Goal: Task Accomplishment & Management: Manage account settings

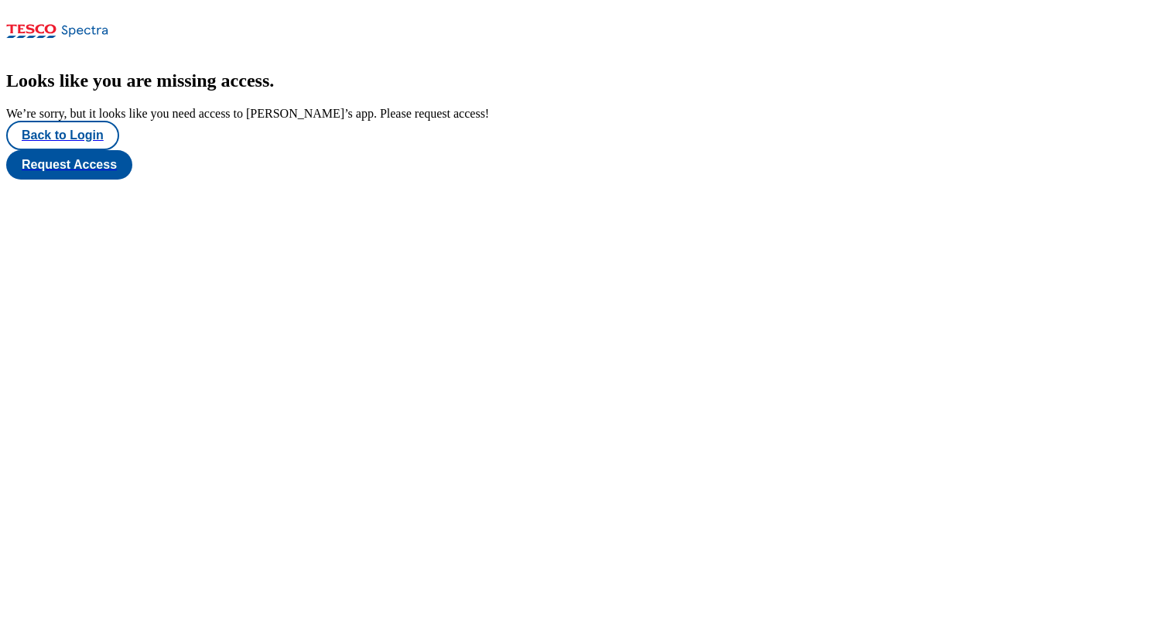
click at [539, 118] on div "Looks like you are missing access . We’re sorry, but it looks like you need acc…" at bounding box center [584, 124] width 1157 height 109
click at [66, 150] on button "Back to Login" at bounding box center [62, 135] width 113 height 29
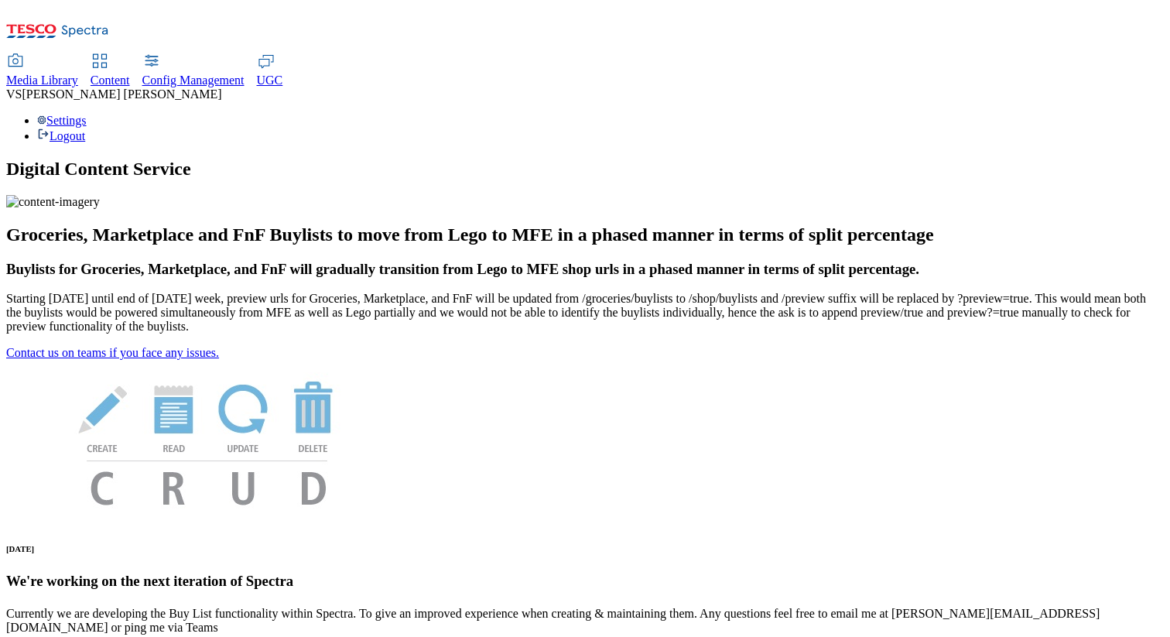
click at [78, 74] on span "Media Library" at bounding box center [42, 80] width 72 height 13
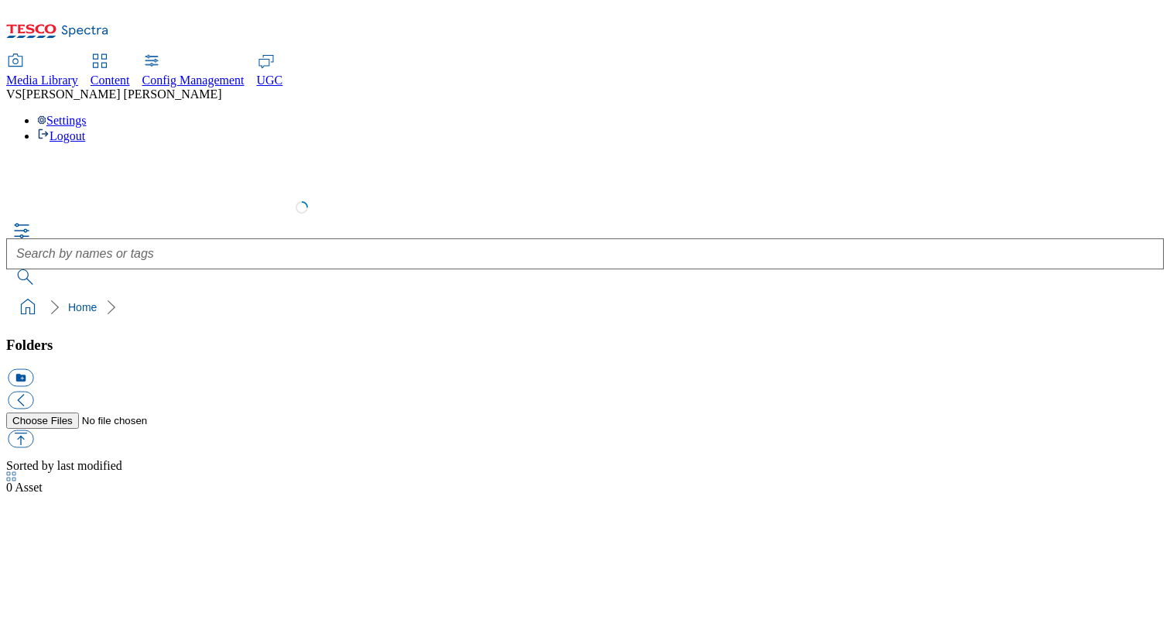
select select "flare-test"
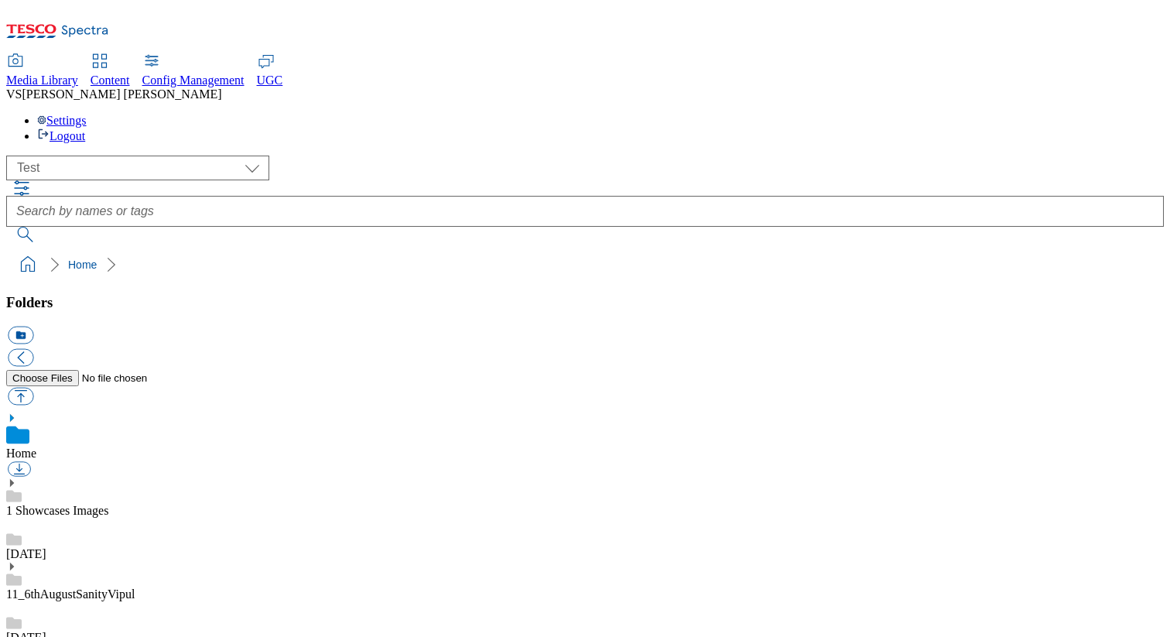
scroll to position [1, 0]
click at [124, 587] on link "11_6thAugustSanityVipul" at bounding box center [70, 593] width 128 height 13
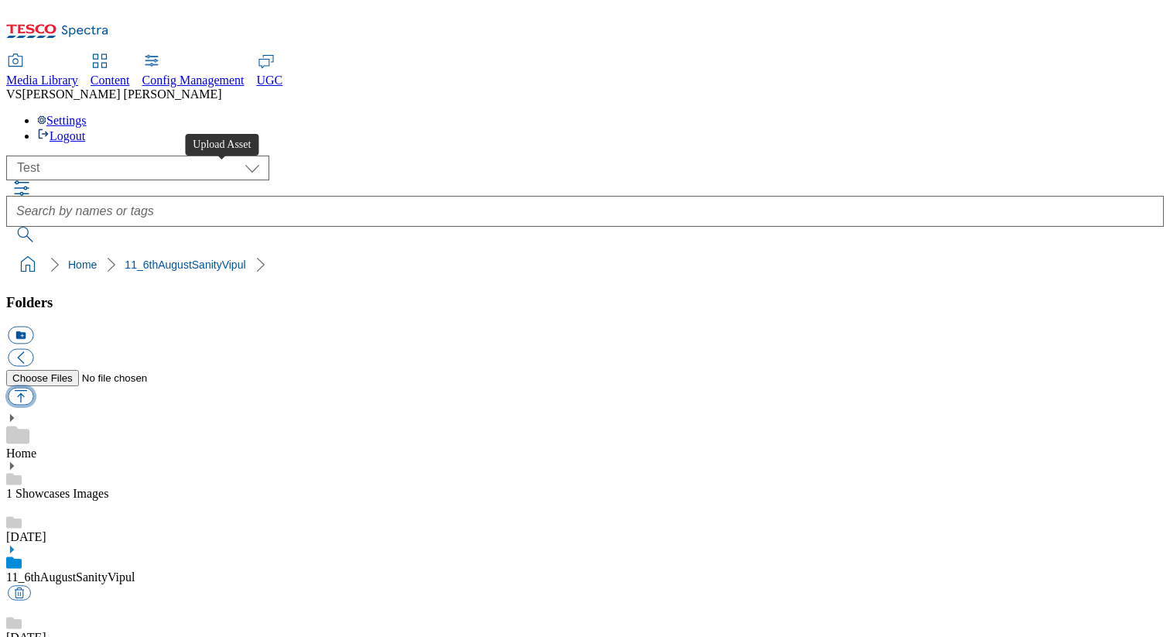
click at [33, 388] on button "button" at bounding box center [21, 397] width 26 height 18
click at [31, 586] on button "button" at bounding box center [19, 593] width 23 height 15
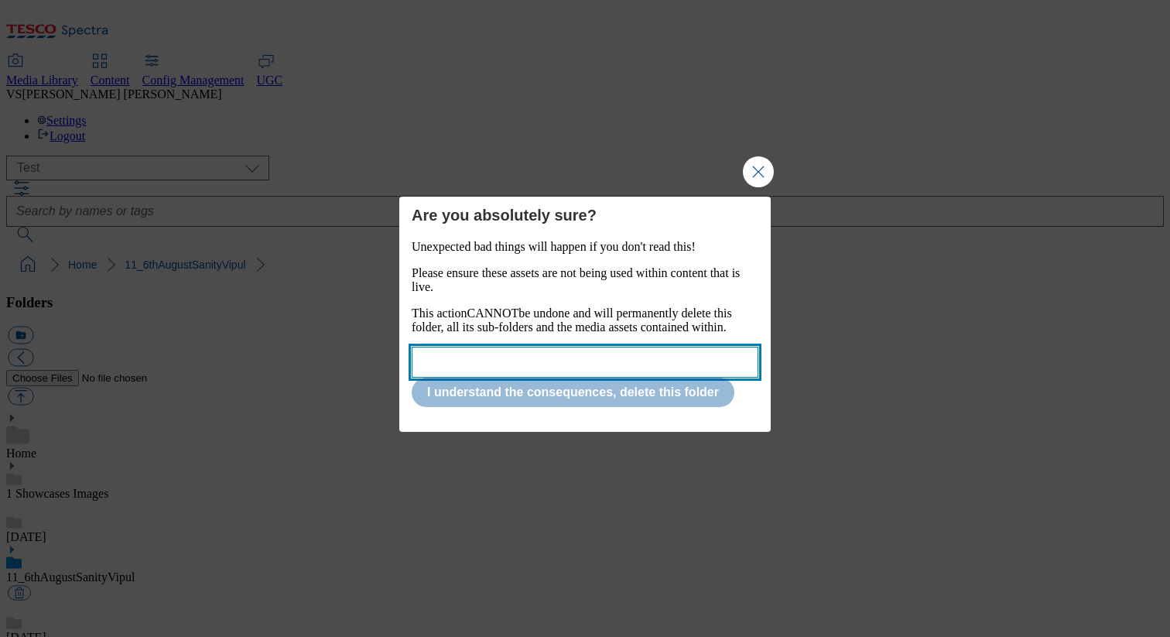
click at [557, 364] on input "Modal" at bounding box center [585, 362] width 347 height 31
paste input "11_6thAugustSanityVipul"
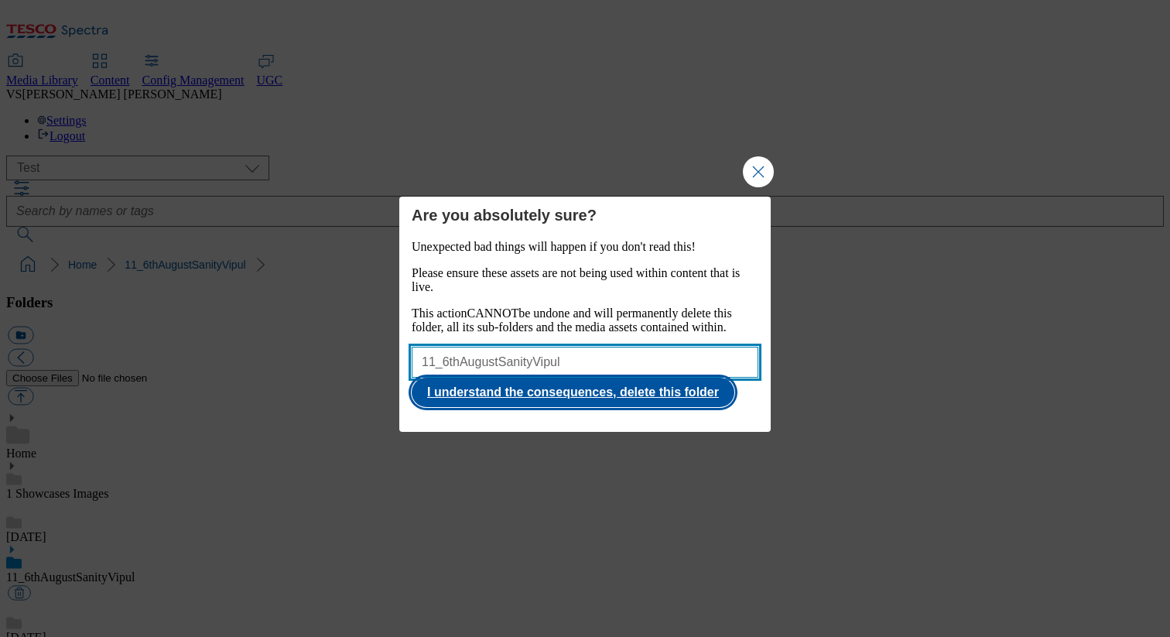
type input "11_6thAugustSanityVipul"
click at [566, 407] on button "I understand the consequences, delete this folder" at bounding box center [573, 392] width 323 height 29
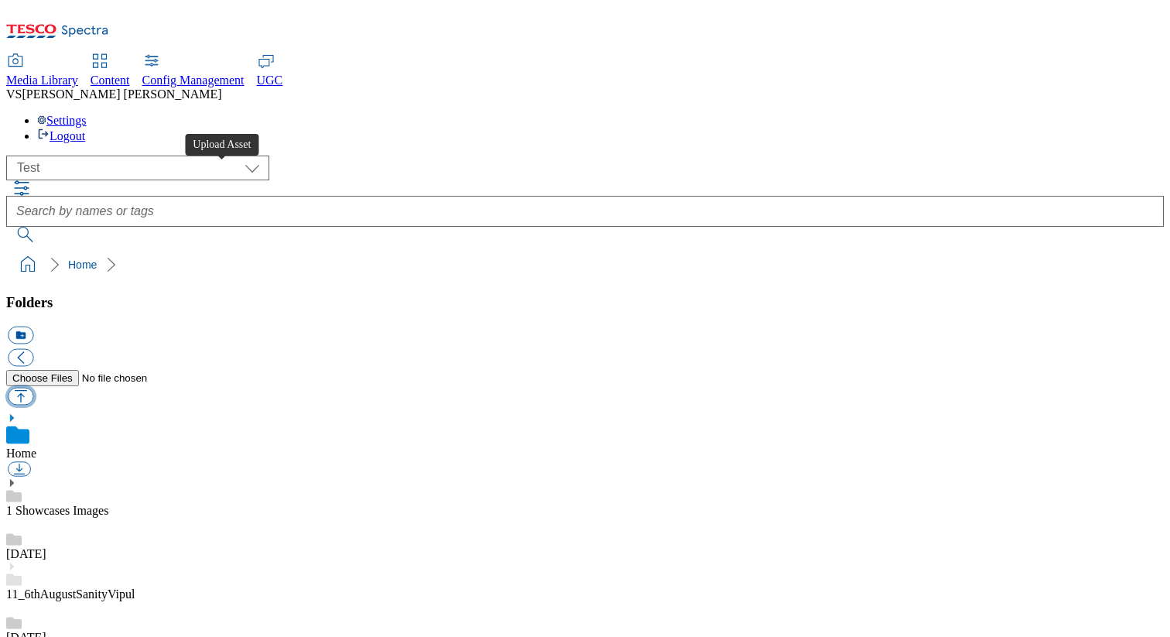
click at [33, 388] on button "button" at bounding box center [21, 397] width 26 height 18
click at [33, 327] on button "icon_new_folder" at bounding box center [21, 336] width 26 height 18
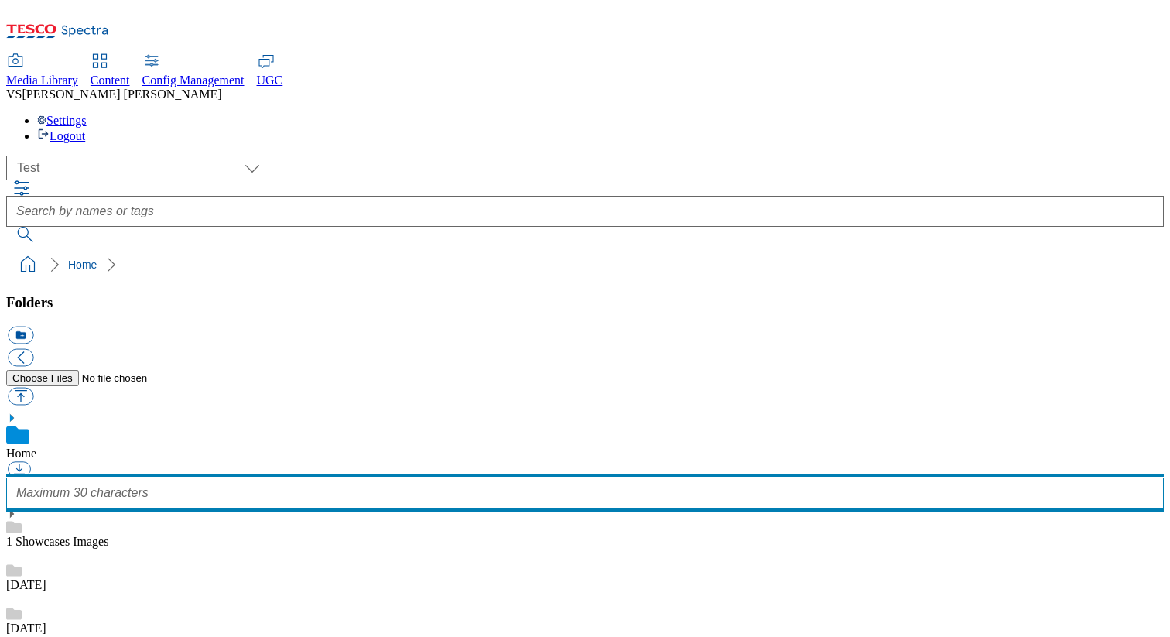
click at [129, 477] on input "text" at bounding box center [584, 492] width 1157 height 31
type input "20_sanity_vipul"
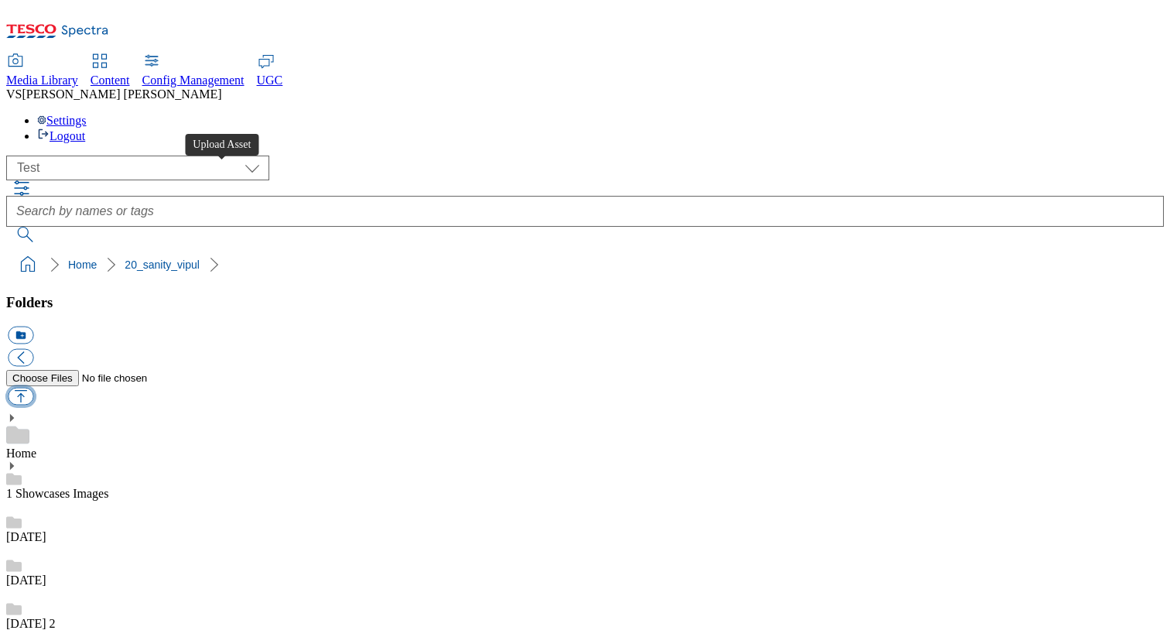
click at [33, 388] on button "button" at bounding box center [21, 397] width 26 height 18
type input "C:\fakepath\image-99.jpg"
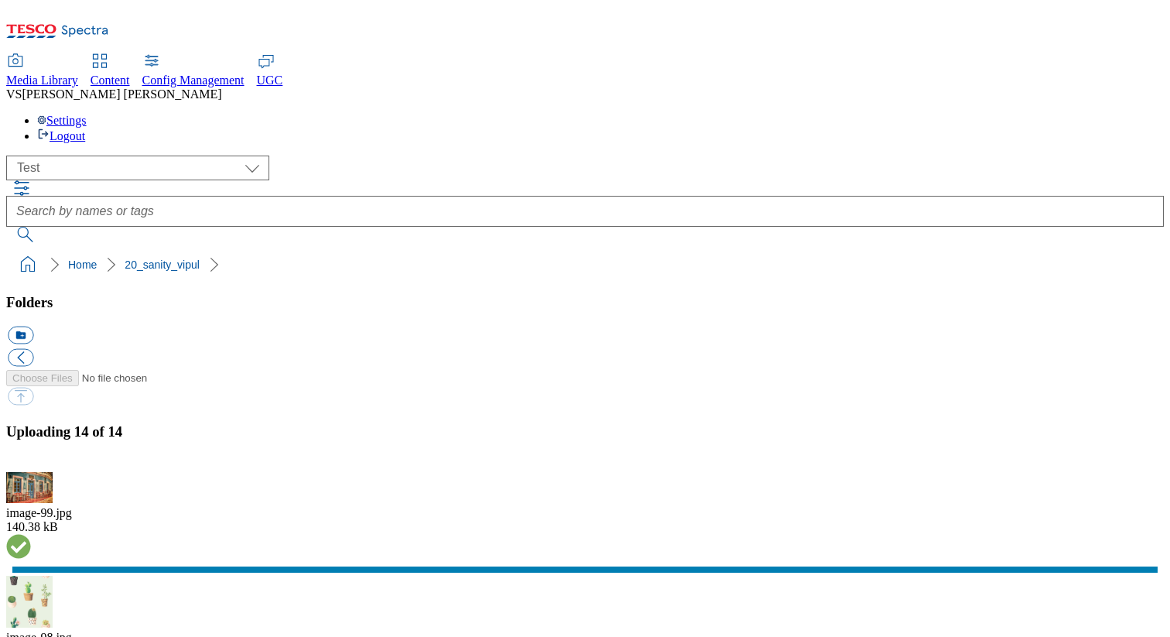
scroll to position [648, 0]
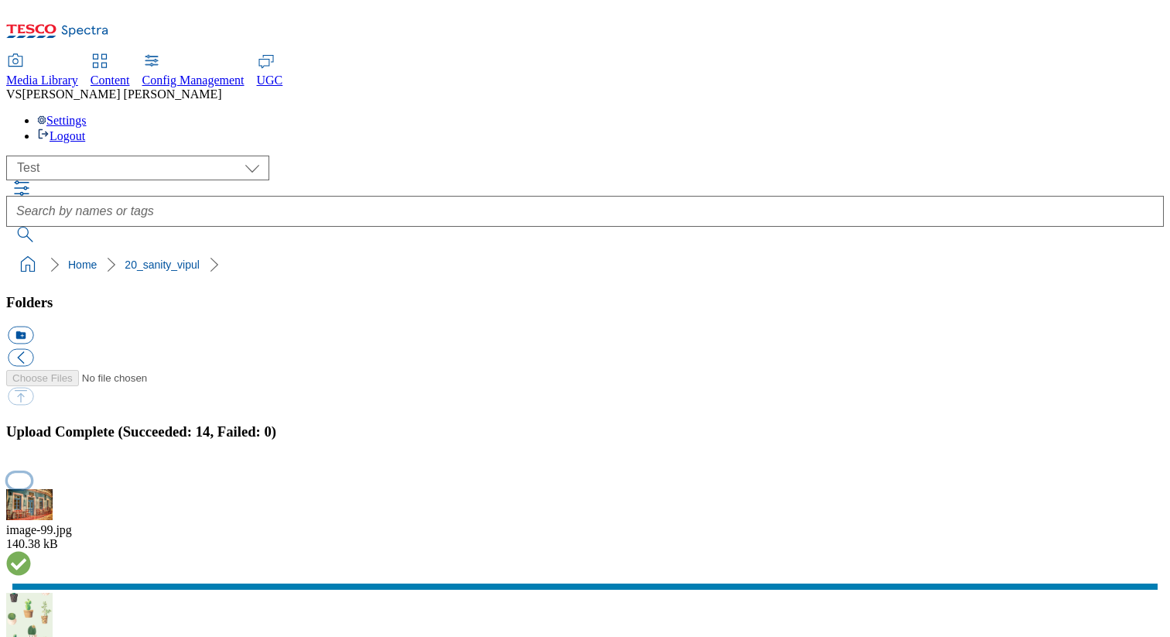
click at [31, 473] on button "button" at bounding box center [19, 480] width 23 height 15
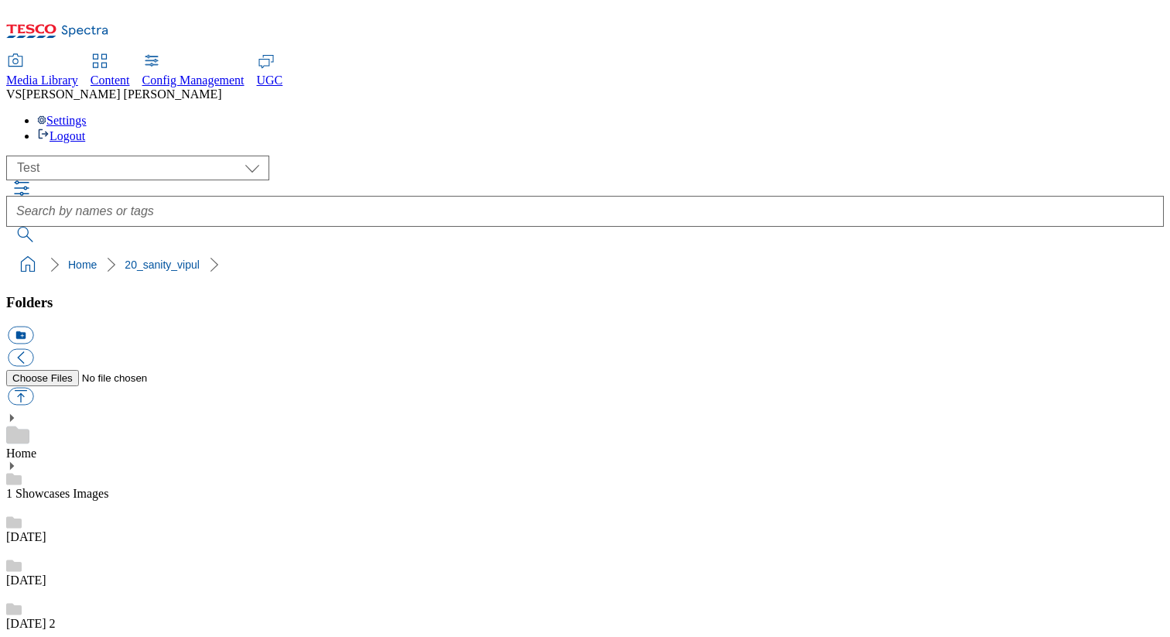
click at [121, 587] on div "12 sept 2" at bounding box center [584, 608] width 1157 height 43
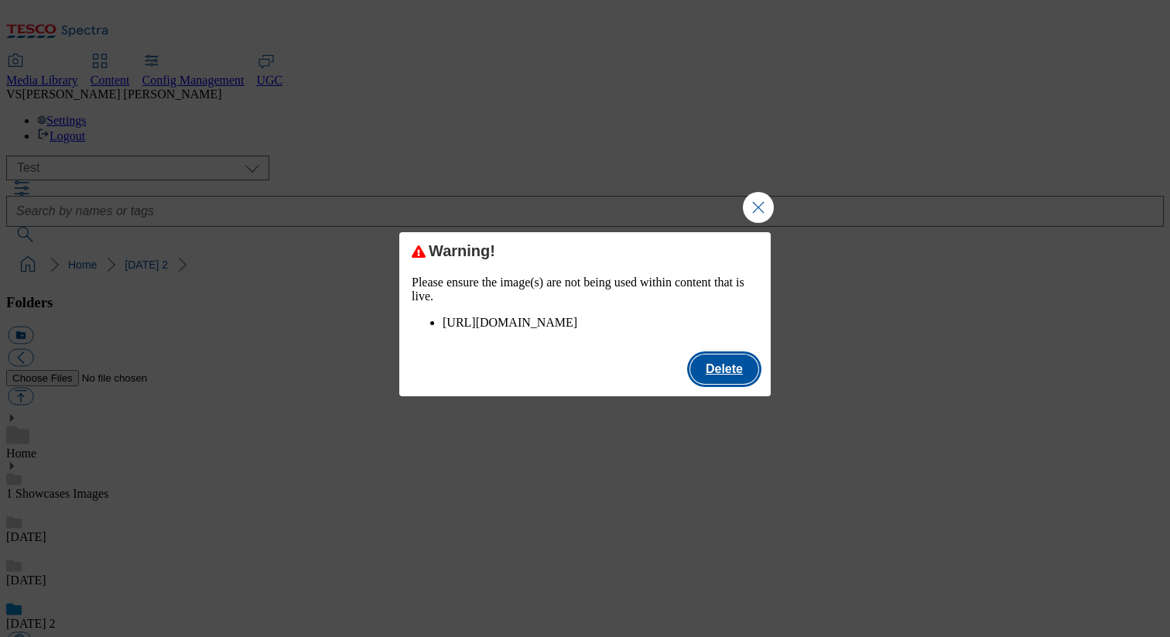
click at [720, 384] on button "Delete" at bounding box center [724, 368] width 68 height 29
checkbox input "false"
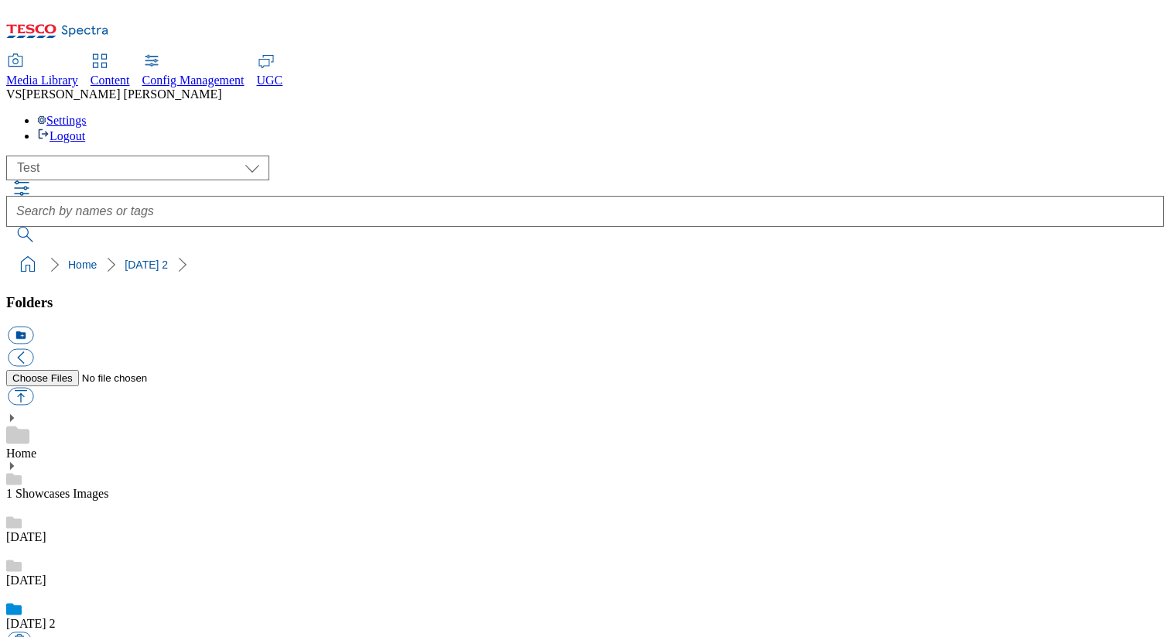
click at [142, 544] on div "[DATE]" at bounding box center [584, 565] width 1157 height 43
click at [138, 604] on div "12 sept 2" at bounding box center [584, 625] width 1157 height 43
click at [31, 632] on button "button" at bounding box center [19, 639] width 23 height 15
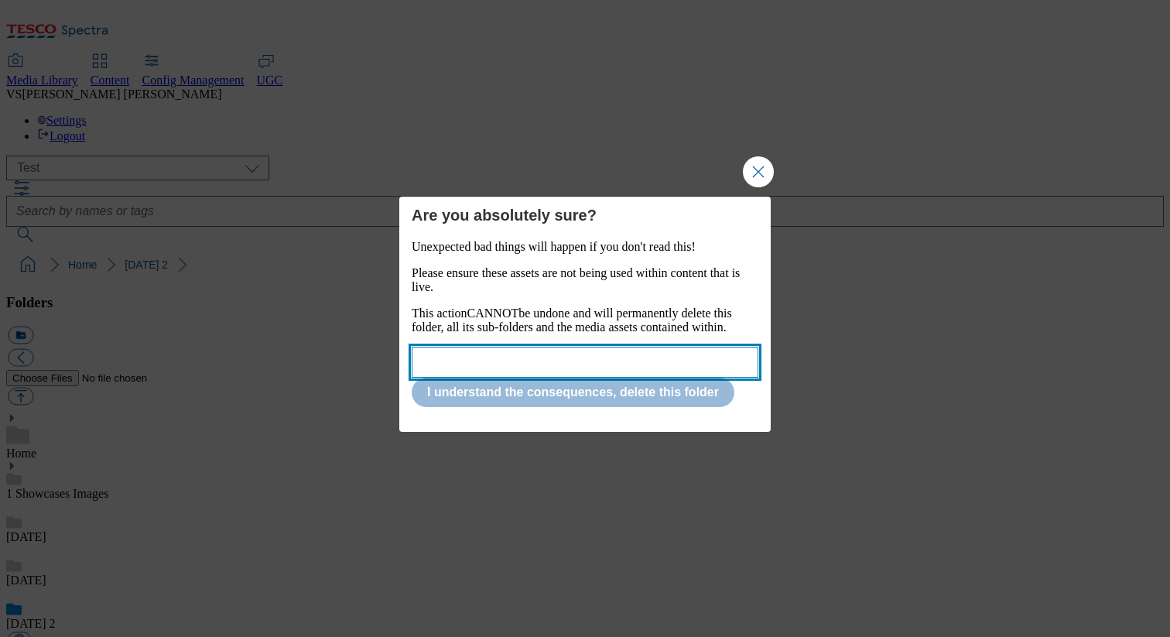
click at [519, 363] on input "Modal" at bounding box center [585, 362] width 347 height 31
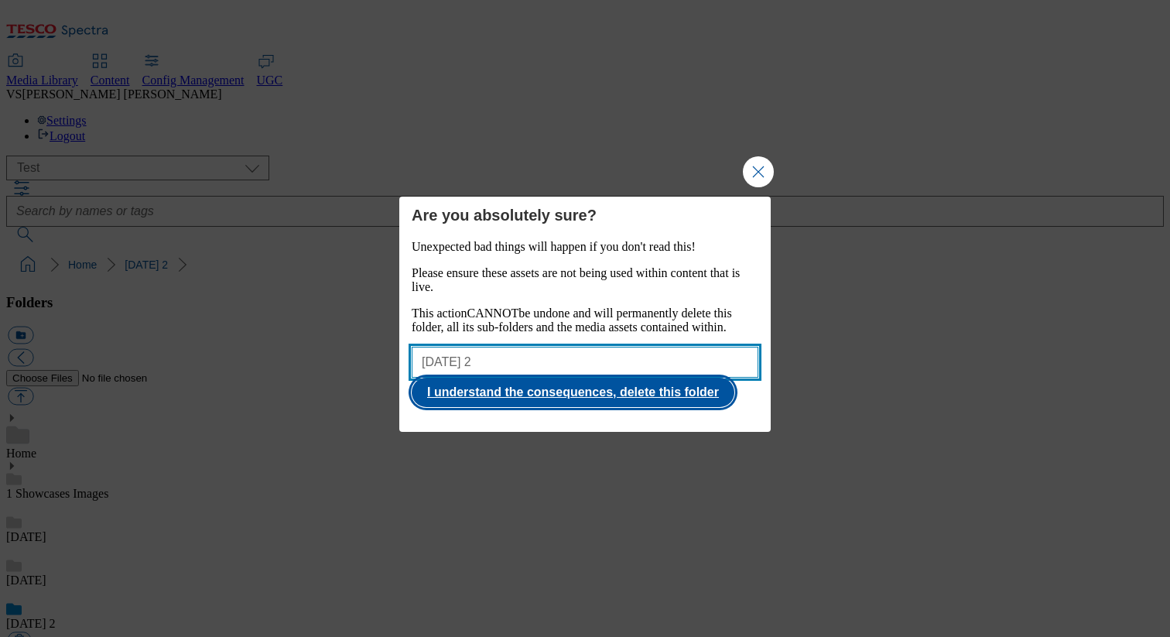
type input "12 sept 2"
click at [586, 407] on button "I understand the consequences, delete this folder" at bounding box center [573, 392] width 323 height 29
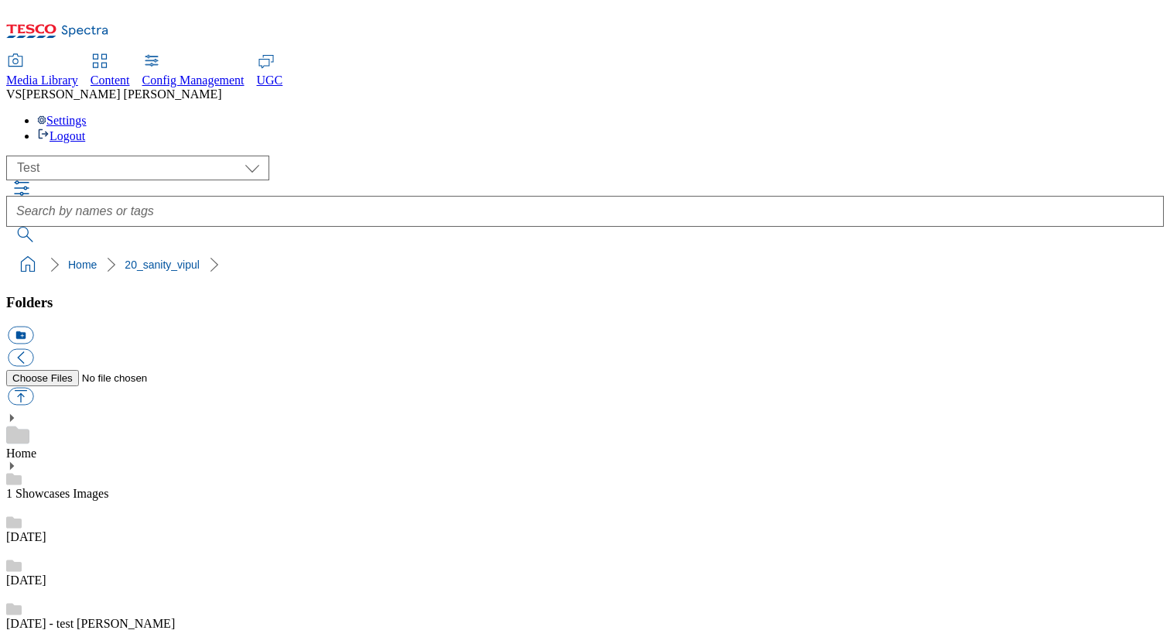
paste input "rounded_super_department_speciální_výživa"
type input "test_rounded_super_department_speciální_výživa"
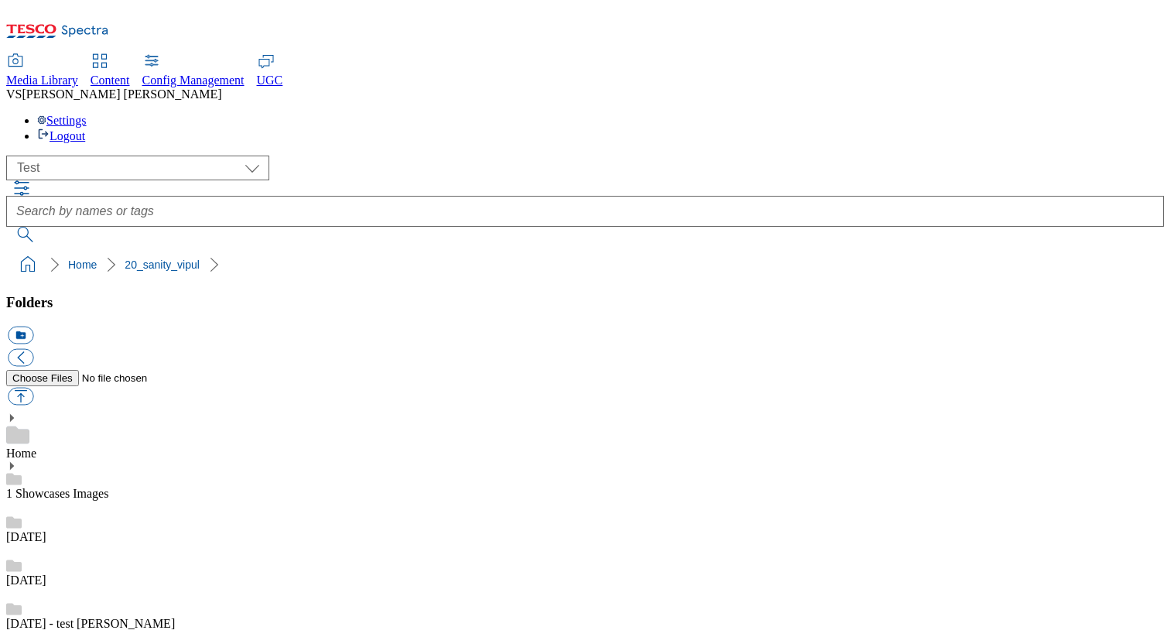
scroll to position [0, 0]
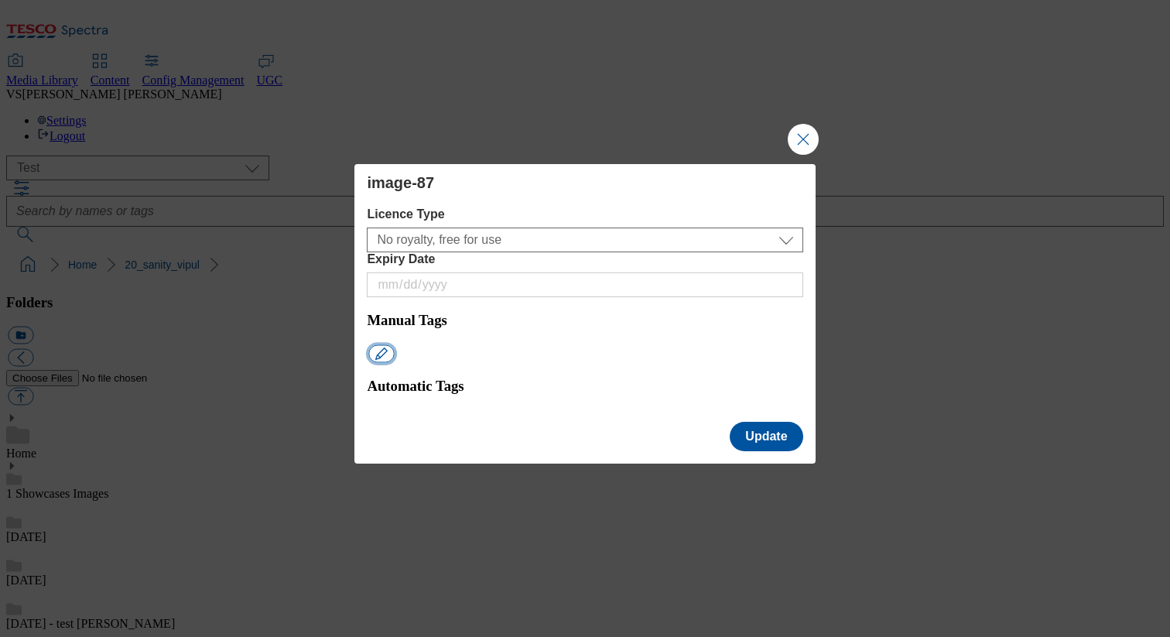
click at [395, 344] on button "Modal" at bounding box center [382, 353] width 26 height 18
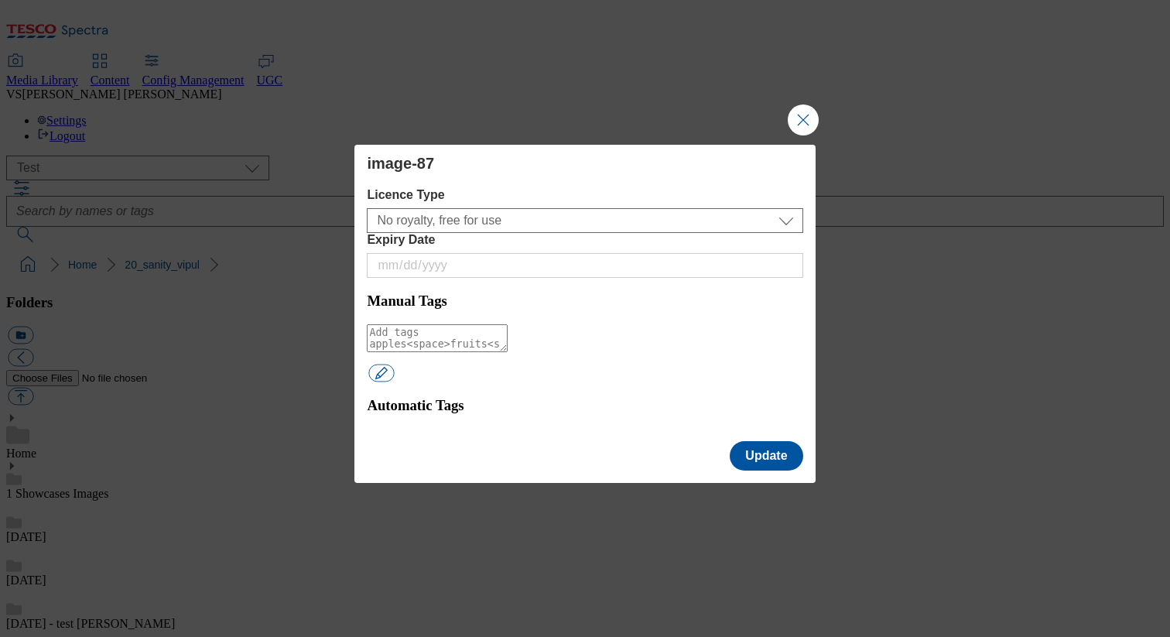
click at [446, 324] on textarea "Modal" at bounding box center [437, 338] width 141 height 28
type textarea "test_[DATE]"
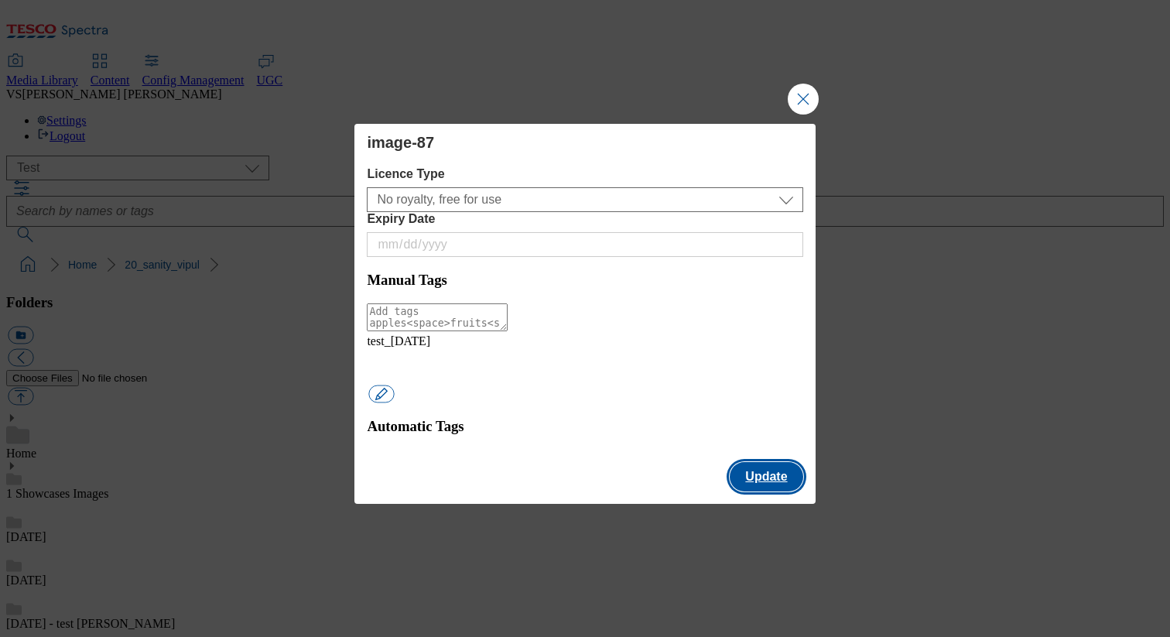
click at [790, 462] on button "Update" at bounding box center [766, 476] width 73 height 29
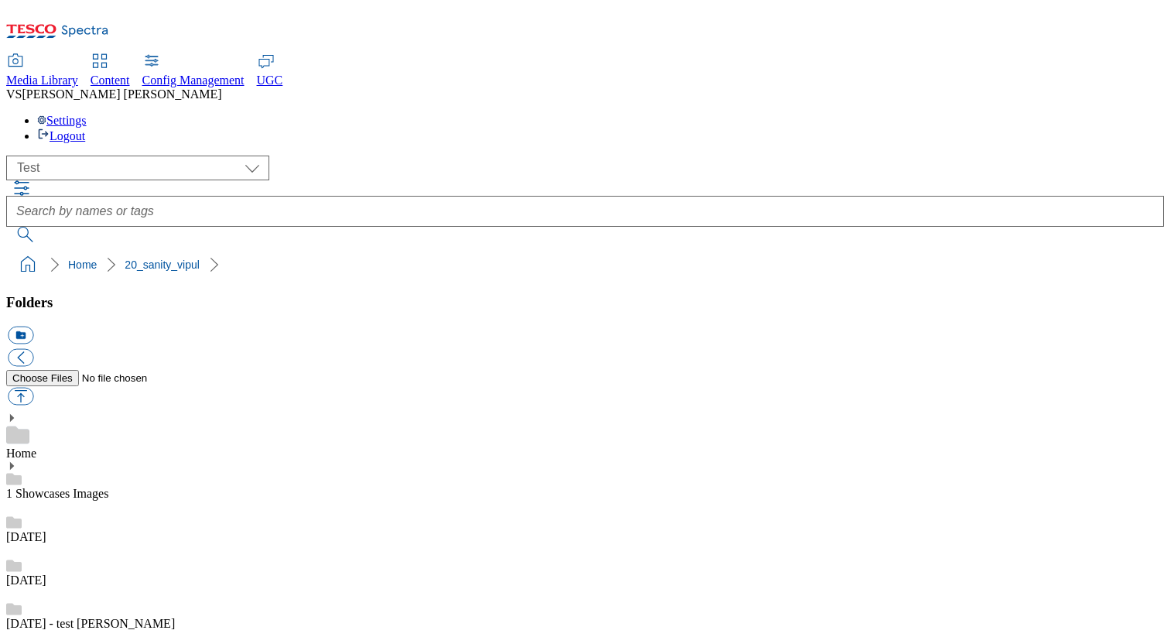
copy span "test_[DATE]"
drag, startPoint x: 886, startPoint y: 384, endPoint x: 820, endPoint y: 381, distance: 65.8
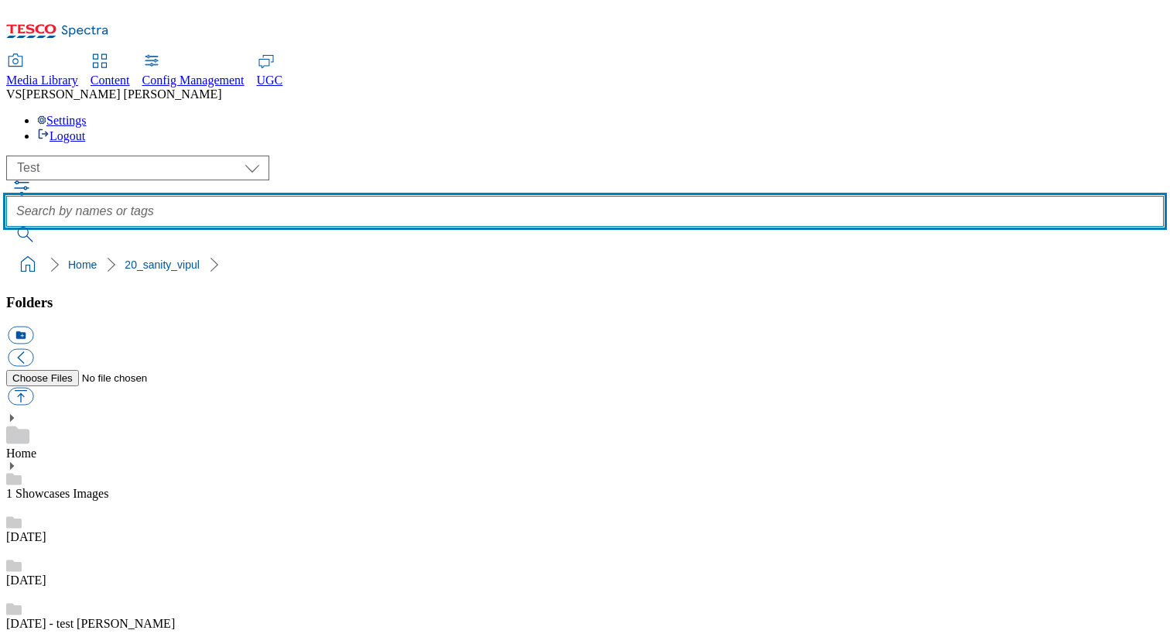
click at [469, 196] on input "text" at bounding box center [584, 211] width 1157 height 31
paste input "test_[DATE]"
type input "test_[DATE]"
click at [6, 227] on button "submit" at bounding box center [26, 234] width 40 height 15
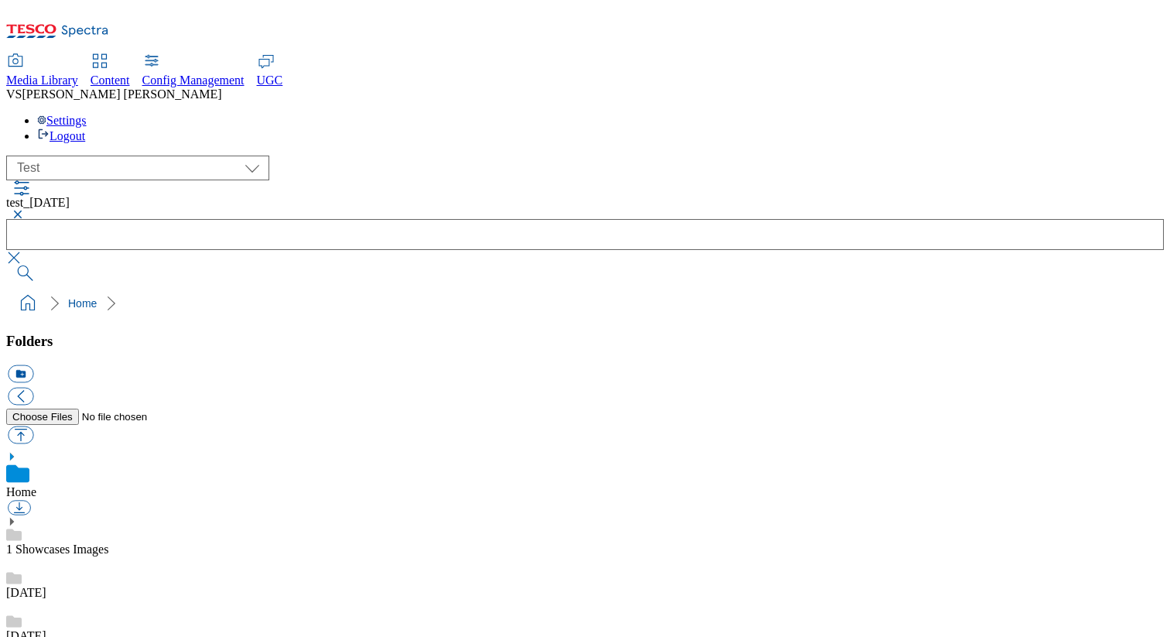
click at [25, 210] on button "button" at bounding box center [15, 214] width 19 height 9
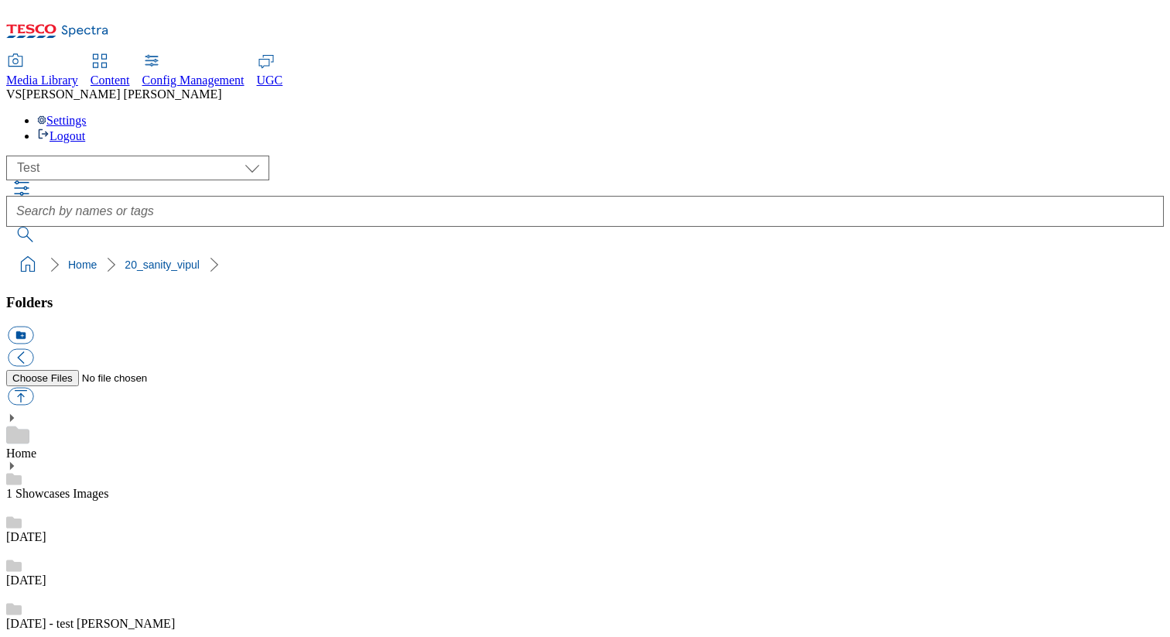
scroll to position [446, 0]
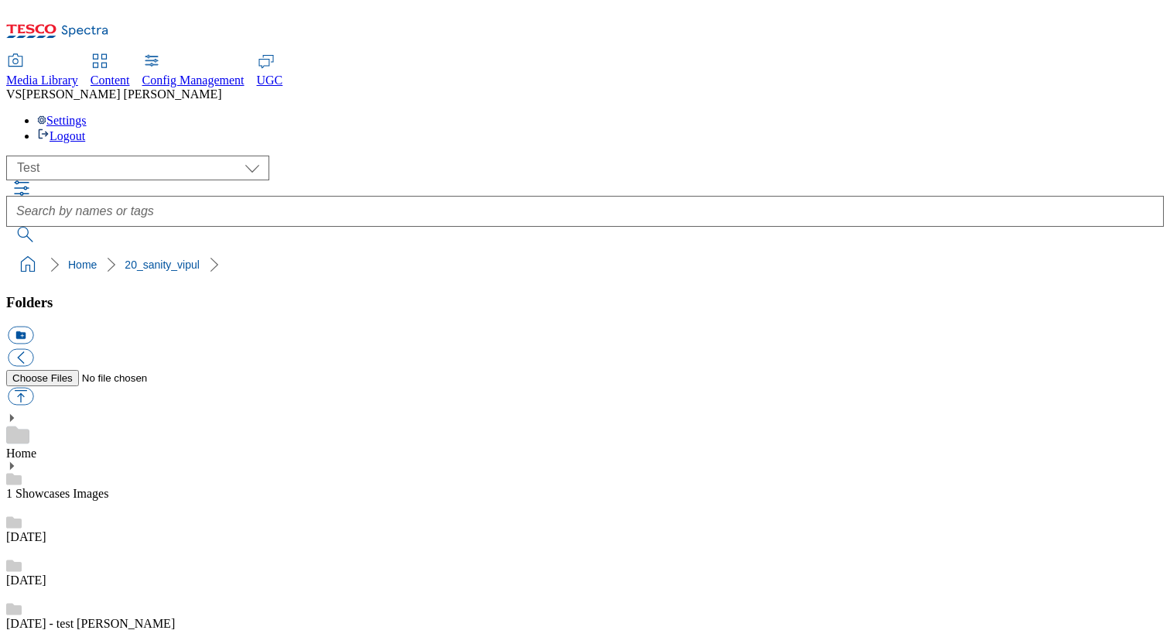
paste input "À-ÿĀ-ſƀ-ȳА-яЀ-ӿΆ-ωΑ-Ωà-öø-ÿĀ-žƀ-ƿǍ-ǜǞ-ǿȀ-ȳḀ-ỿÆŒĲÞÐßæœĳþðß"
type input "test_À-ÿĀ-ſƀ-ȳА-яЀ-ӿΆ-ωΑ-Ωà-öø-ÿĀ-žƀ-ƿǍ-ǜǞ-ǿȀ-ȳḀ-ỿÆŒĲÞÐßæœĳþðß"
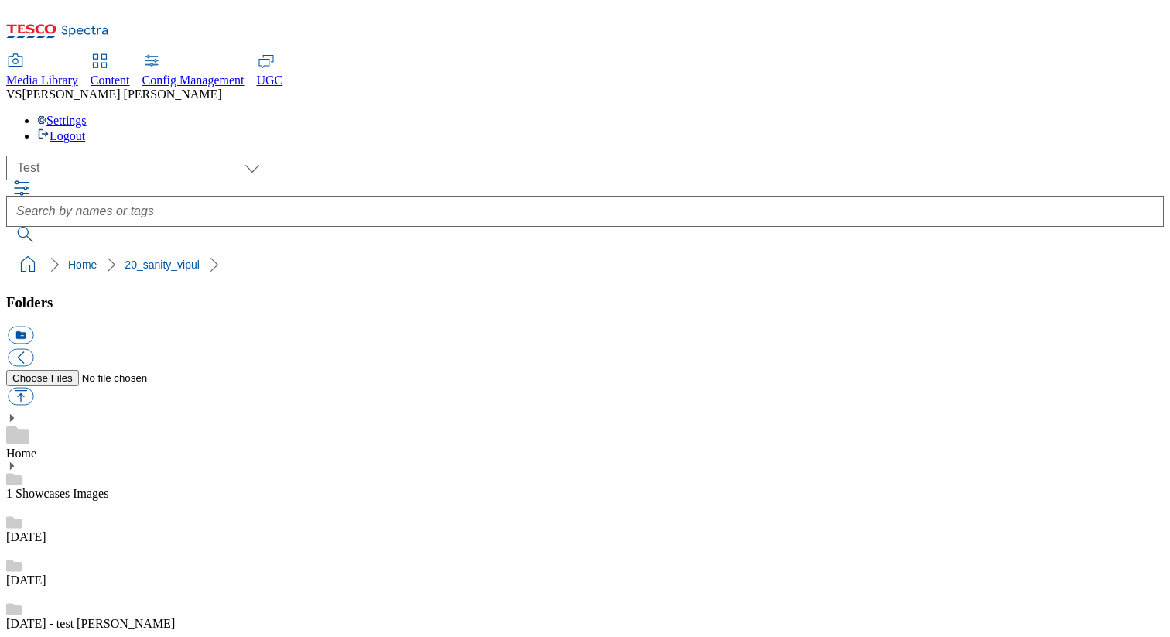
scroll to position [652, 0]
paste input "test_rounded_super_department_výběr_týdne"
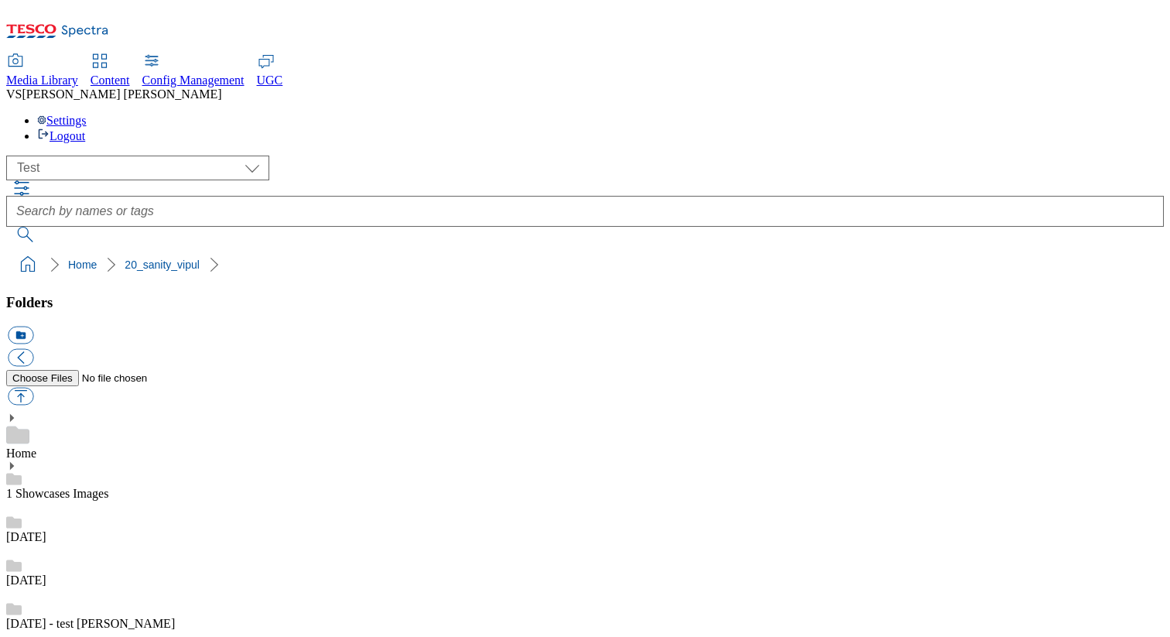
type input "test_rounded_super_department_výběr_týdne_test"
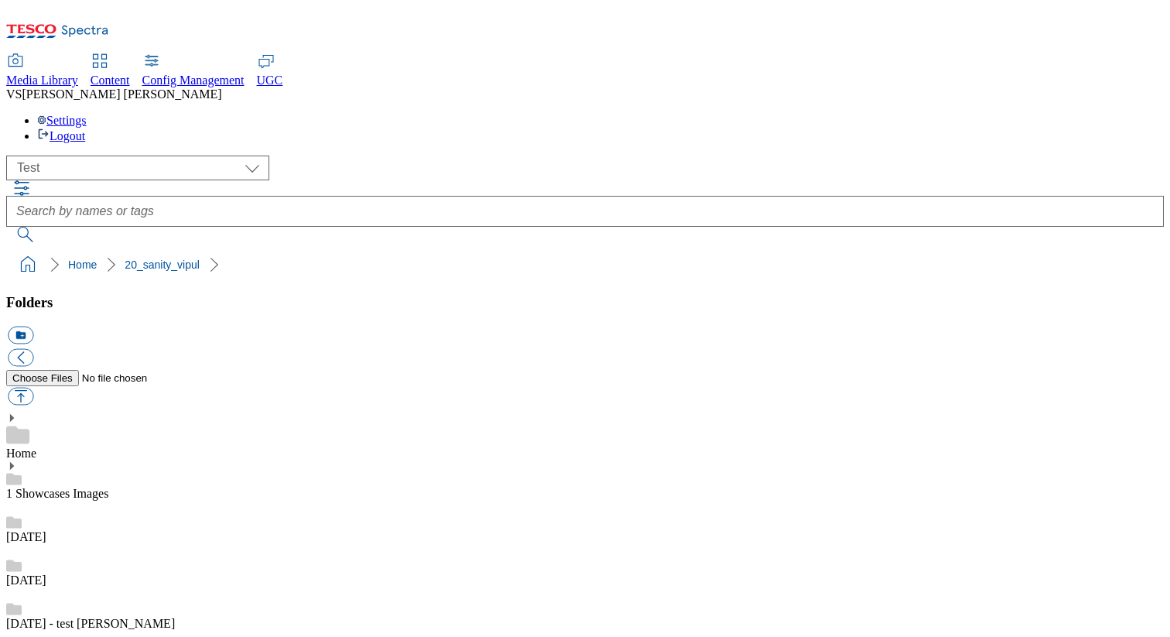
scroll to position [714, 0]
type input "30"
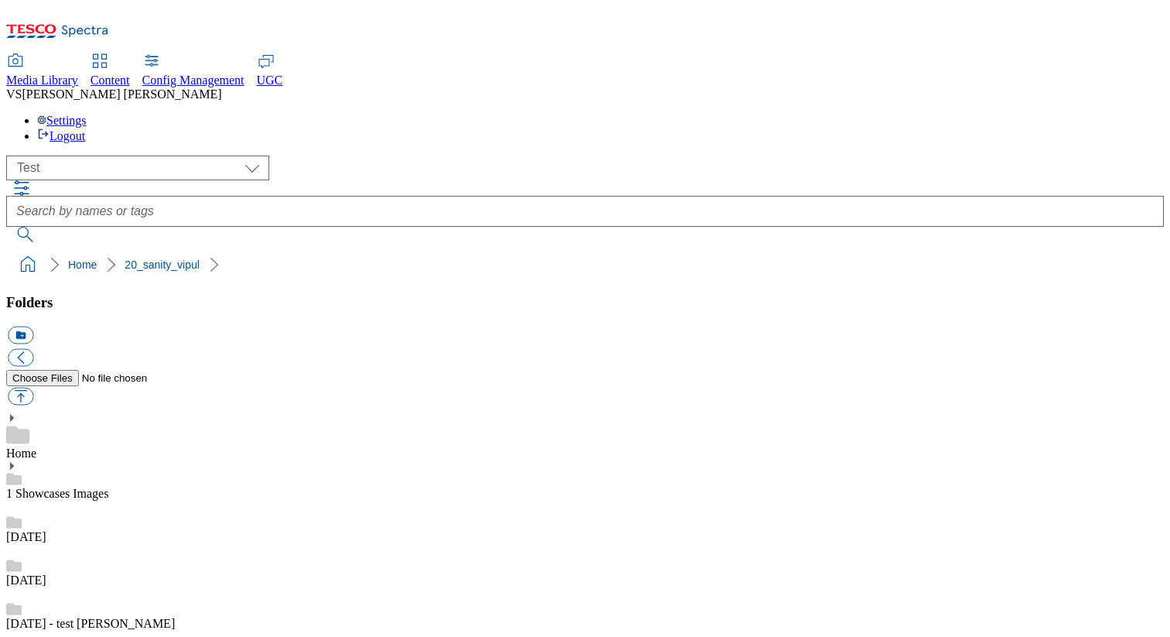
type input "90"
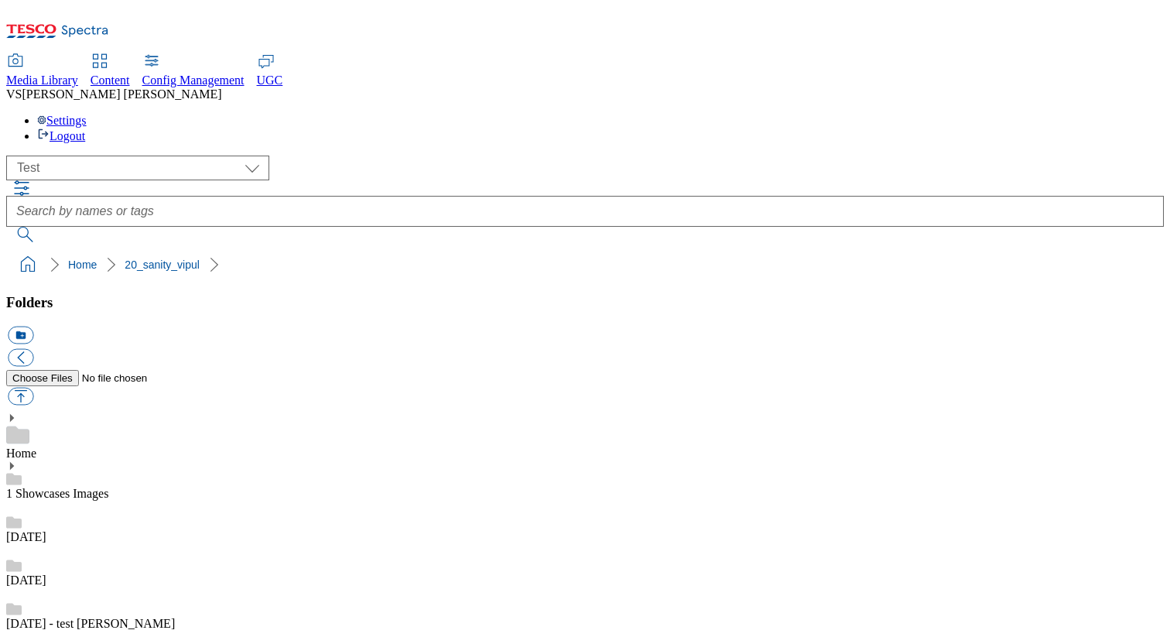
scroll to position [227, 0]
type input "test_[DATE]"
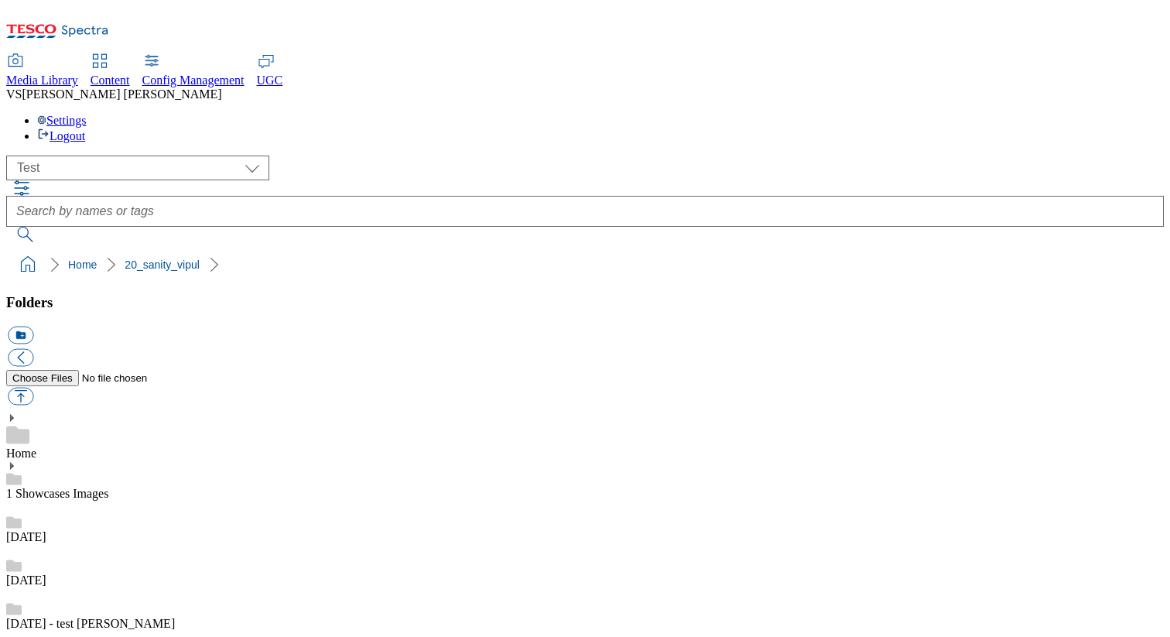
click at [33, 349] on button "button" at bounding box center [21, 358] width 26 height 18
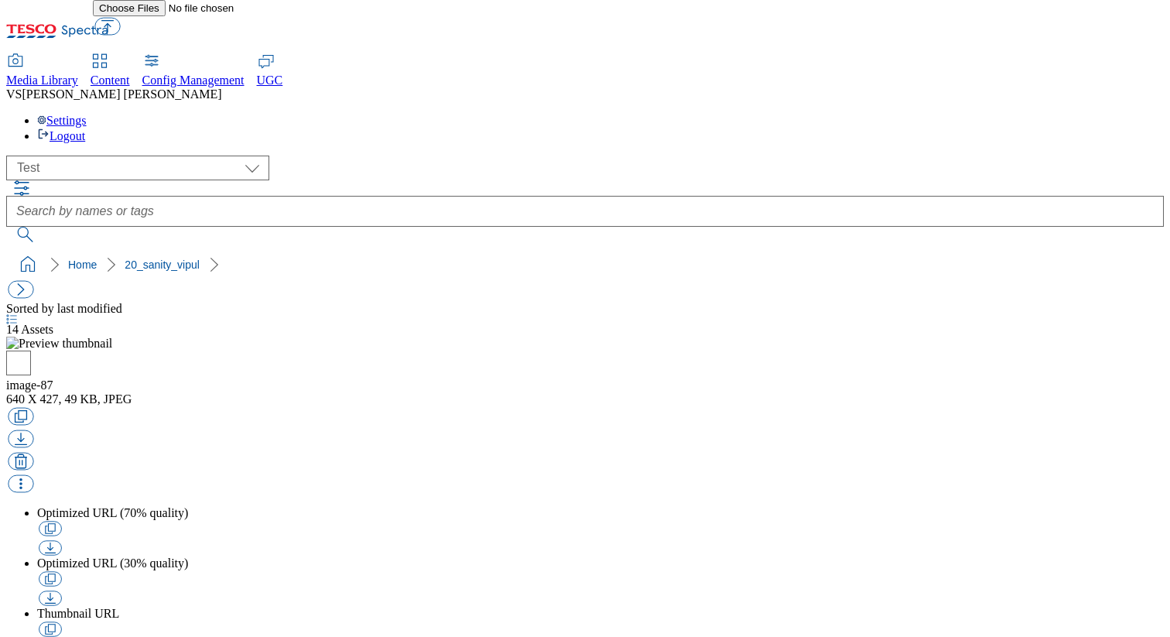
scroll to position [0, 0]
click at [32, 281] on button "button" at bounding box center [21, 290] width 26 height 18
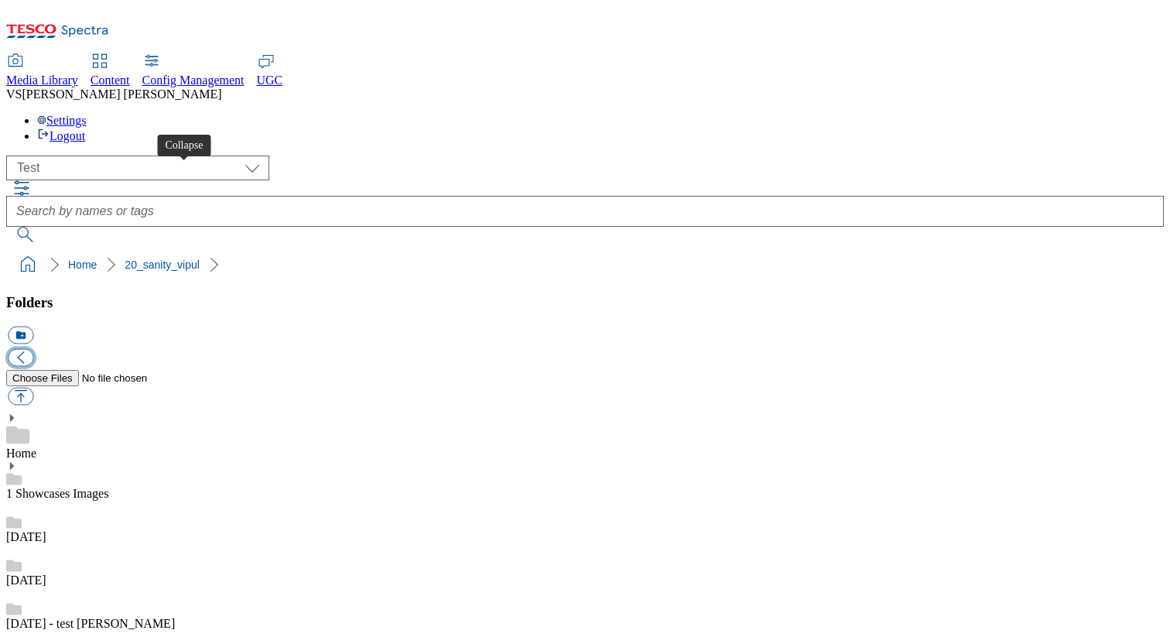
click at [33, 349] on button "button" at bounding box center [21, 358] width 26 height 18
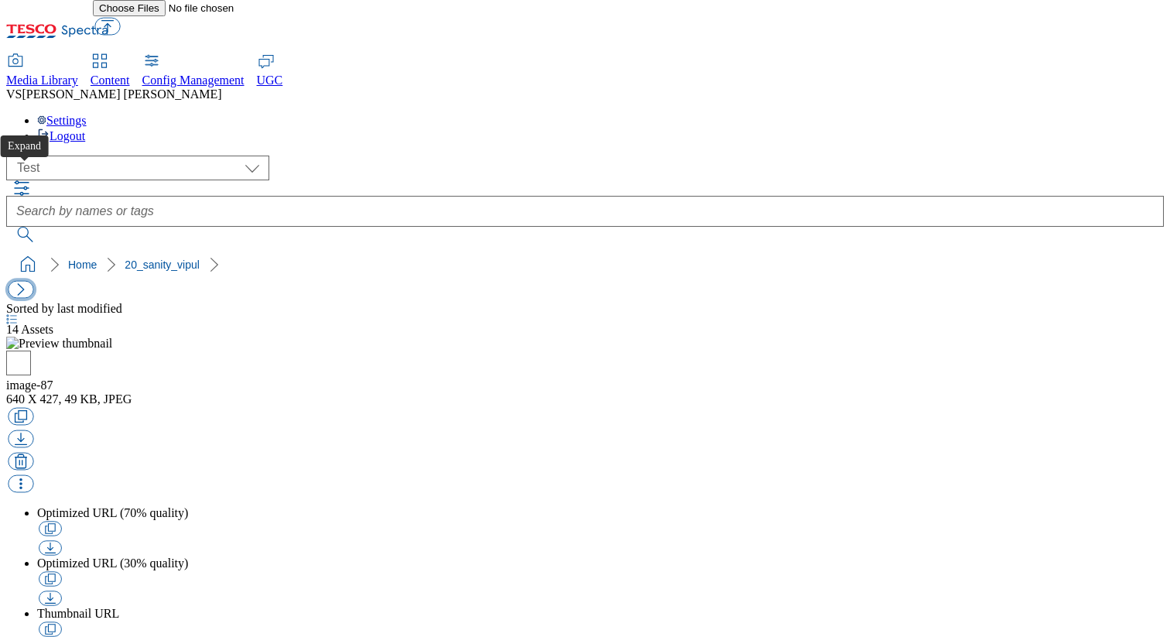
click at [26, 281] on button "button" at bounding box center [21, 290] width 26 height 18
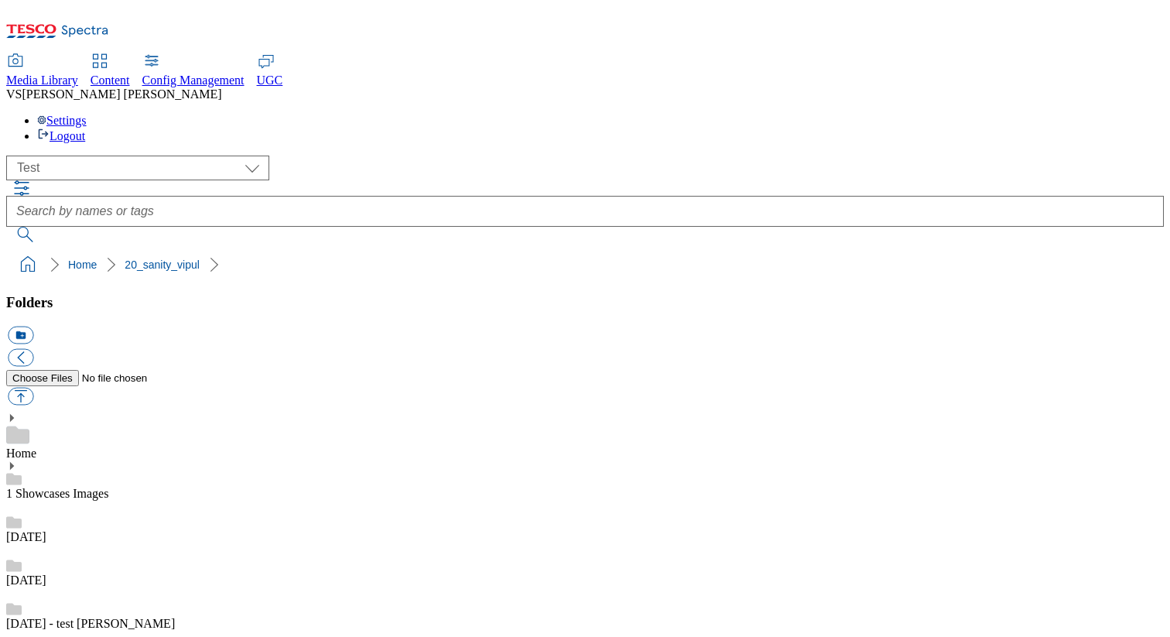
click at [135, 412] on div "Home" at bounding box center [584, 436] width 1157 height 48
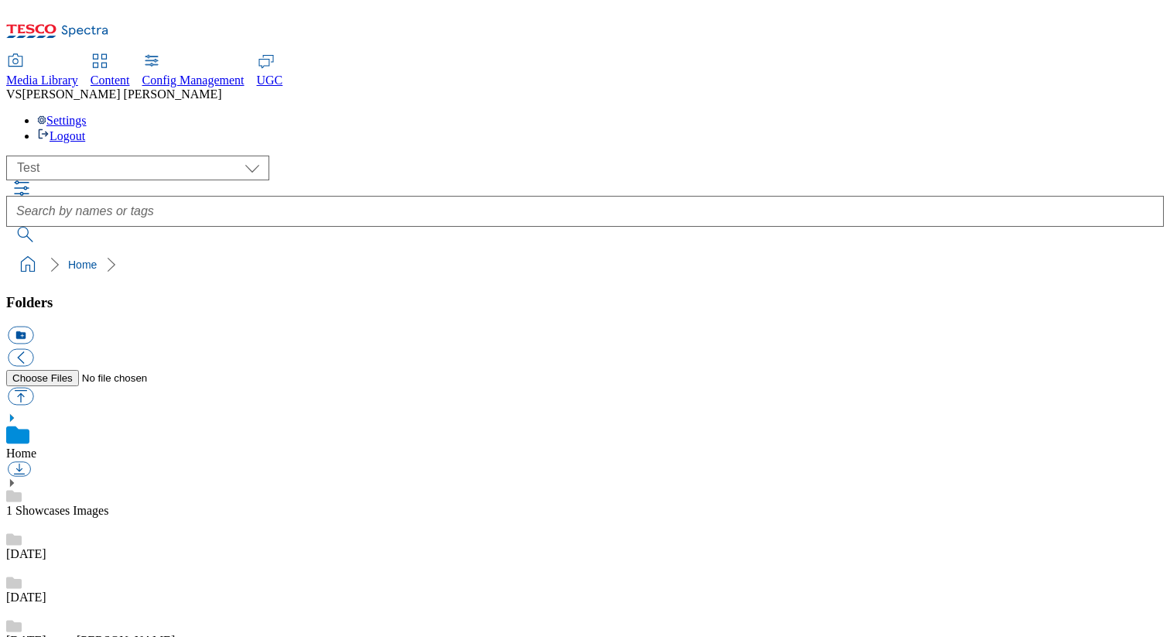
scroll to position [1, 0]
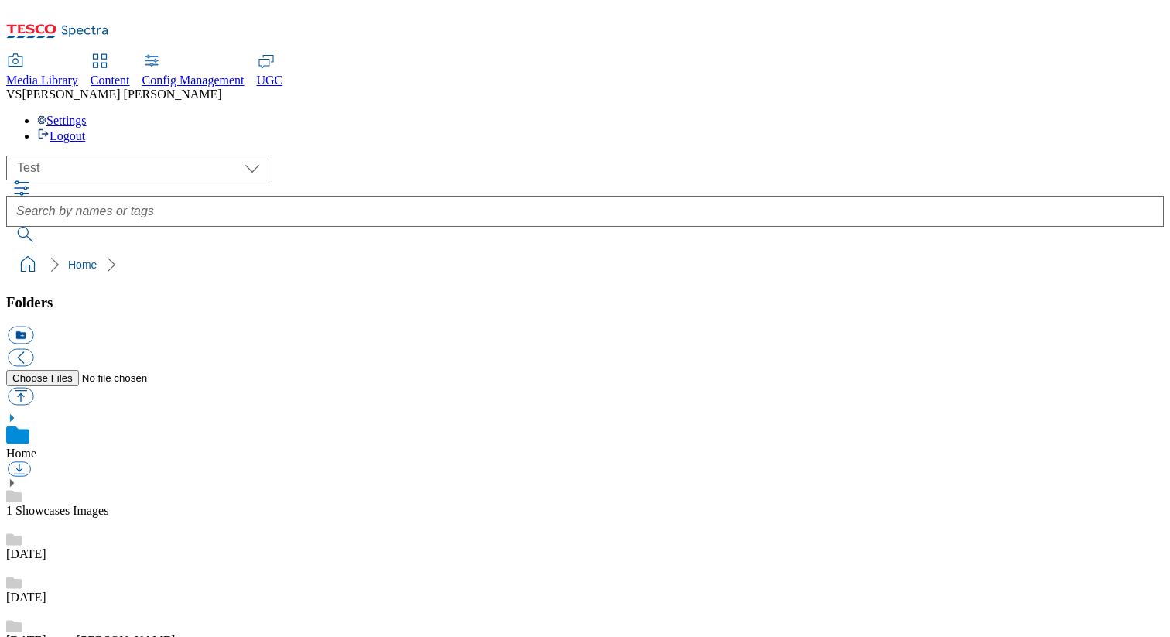
type input "42"
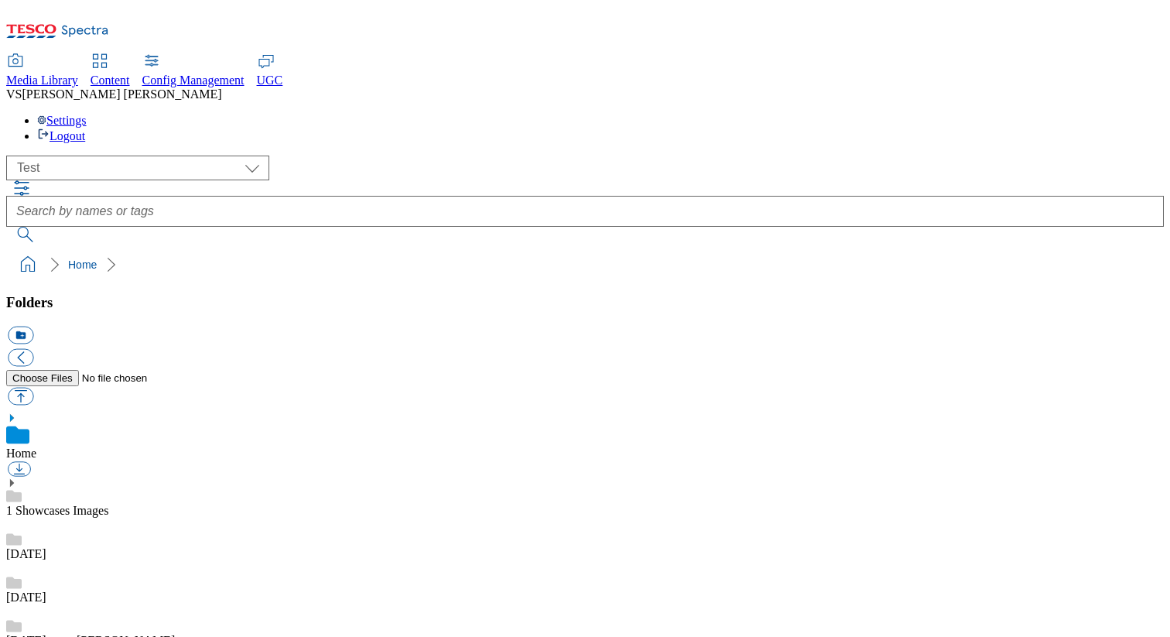
scroll to position [0, 0]
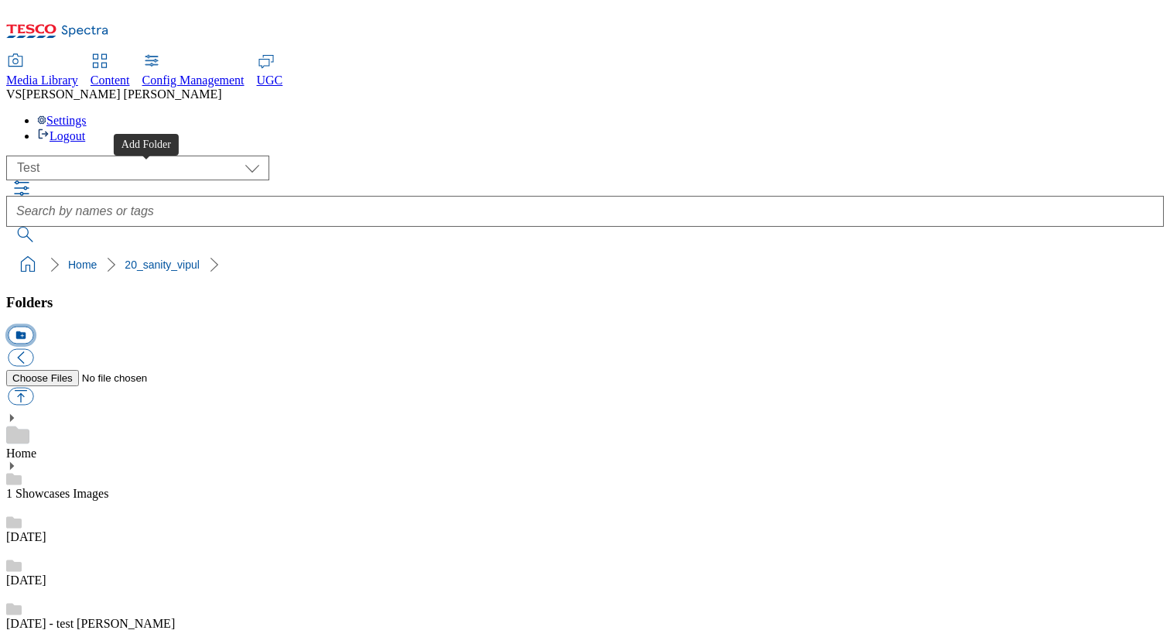
click at [33, 327] on button "icon_new_folder" at bounding box center [21, 336] width 26 height 18
type input "sanity_sub"
click at [125, 258] on link "20_sanity_vipul" at bounding box center [162, 264] width 75 height 12
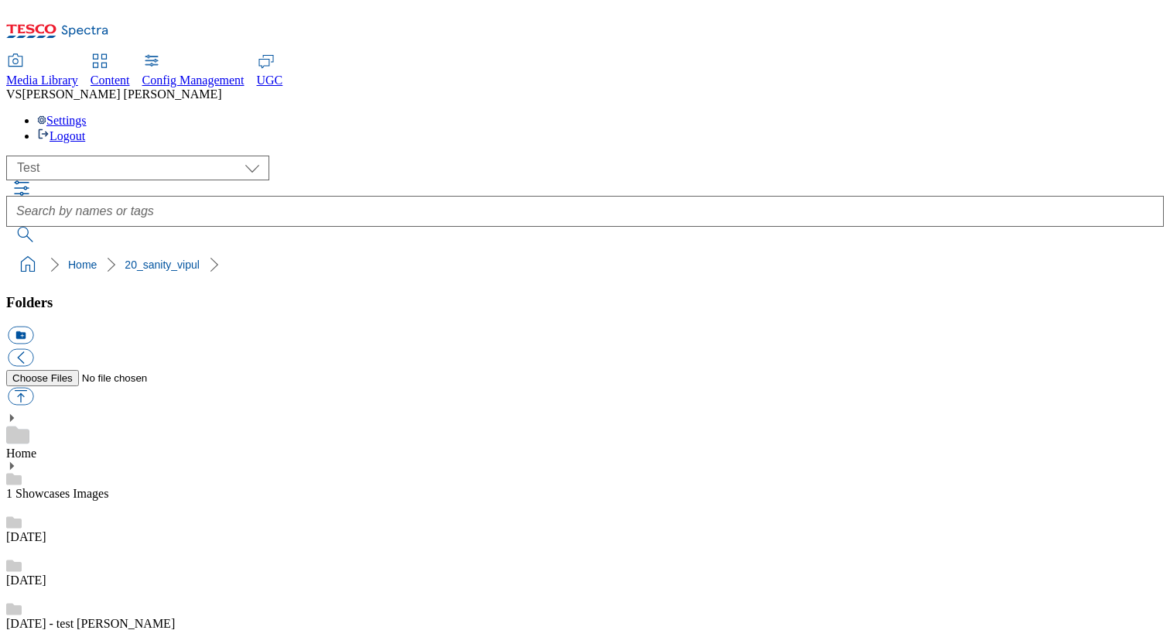
checkbox input "true"
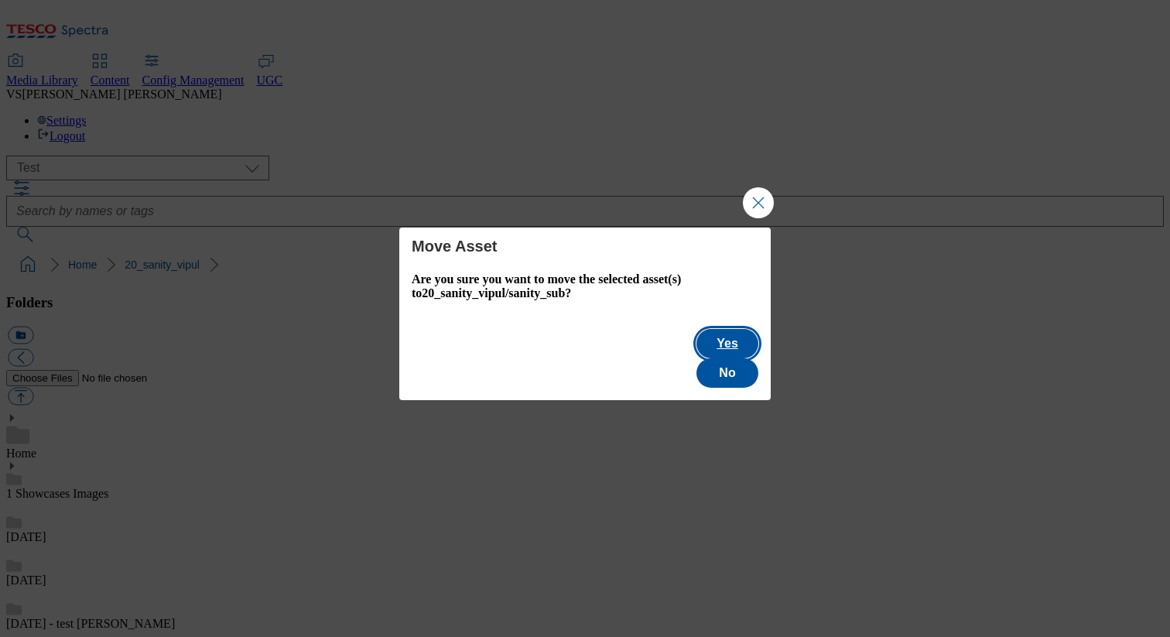
click at [696, 354] on button "Yes" at bounding box center [727, 343] width 62 height 29
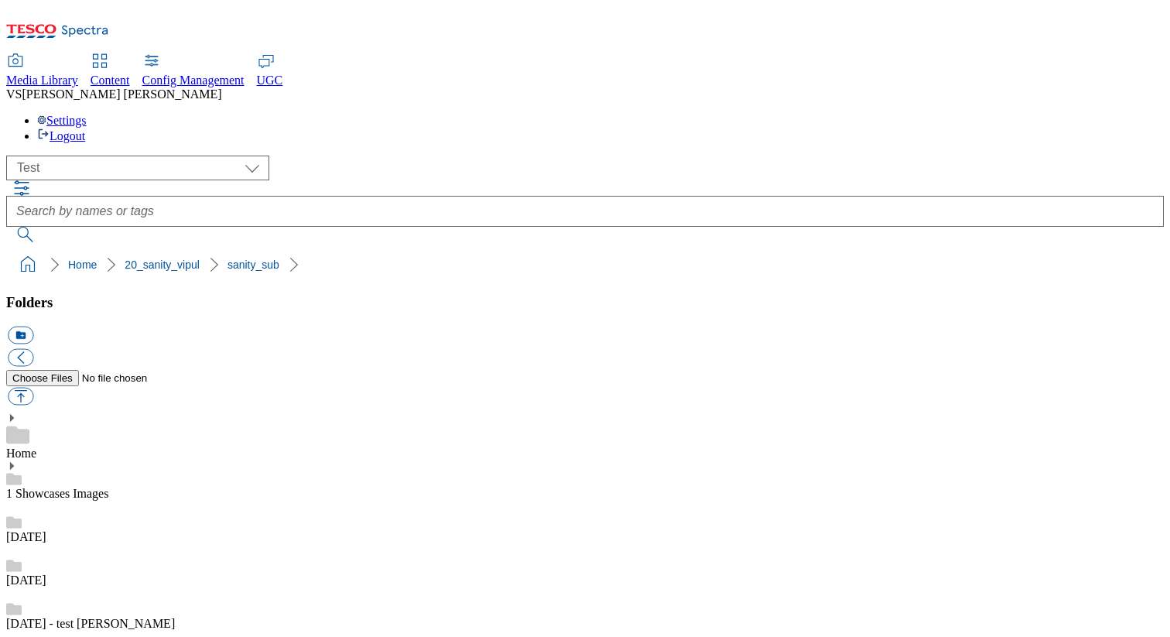
checkbox input "true"
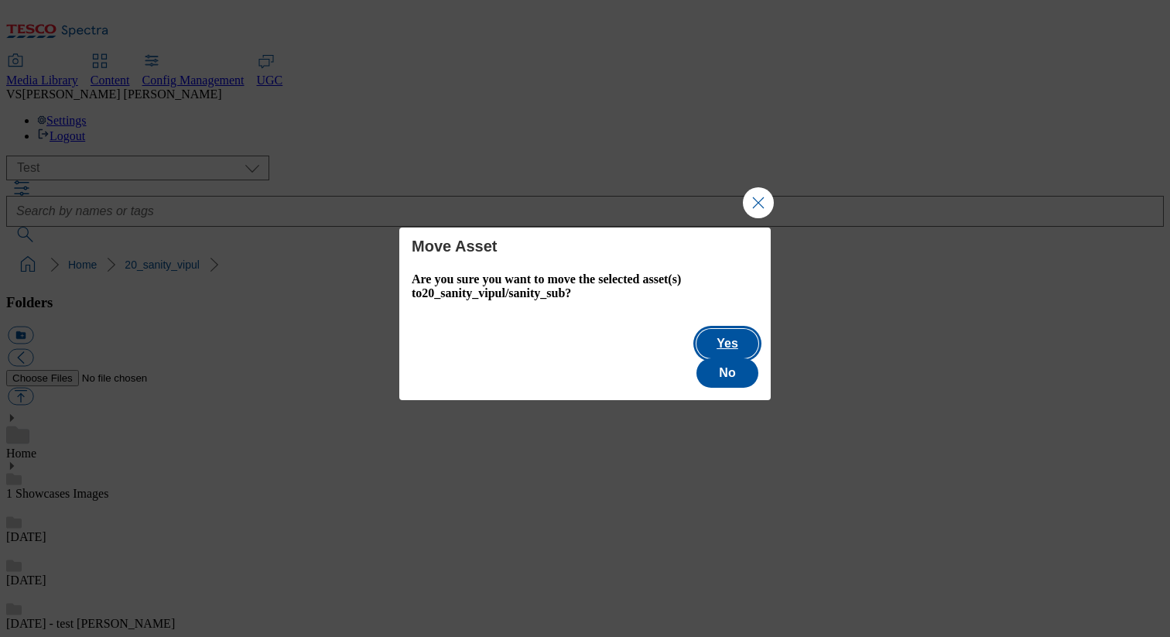
click at [696, 354] on button "Yes" at bounding box center [727, 343] width 62 height 29
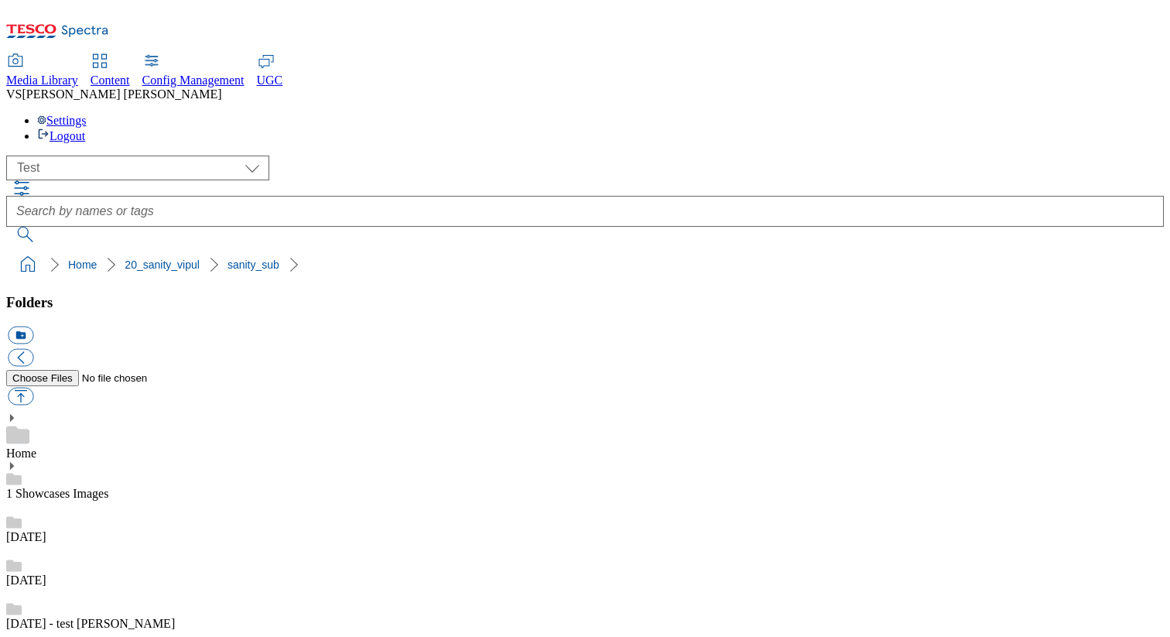
click at [130, 74] on span "Content" at bounding box center [110, 80] width 39 height 13
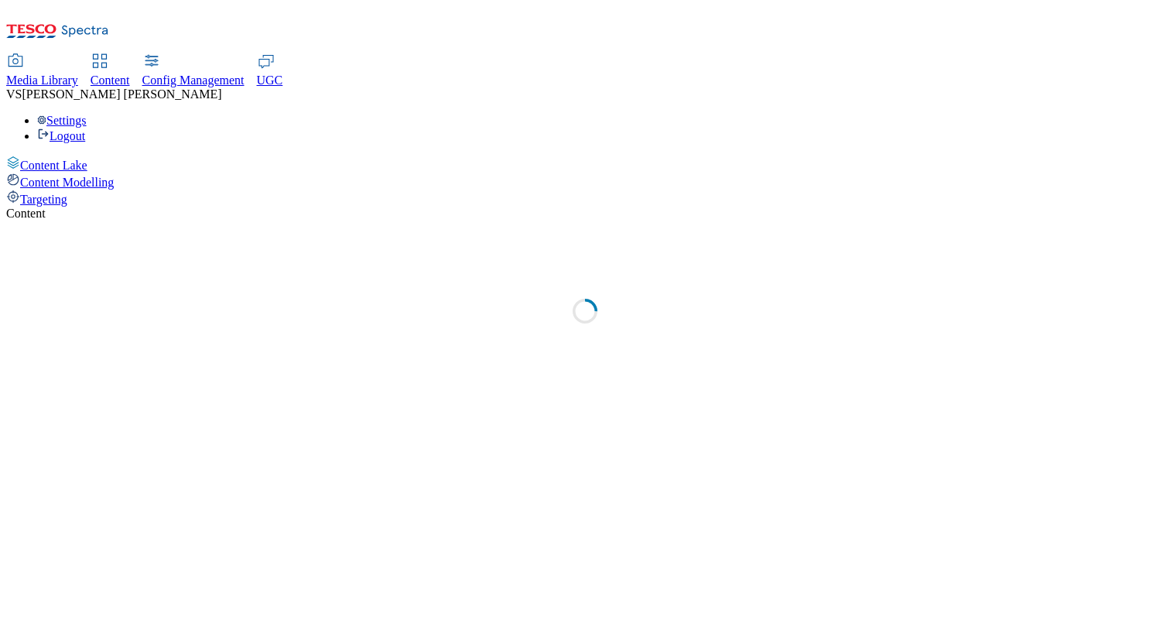
select select "group-comms"
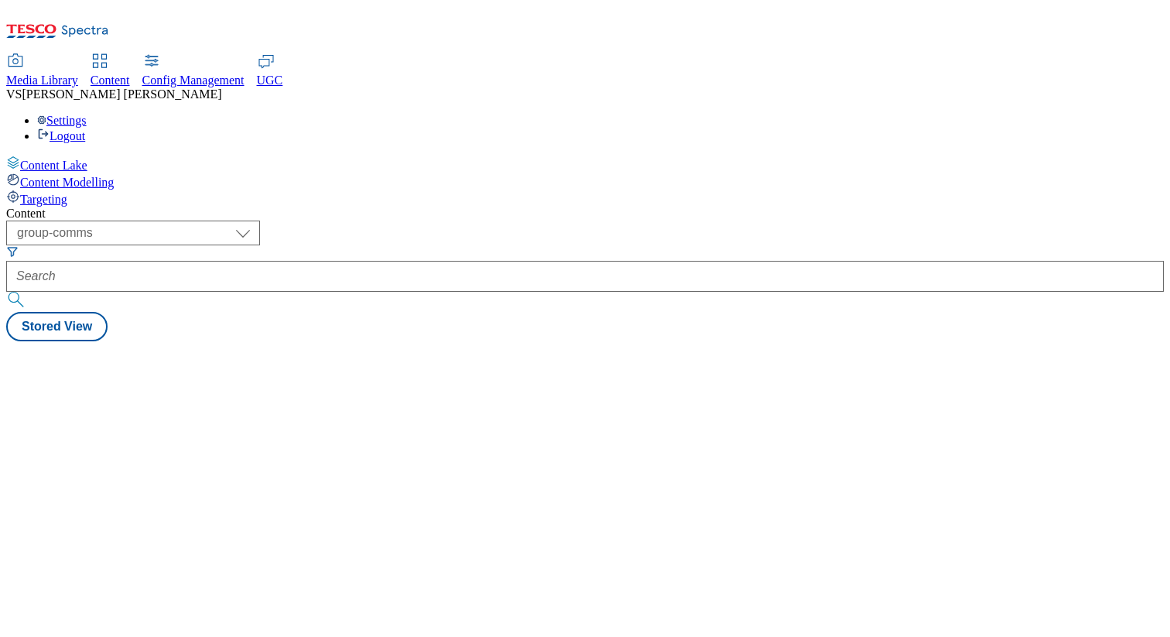
click at [67, 193] on span "Targeting" at bounding box center [43, 199] width 47 height 13
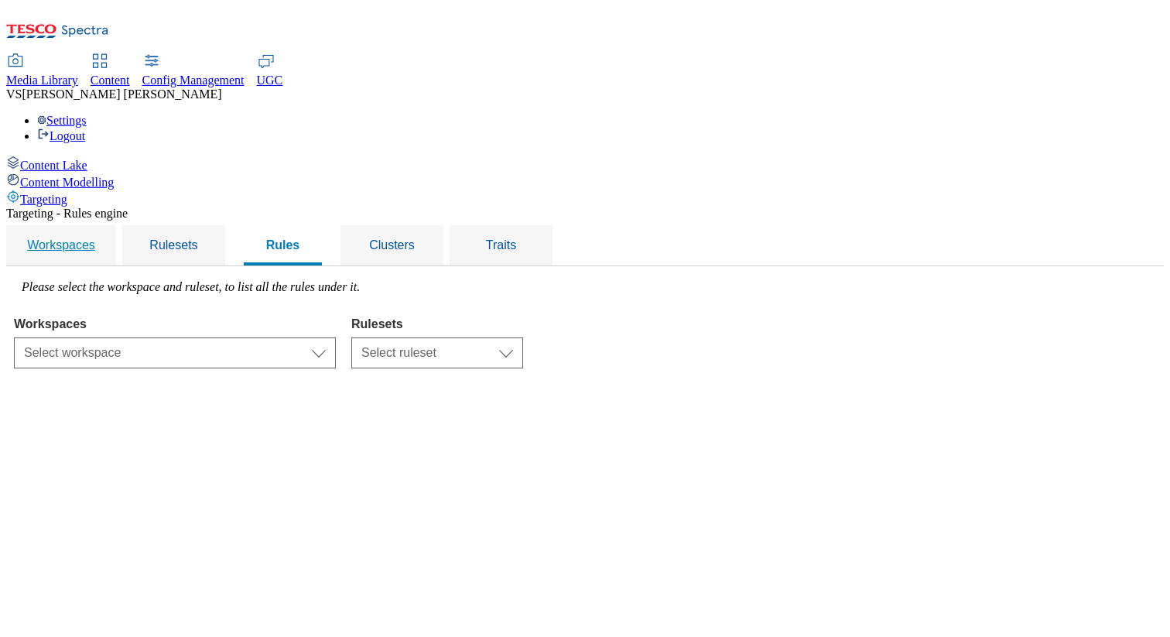
click at [97, 225] on div "Workspaces" at bounding box center [61, 245] width 73 height 40
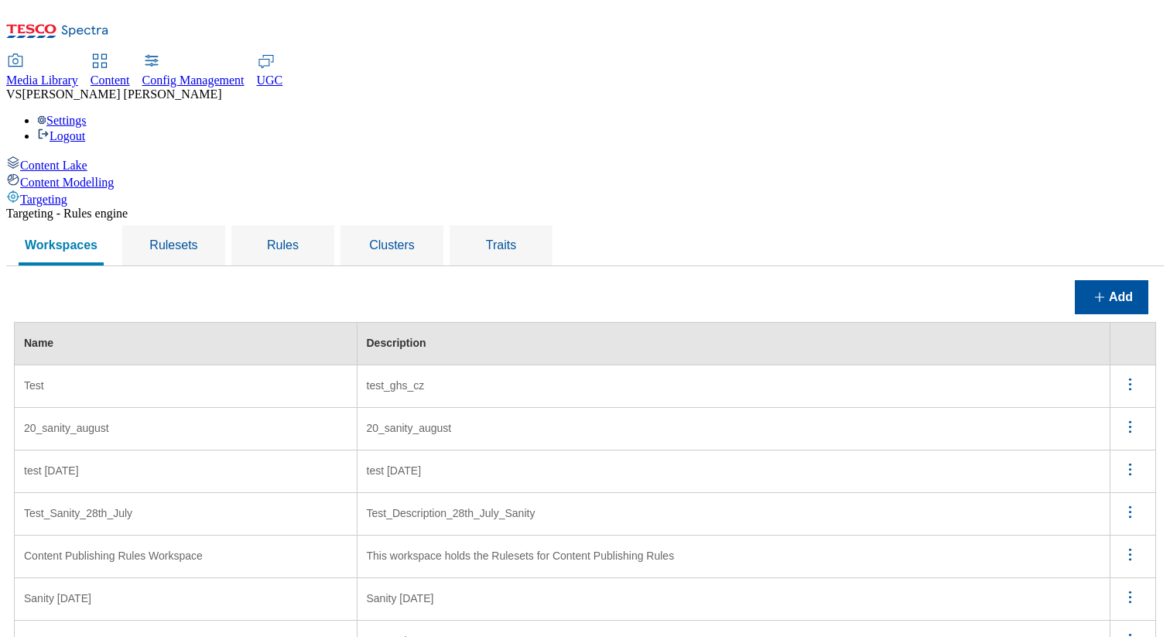
click at [78, 74] on span "Media Library" at bounding box center [42, 80] width 72 height 13
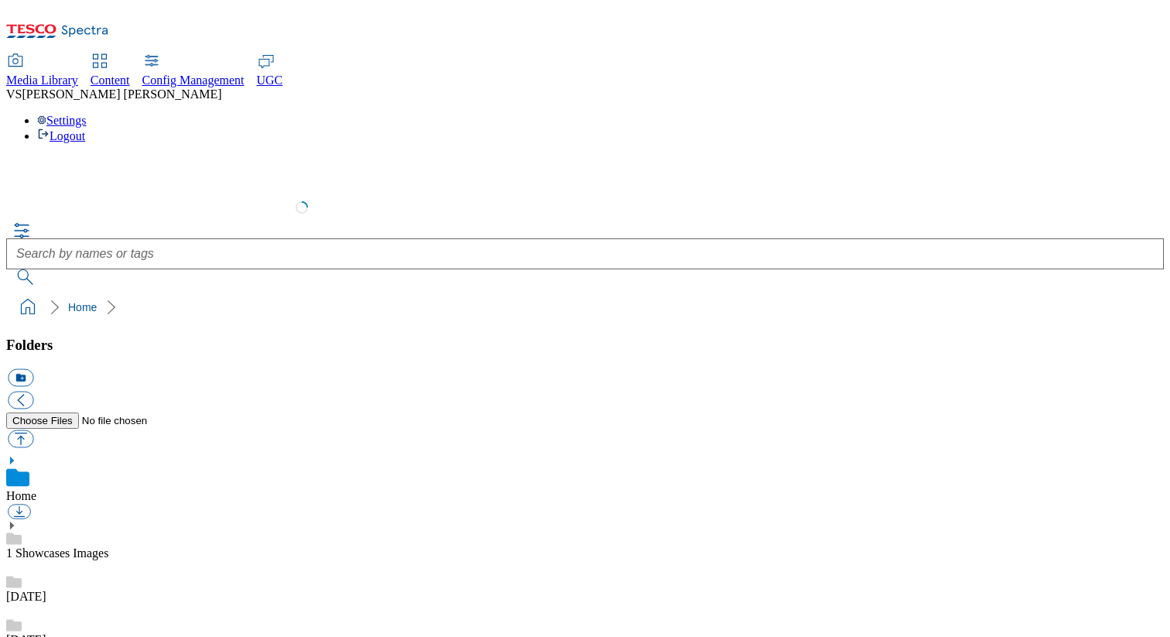
scroll to position [2, 0]
select select "flare-test"
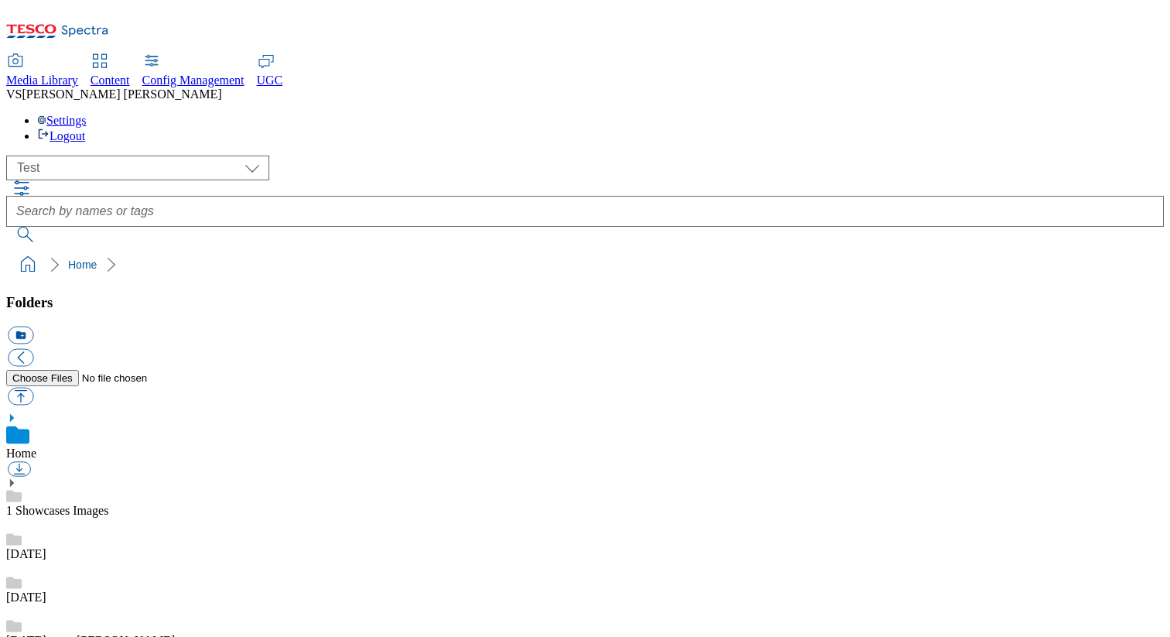
click at [244, 250] on ol "Home" at bounding box center [589, 264] width 1148 height 29
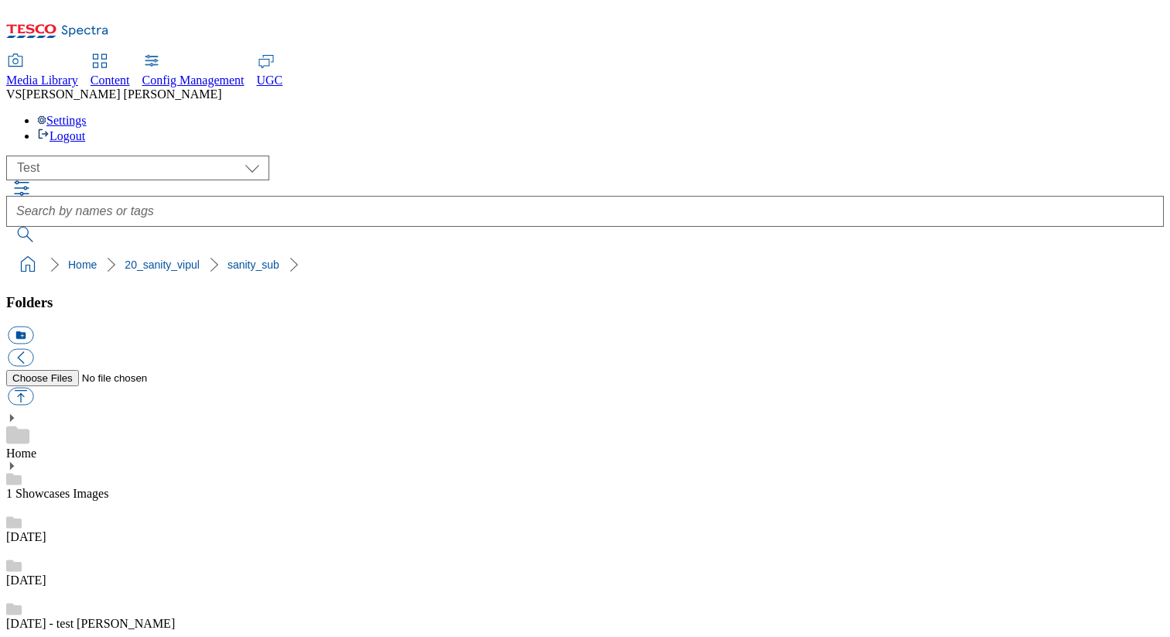
checkbox input "true"
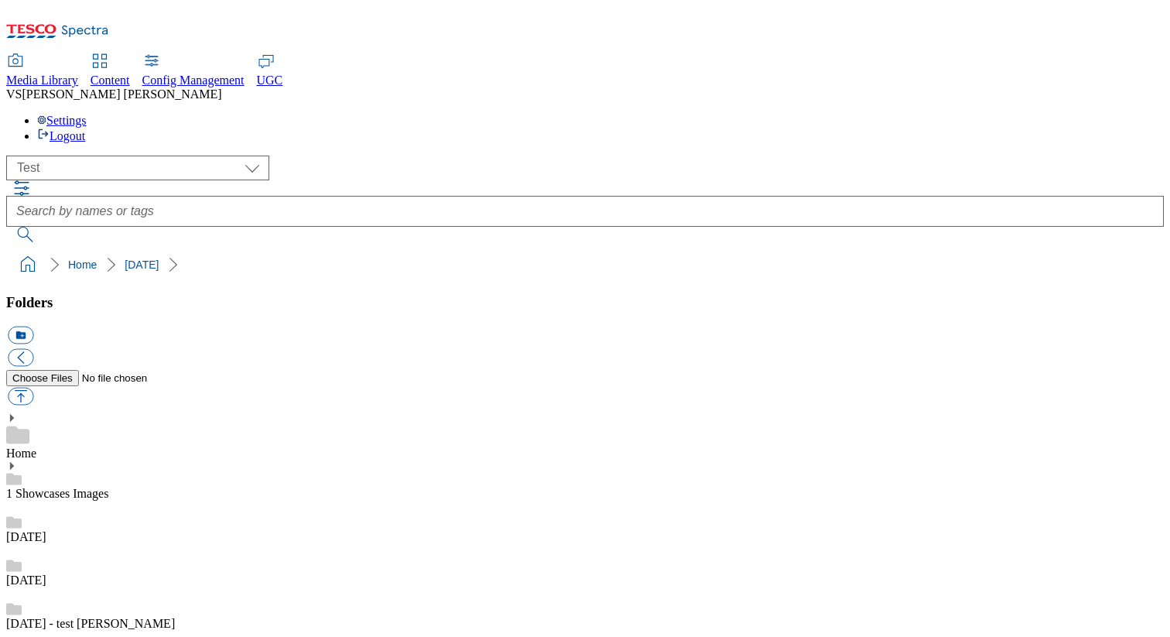
checkbox input "true"
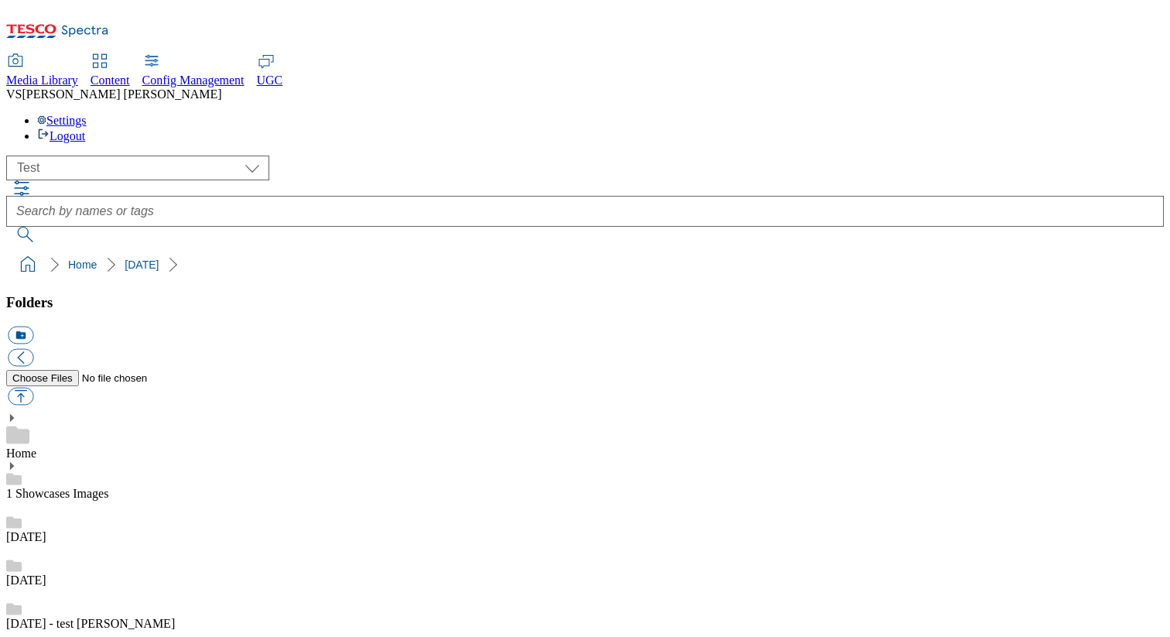
checkbox input "true"
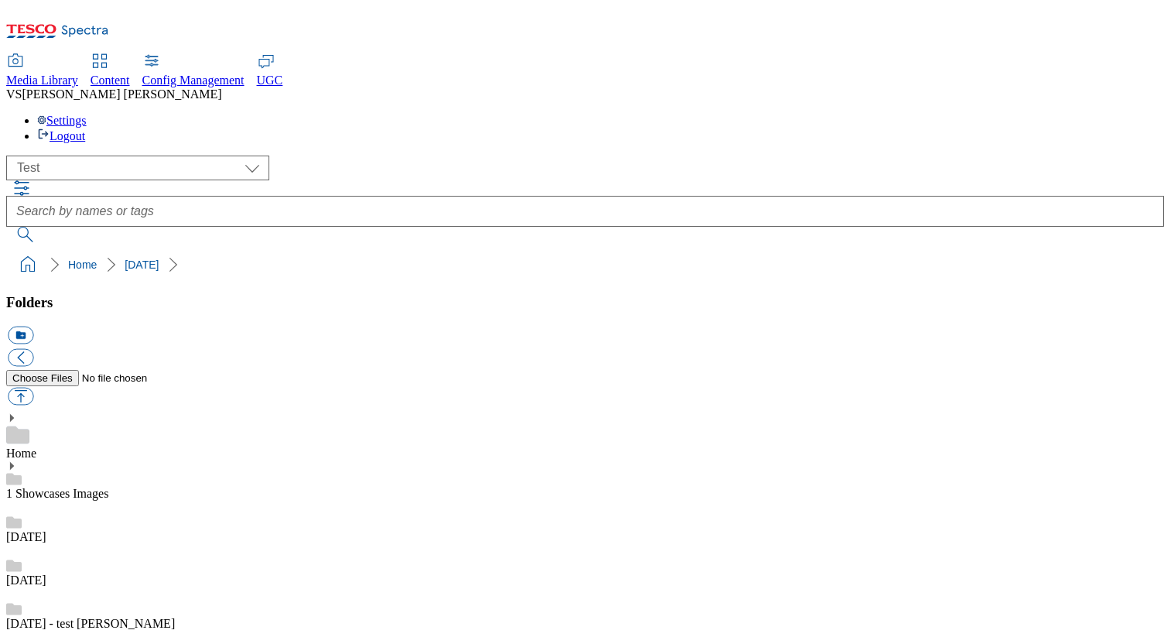
checkbox input "true"
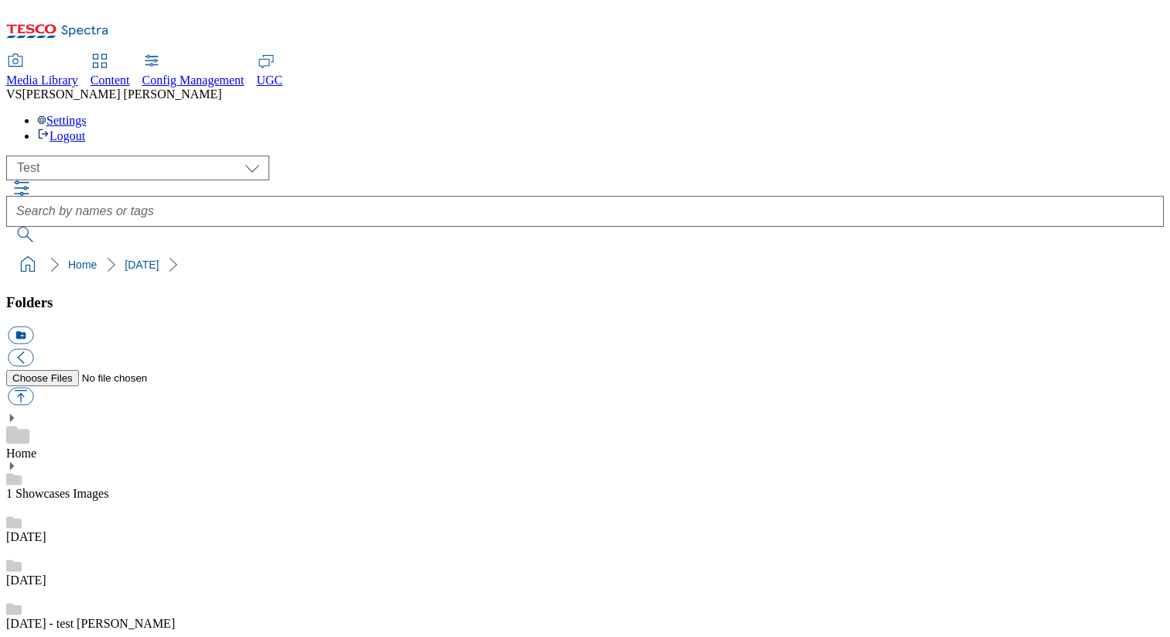
checkbox input "true"
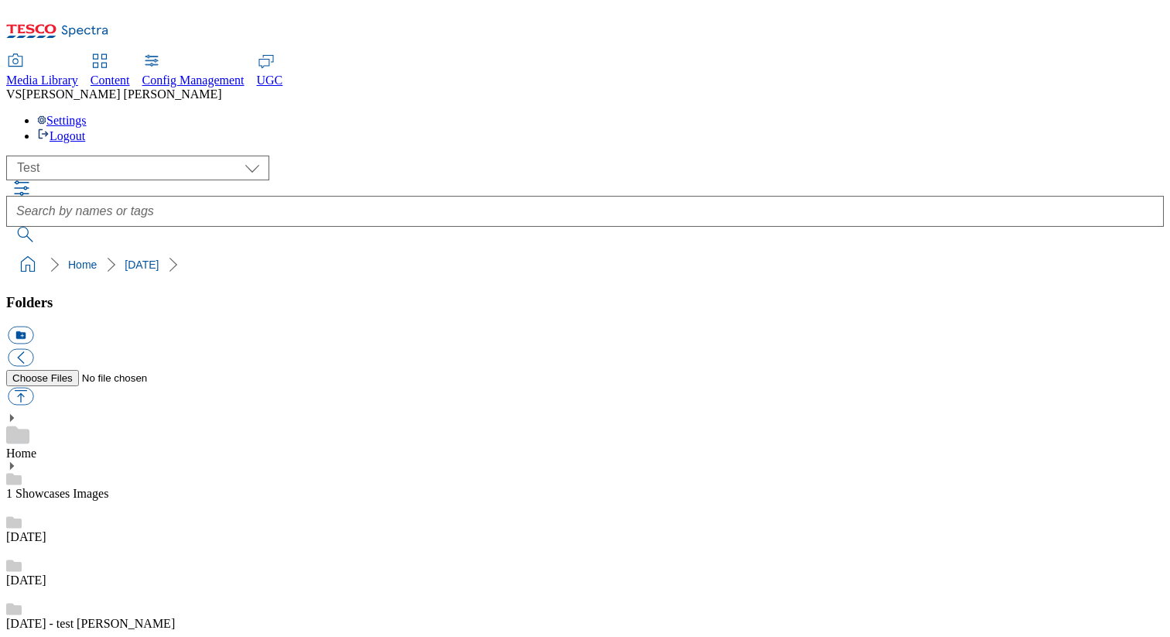
checkbox input "true"
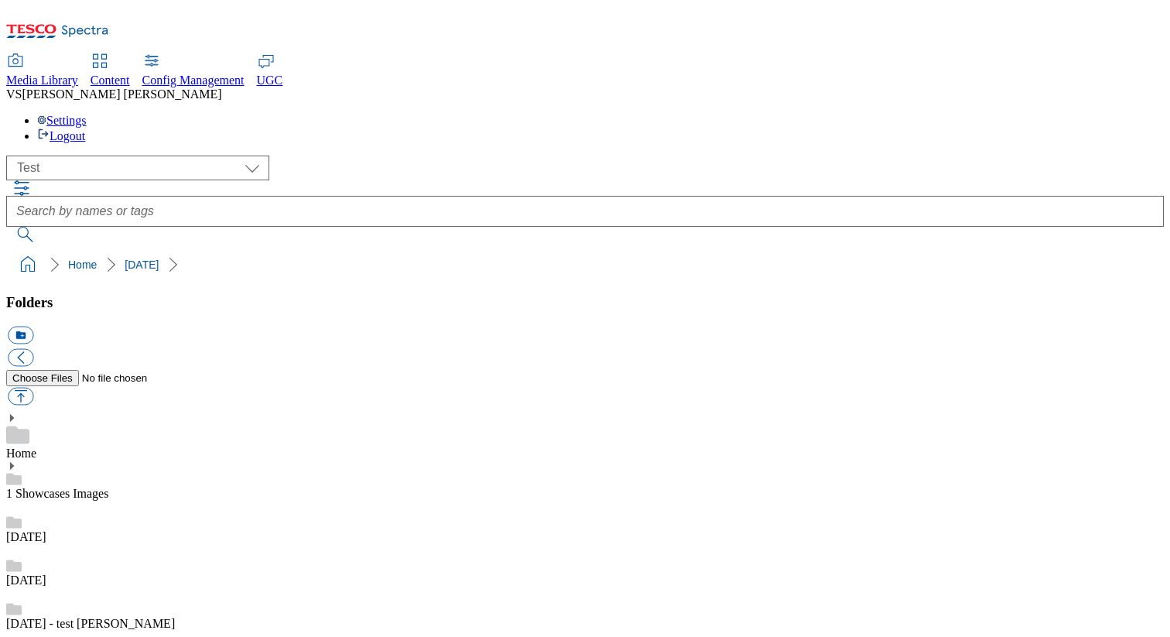
scroll to position [662, 0]
checkbox input "true"
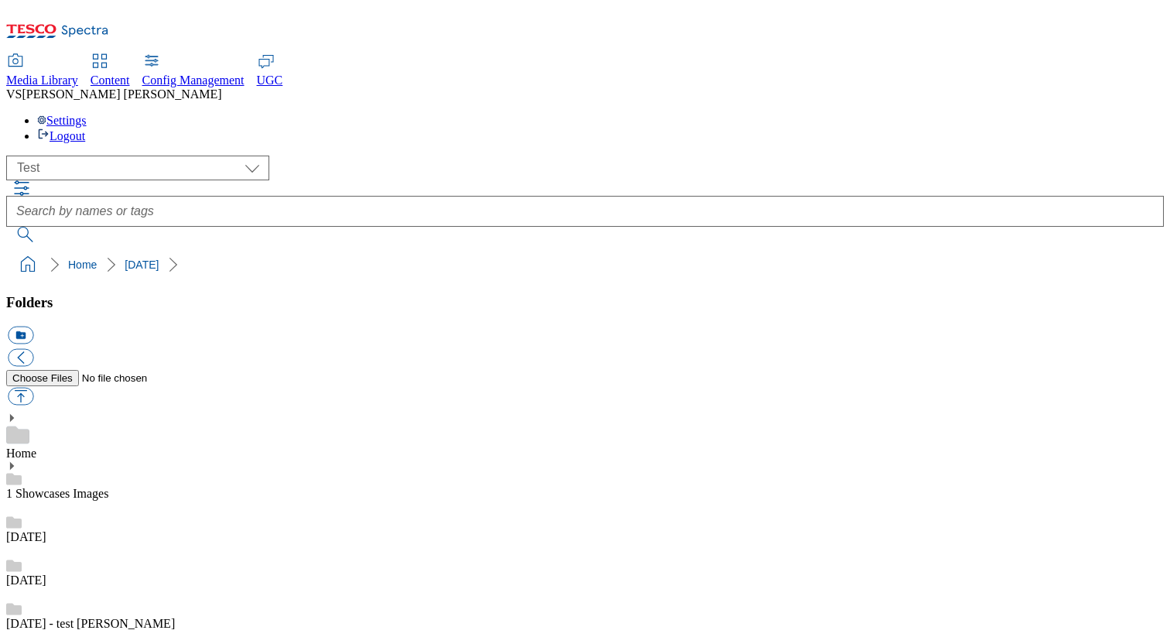
checkbox input "true"
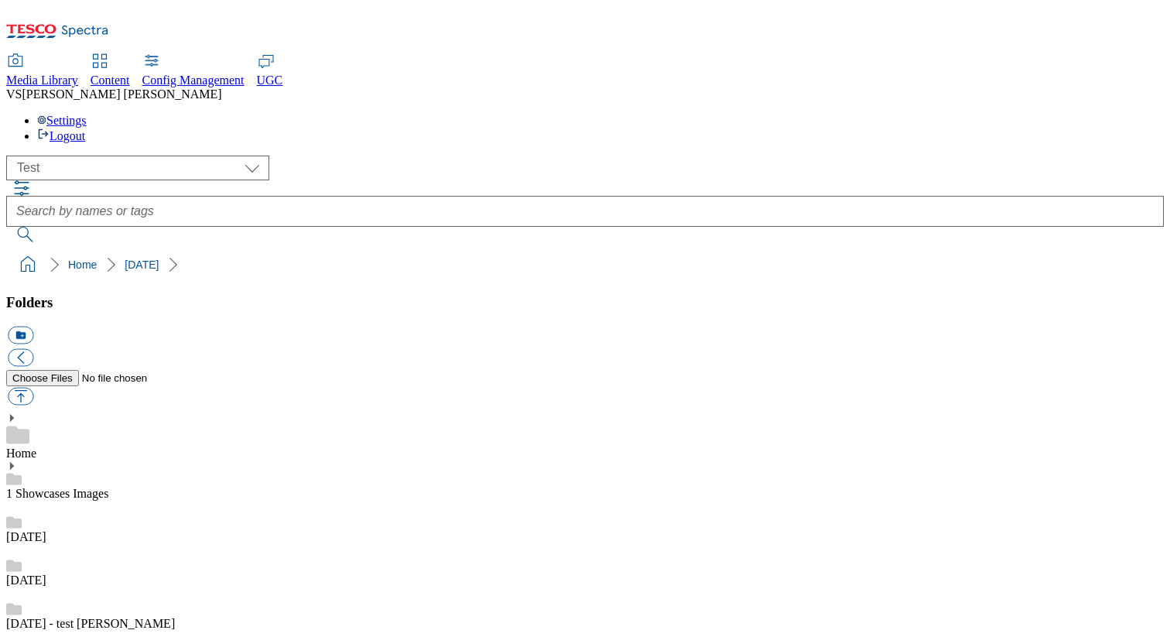
checkbox input "true"
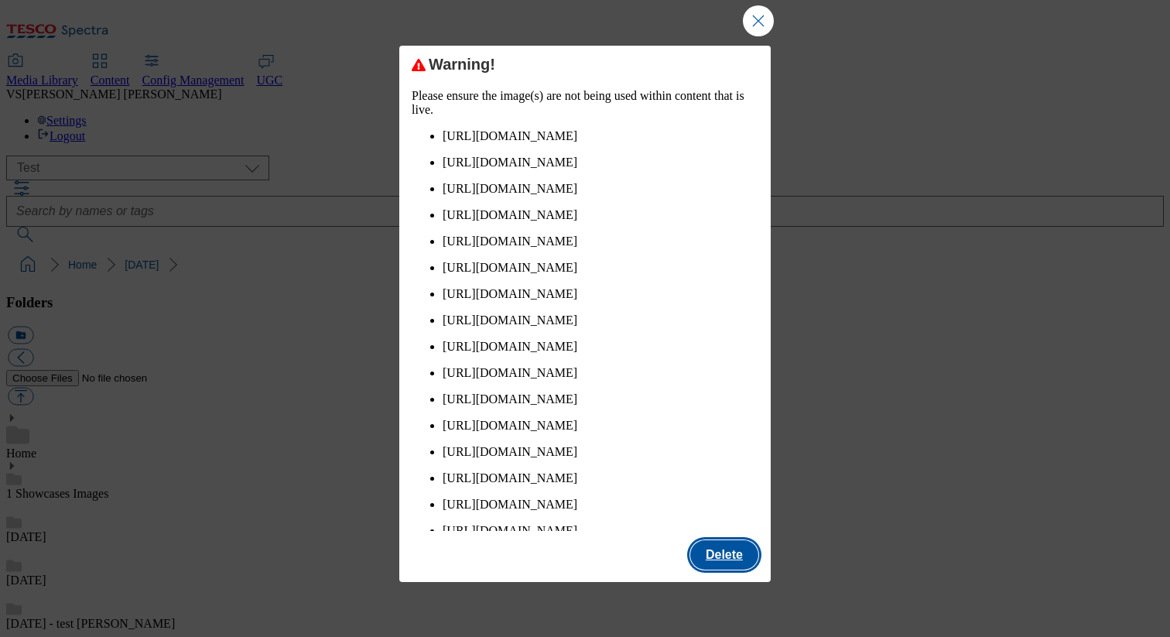
click at [711, 554] on button "Delete" at bounding box center [724, 554] width 68 height 29
checkbox input "false"
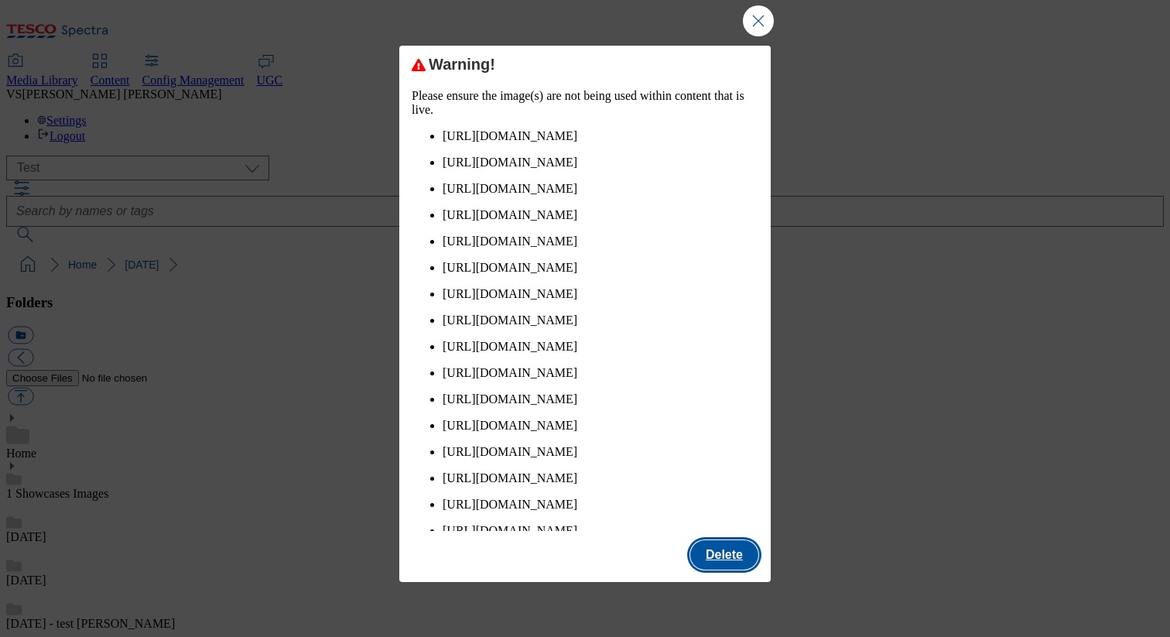
checkbox input "false"
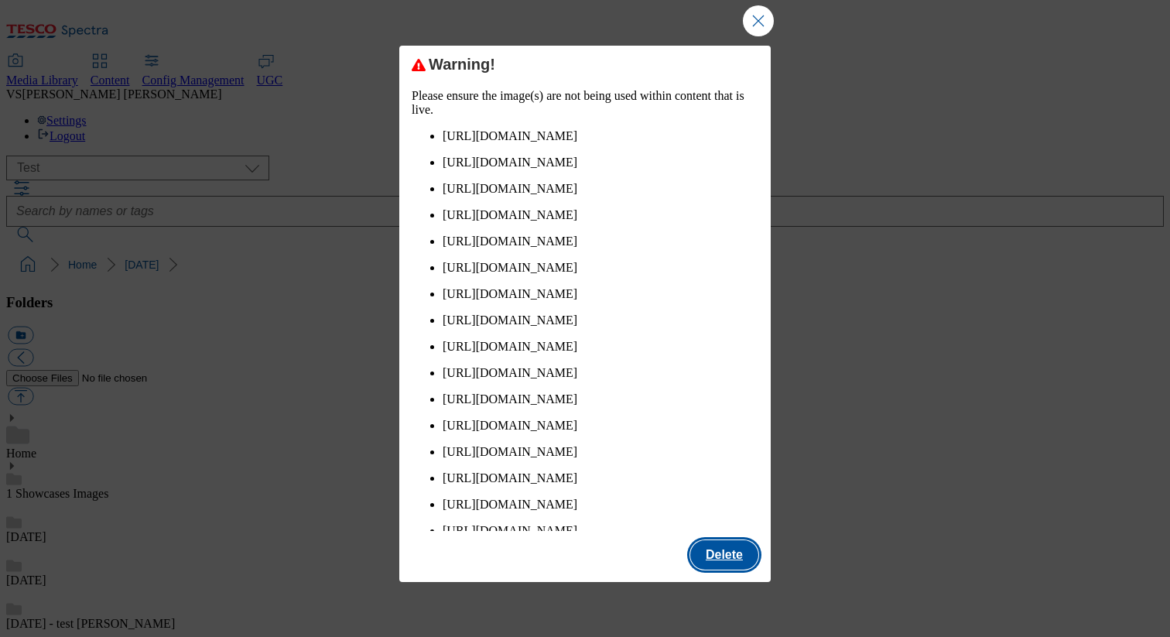
checkbox input "false"
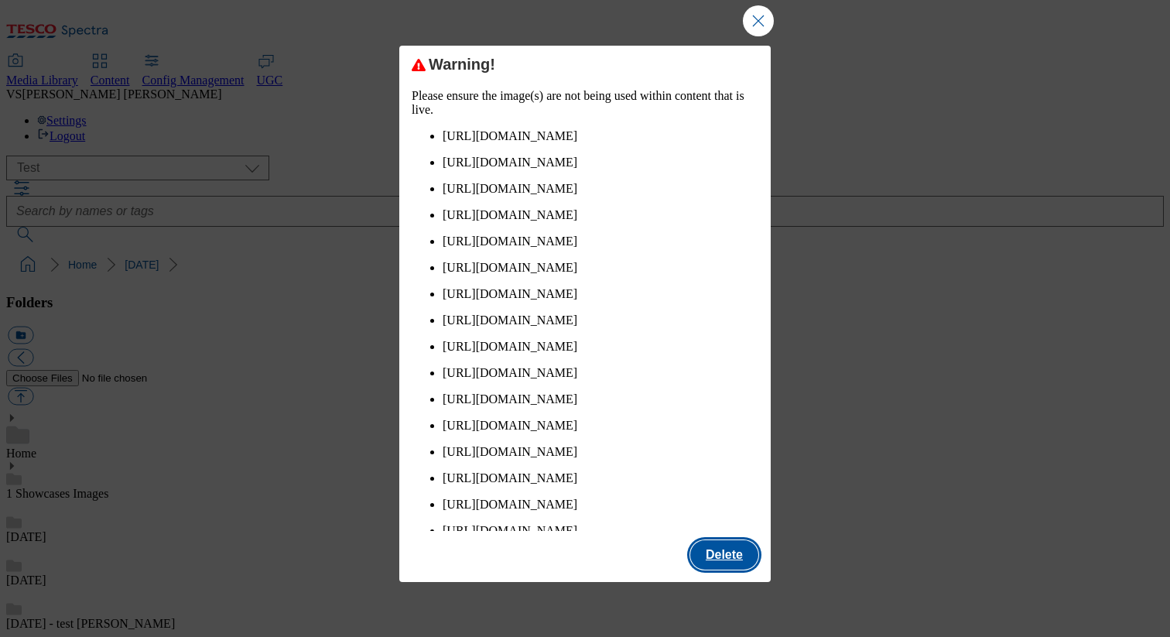
checkbox input "false"
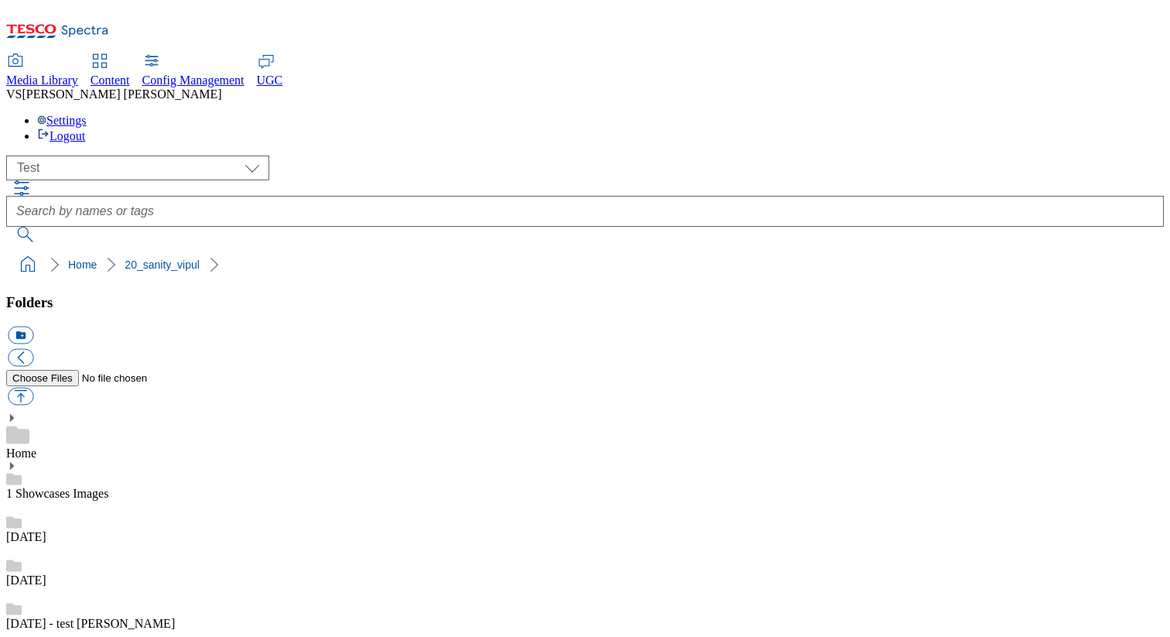
click at [142, 156] on select "All all Clubcard Boost UK Clubcard Marketing Clubcard ROI clubcard-boost-uk clu…" at bounding box center [137, 168] width 263 height 25
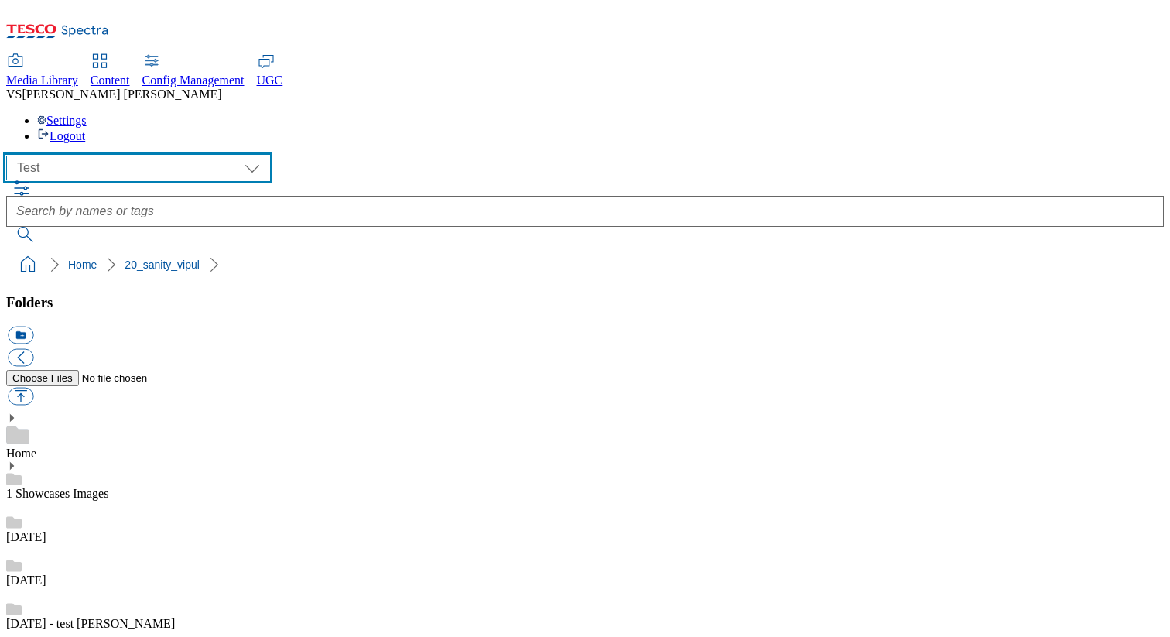
click at [11, 156] on select "All all Clubcard Boost UK Clubcard Marketing Clubcard ROI clubcard-boost-uk clu…" at bounding box center [137, 168] width 263 height 25
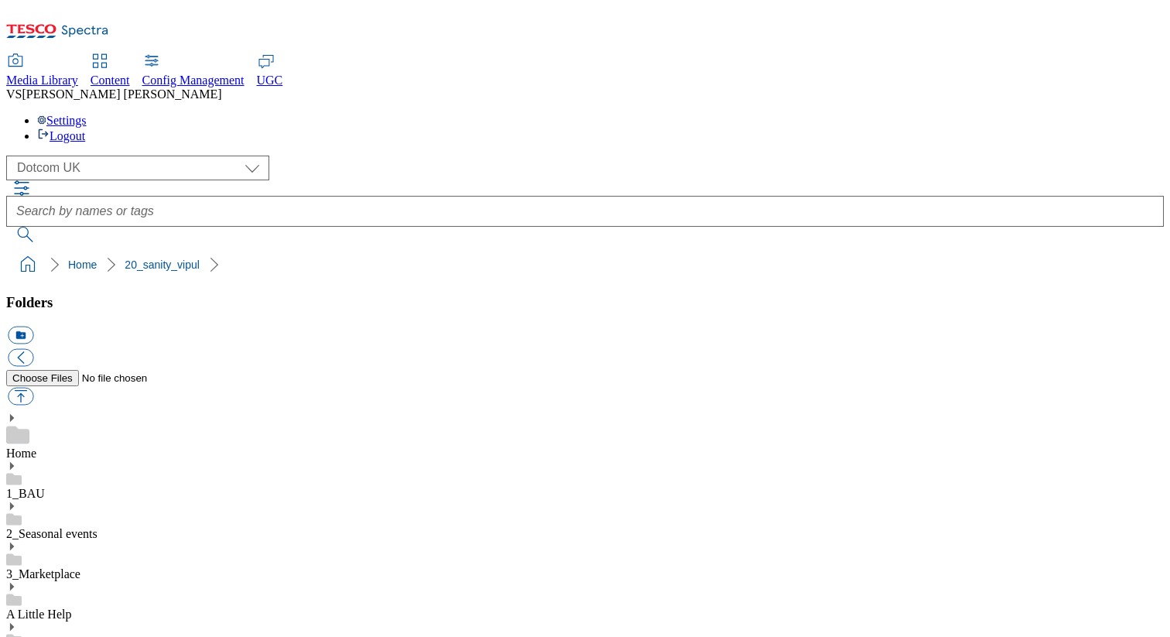
click at [98, 412] on div "Home" at bounding box center [584, 436] width 1157 height 48
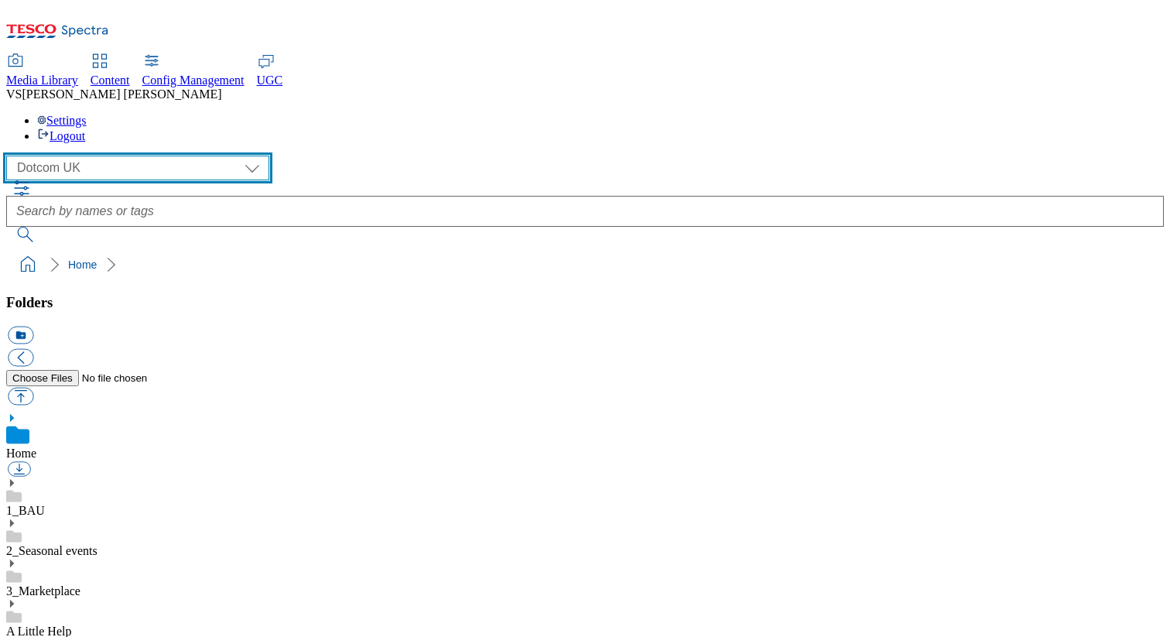
click at [134, 156] on select "All all Clubcard Boost UK Clubcard Marketing Clubcard ROI clubcard-boost-uk clu…" at bounding box center [137, 168] width 263 height 25
click at [11, 156] on select "All all Clubcard Boost UK Clubcard Marketing Clubcard ROI clubcard-boost-uk clu…" at bounding box center [137, 168] width 263 height 25
click at [132, 156] on select "All all Clubcard Boost UK Clubcard Marketing Clubcard ROI clubcard-boost-uk clu…" at bounding box center [137, 168] width 263 height 25
select select "flare-ghs-roi"
click at [11, 156] on select "All all Clubcard Boost UK Clubcard Marketing Clubcard ROI clubcard-boost-uk clu…" at bounding box center [137, 168] width 263 height 25
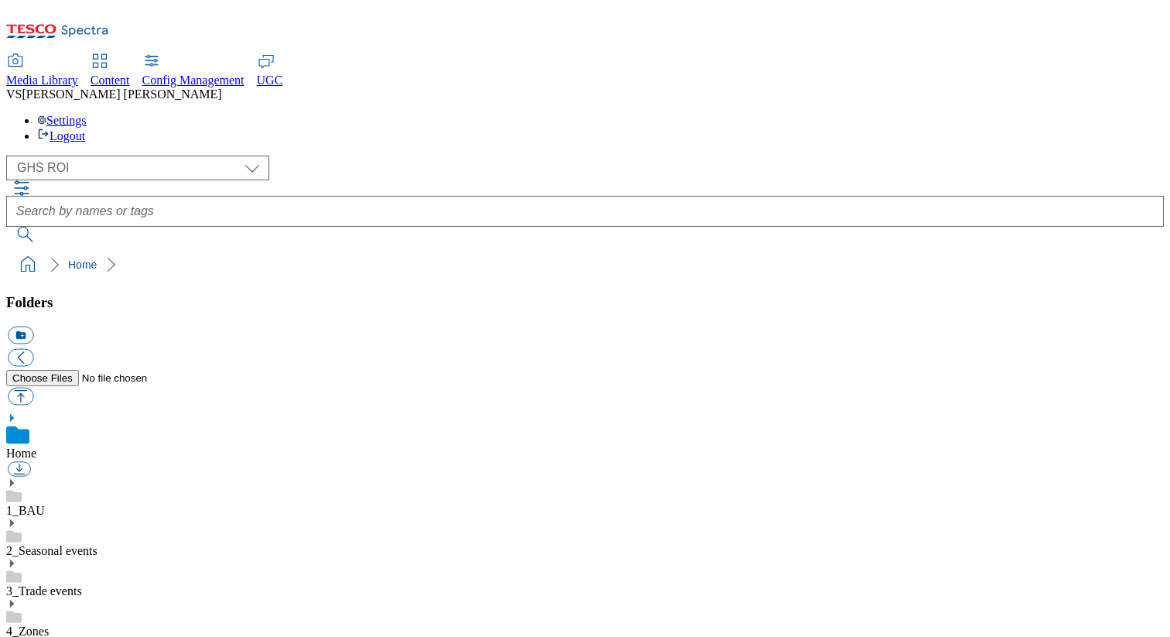
click at [130, 74] on div "Content" at bounding box center [110, 81] width 39 height 14
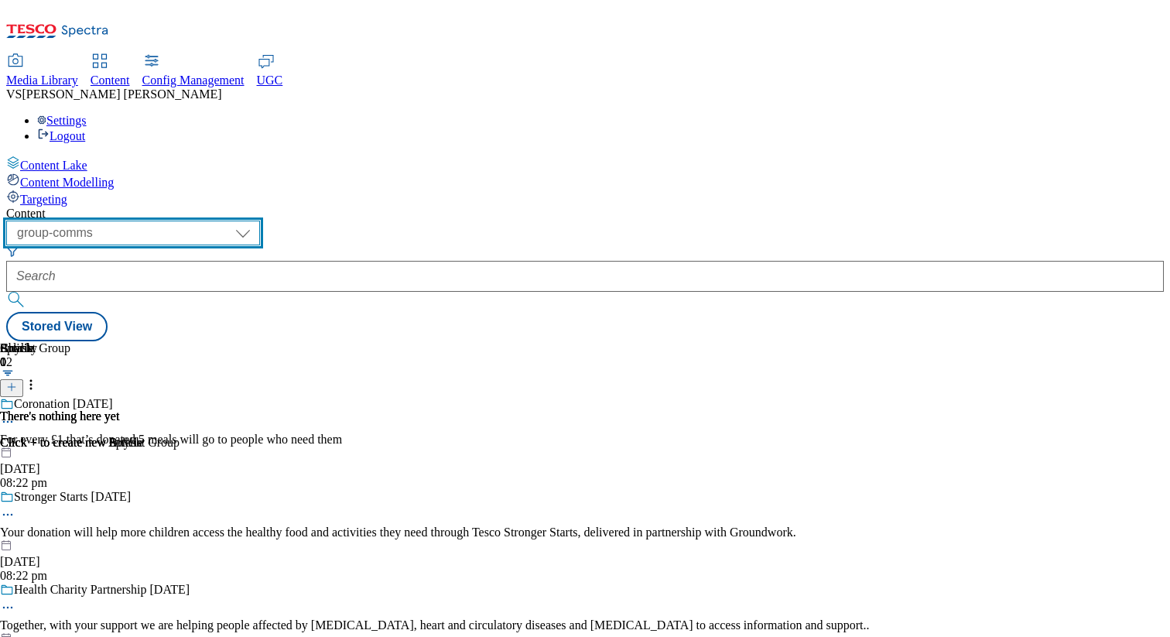
click at [260, 221] on select "dotcom-cz dotcom-hu dotcom-sk fnf-uk ghs-roi ghs-uk group-comms ighs-cz ighs-hu…" at bounding box center [133, 233] width 254 height 25
select select "flare-test"
click at [201, 221] on select "dotcom-cz dotcom-hu dotcom-sk fnf-uk ghs-roi ghs-uk group-comms ighs-cz ighs-hu…" at bounding box center [133, 233] width 254 height 25
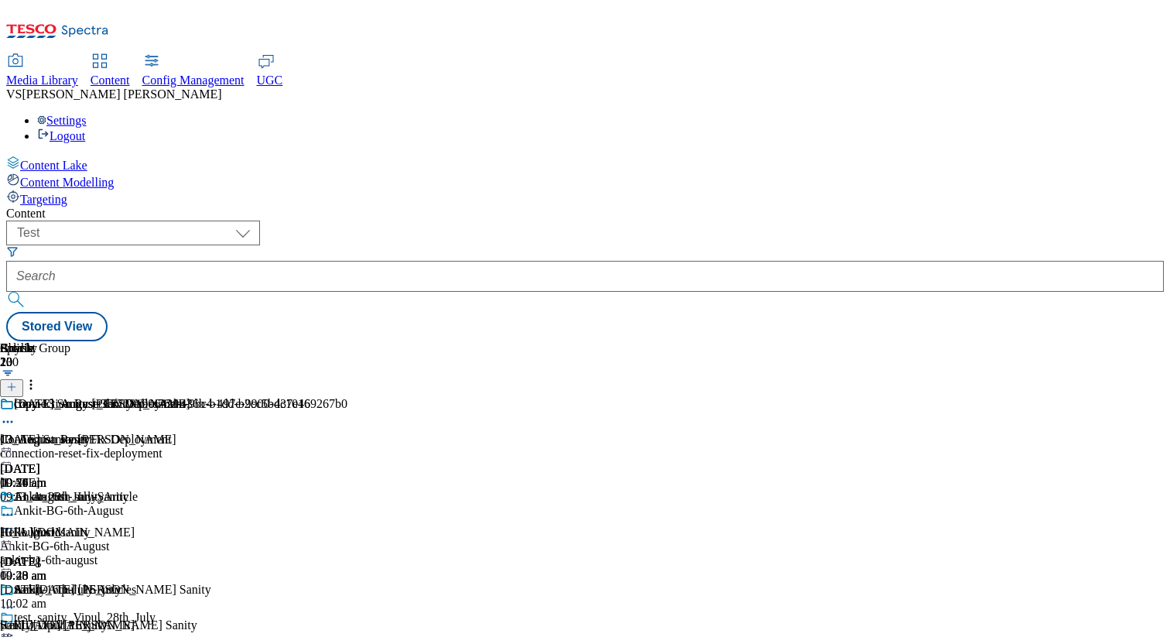
click at [347, 446] on div at bounding box center [173, 446] width 347 height 0
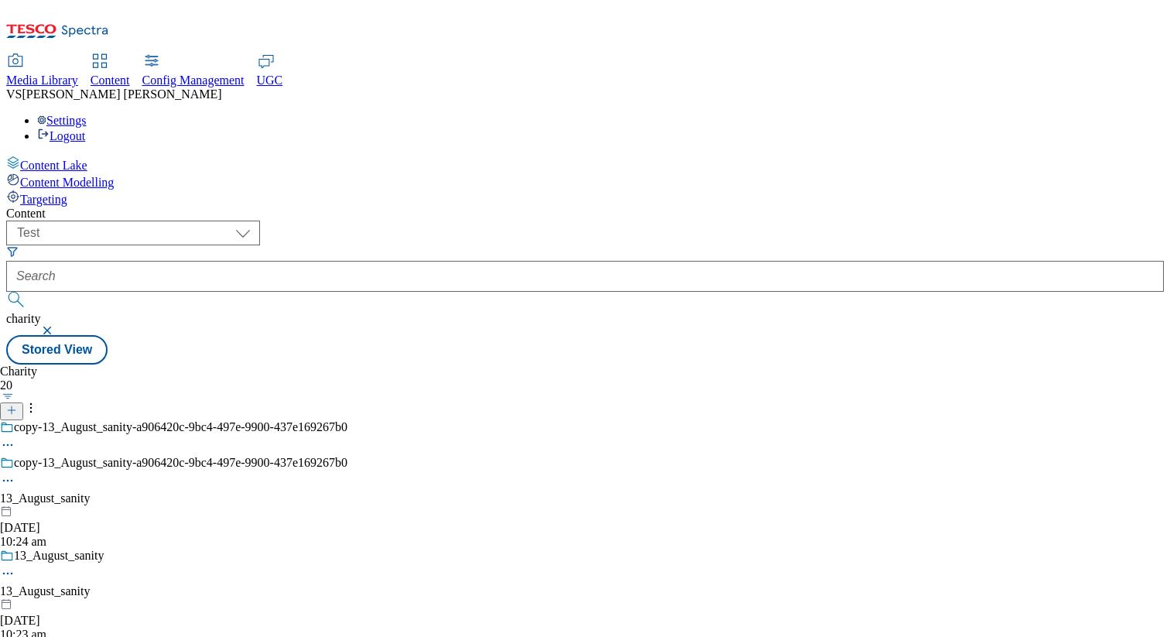
click at [17, 405] on icon at bounding box center [11, 410] width 11 height 11
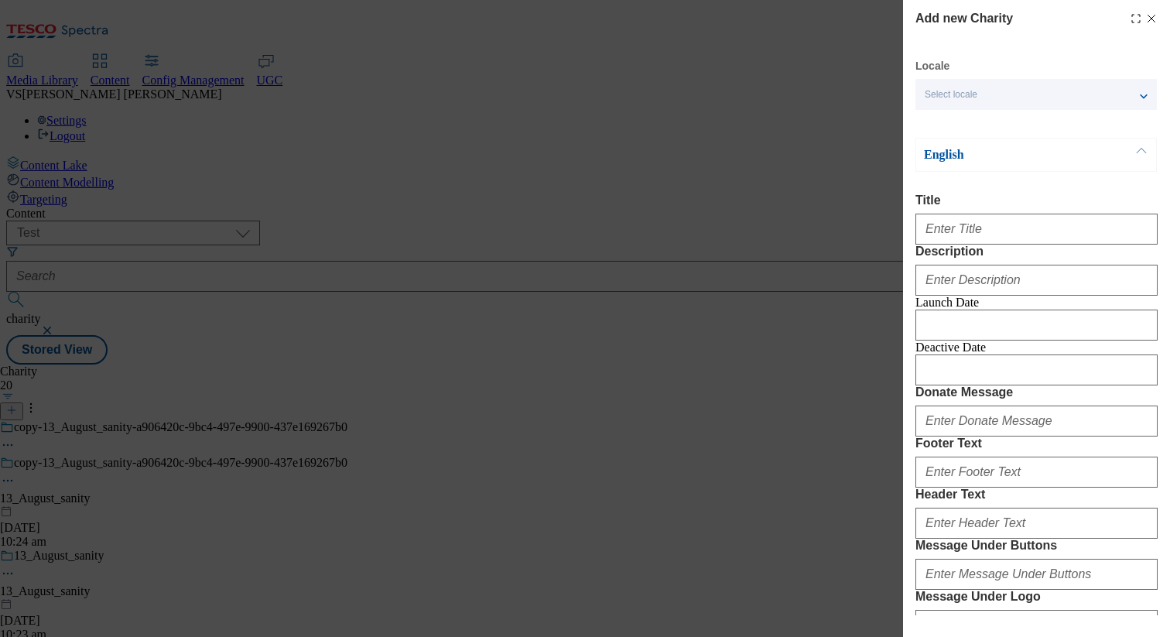
click at [1145, 16] on icon "Modal" at bounding box center [1151, 18] width 12 height 12
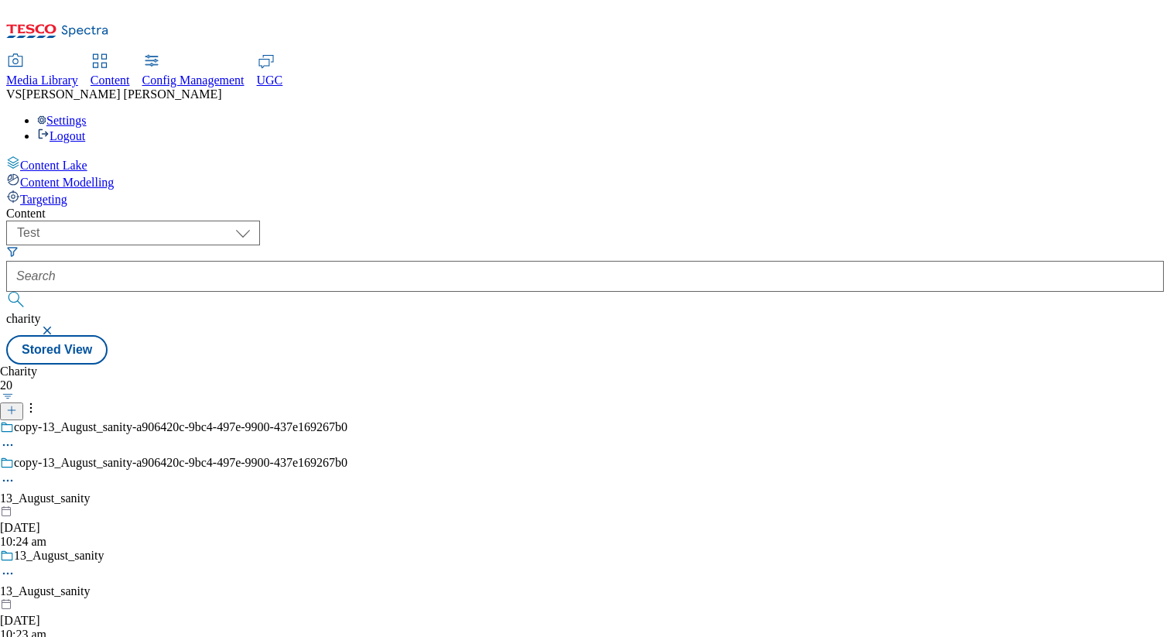
click at [56, 326] on button "button" at bounding box center [48, 330] width 15 height 9
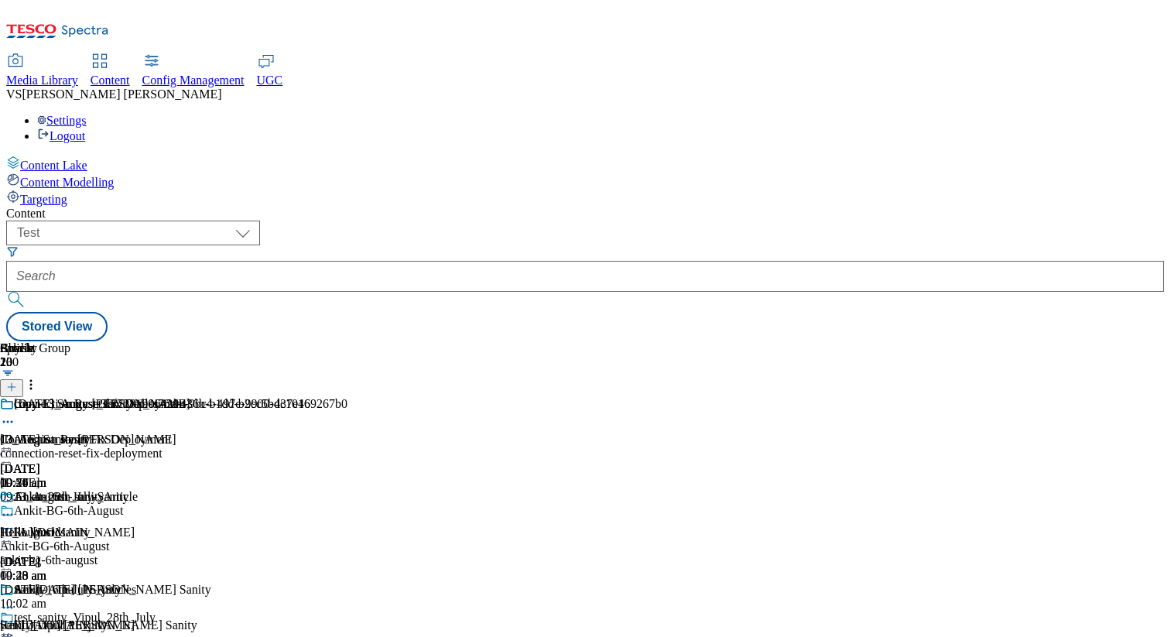
scroll to position [0, 203]
click at [422, 446] on div at bounding box center [211, 446] width 422 height 0
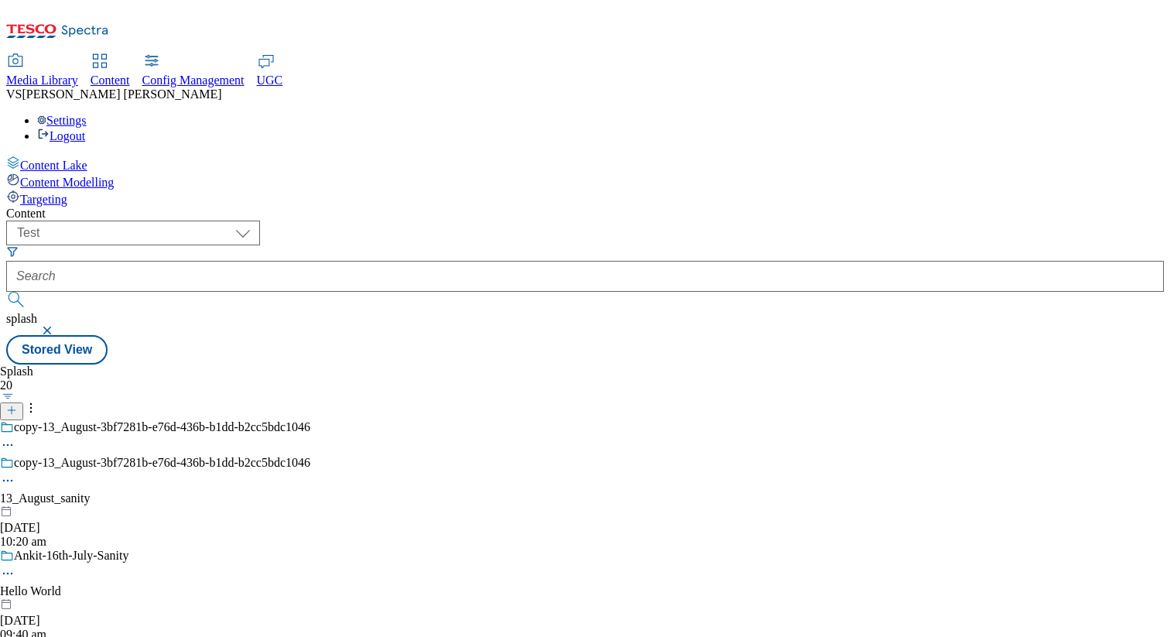
click at [17, 405] on icon at bounding box center [11, 410] width 11 height 11
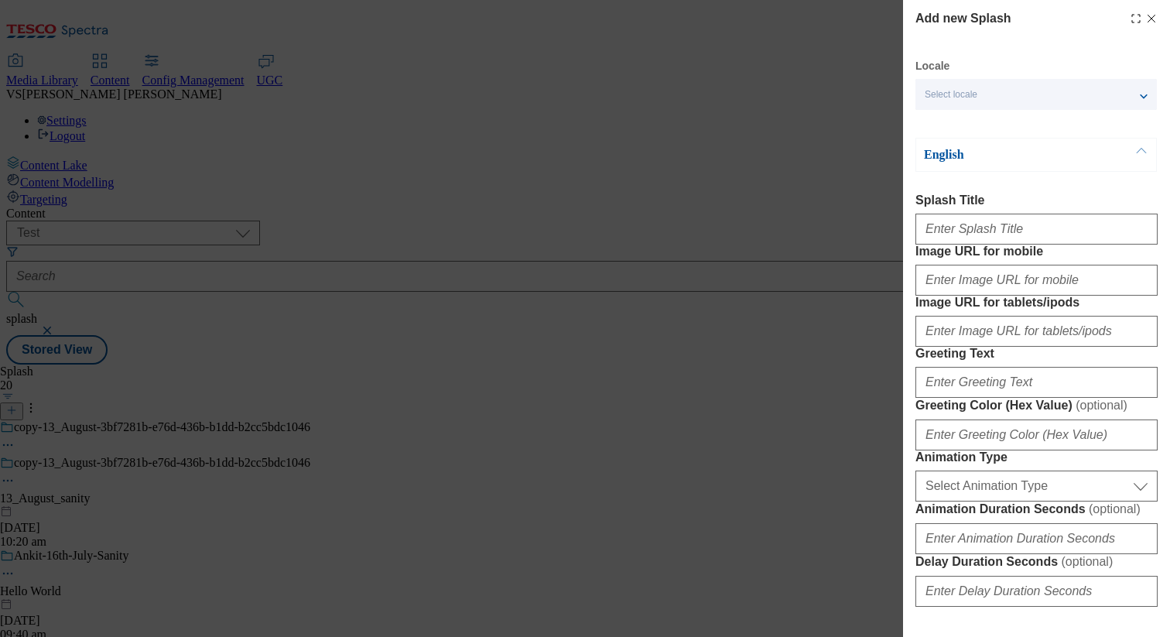
click at [1147, 19] on icon "Modal" at bounding box center [1151, 18] width 12 height 12
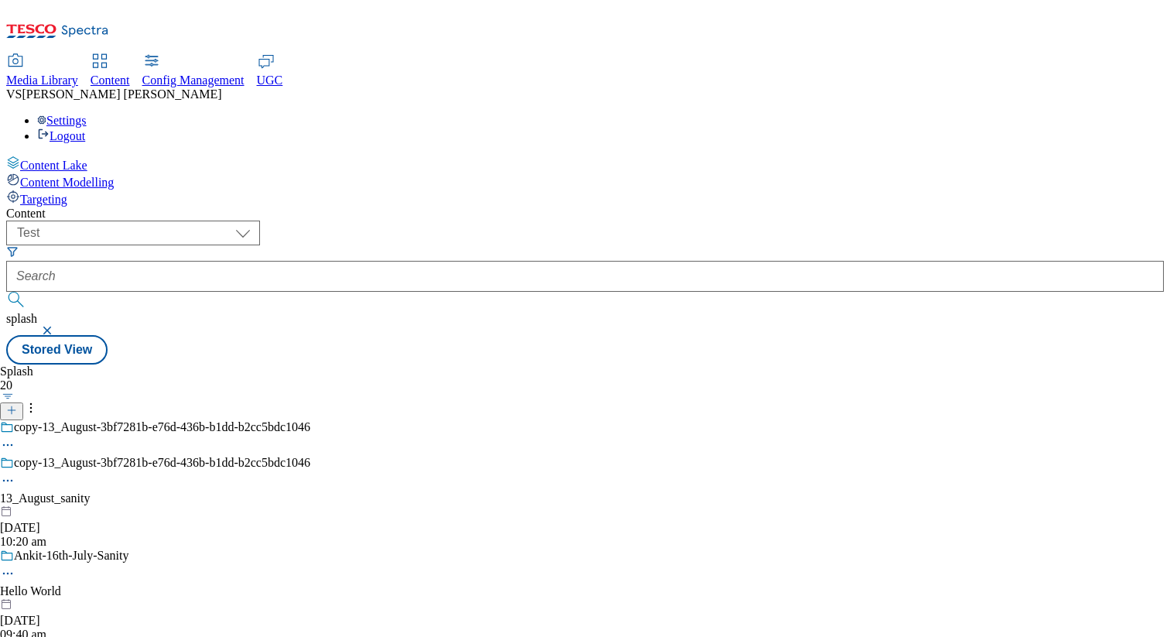
click at [56, 326] on button "button" at bounding box center [48, 330] width 15 height 9
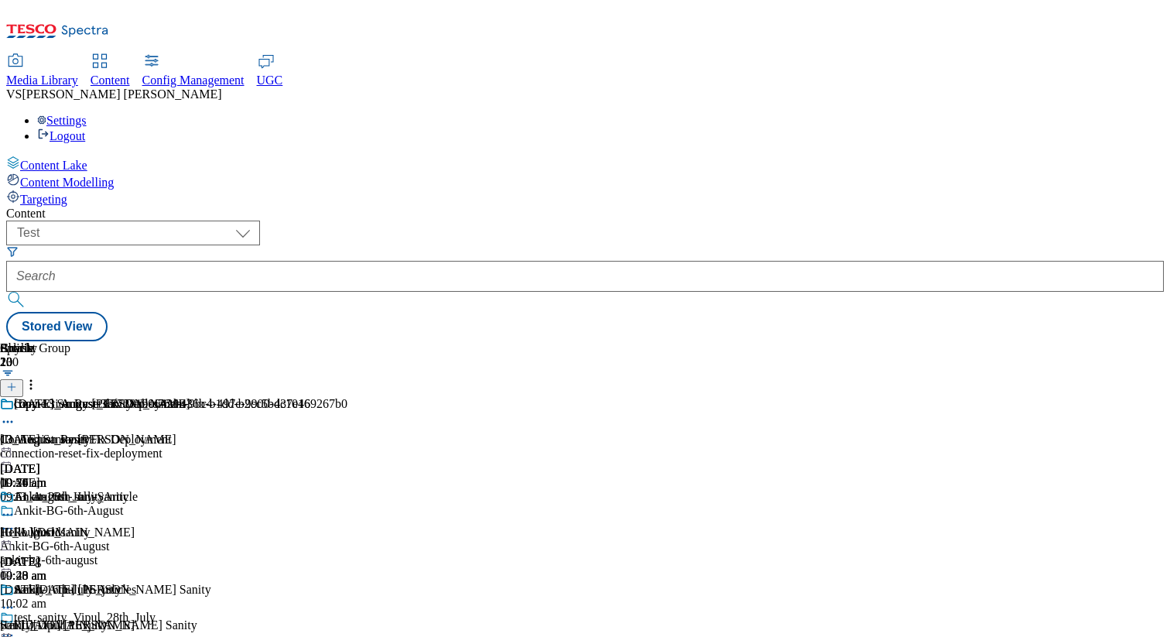
click at [364, 446] on div "connection-reset-fix-deployment" at bounding box center [182, 453] width 364 height 14
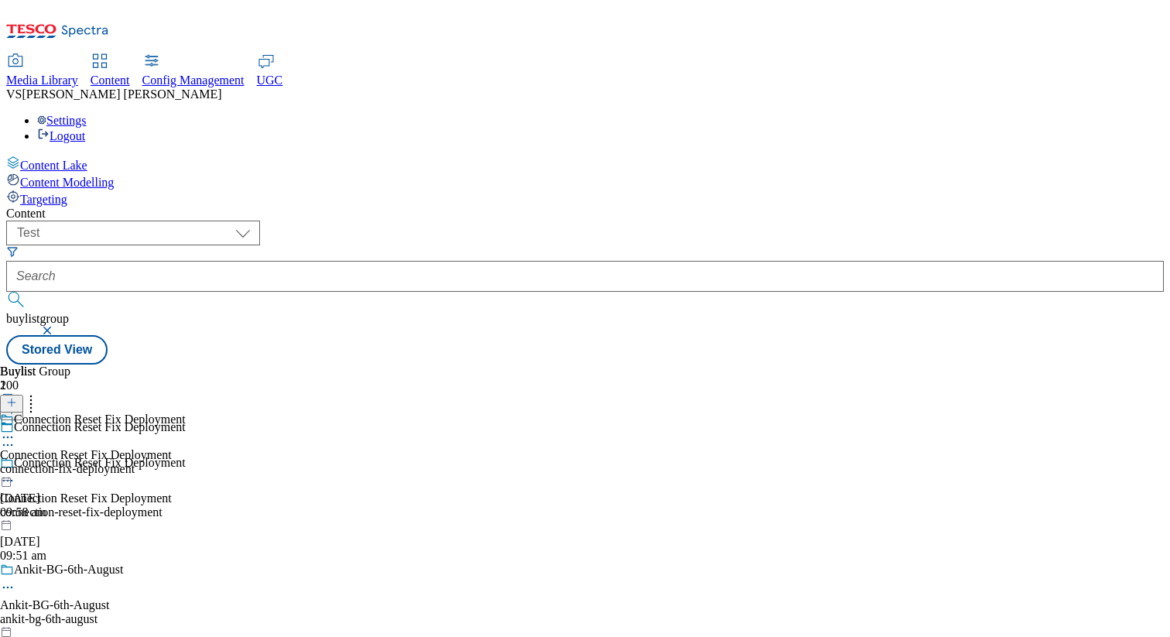
click at [186, 462] on div "connection-fix-deployment" at bounding box center [93, 469] width 186 height 14
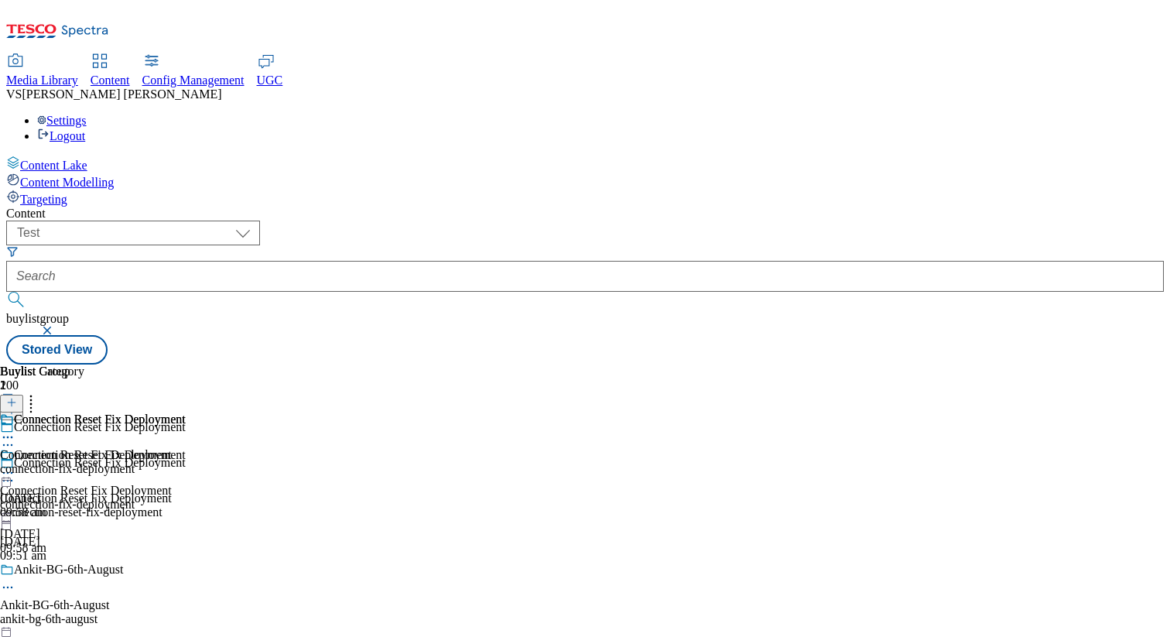
click at [186, 462] on div "connection-fix-deployment" at bounding box center [93, 469] width 186 height 14
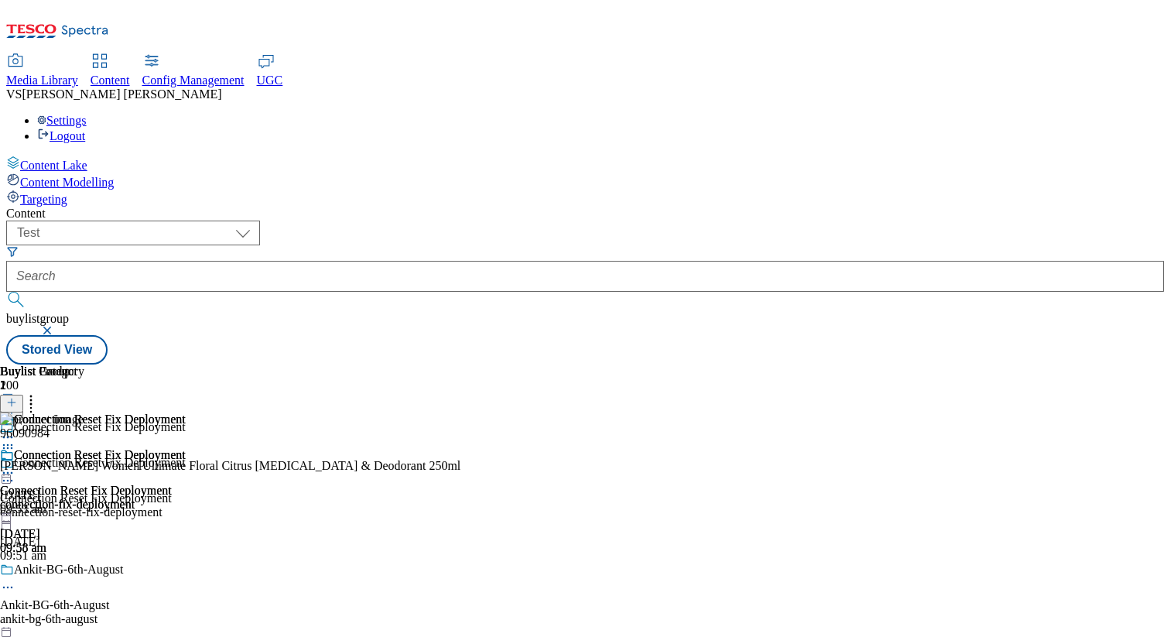
scroll to position [0, 203]
click at [460, 473] on div at bounding box center [230, 473] width 460 height 0
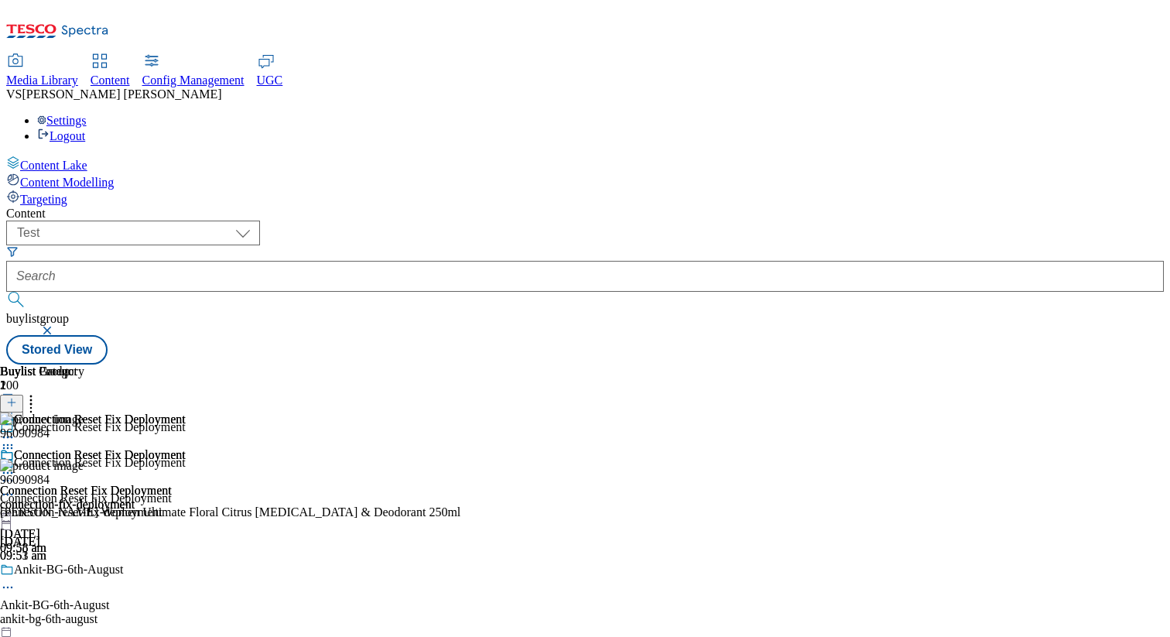
click at [56, 326] on button "button" at bounding box center [48, 330] width 15 height 9
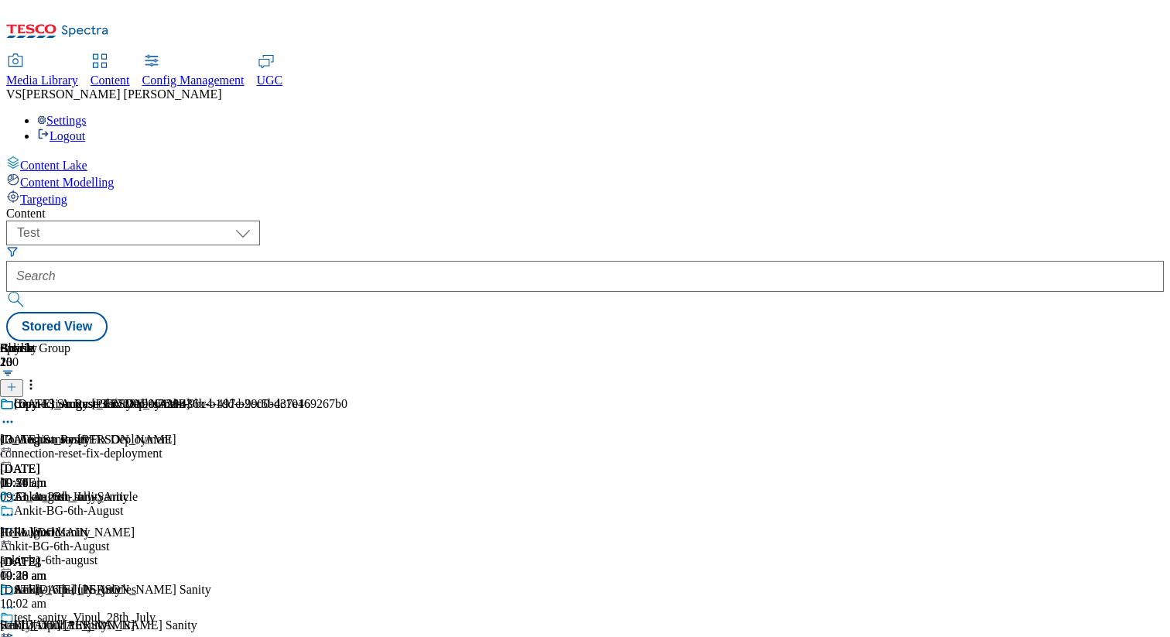
click at [1111, 114] on div "Settings Logout" at bounding box center [584, 128] width 1157 height 29
click at [87, 114] on link "Settings" at bounding box center [62, 120] width 50 height 13
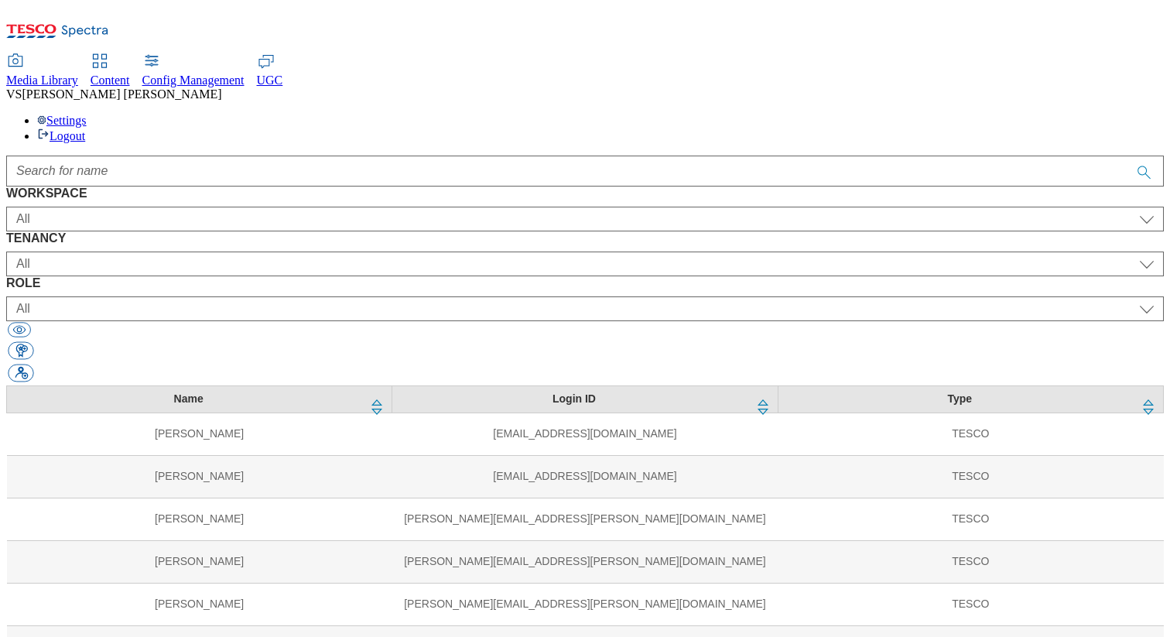
scroll to position [22527, 0]
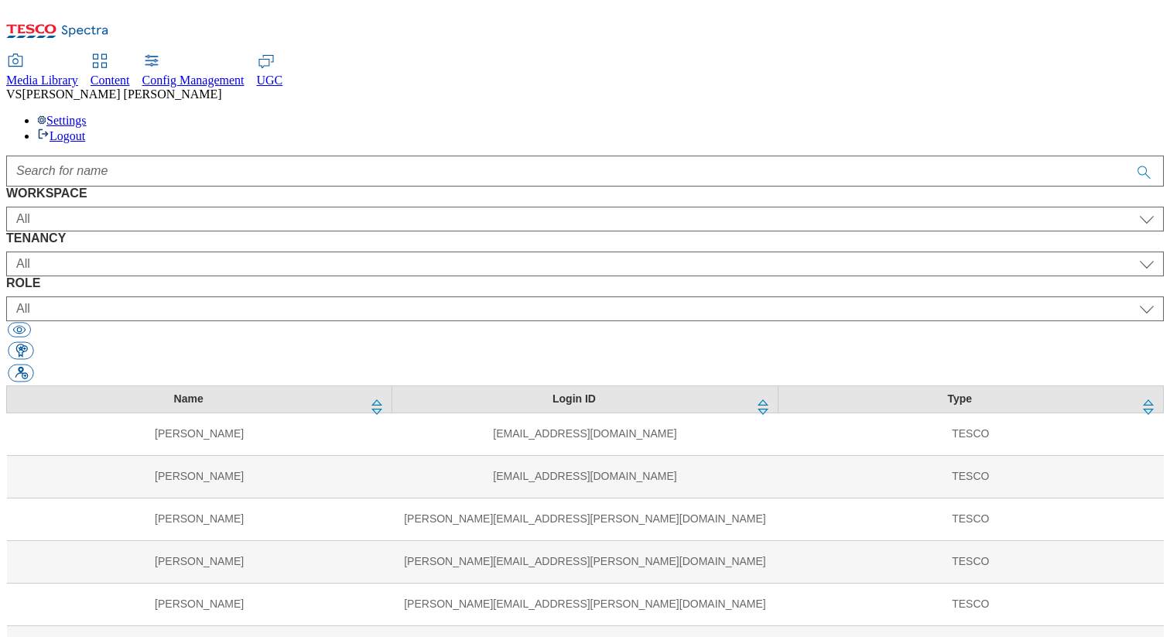
click at [78, 74] on span "Media Library" at bounding box center [42, 80] width 72 height 13
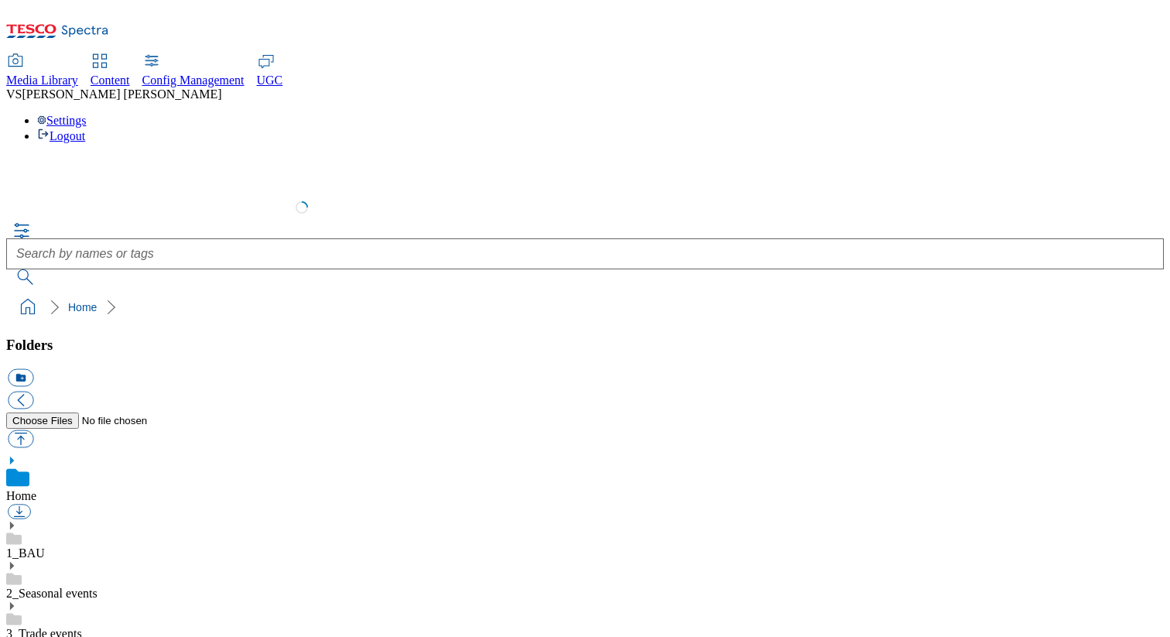
scroll to position [2, 0]
select select "flare-test"
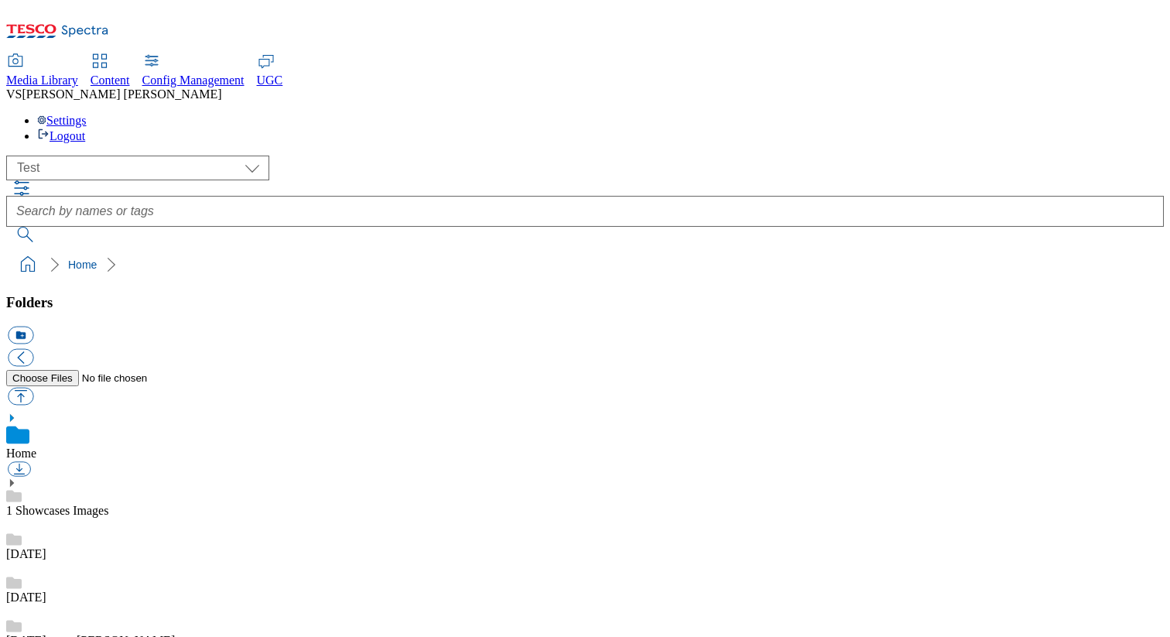
checkbox input "true"
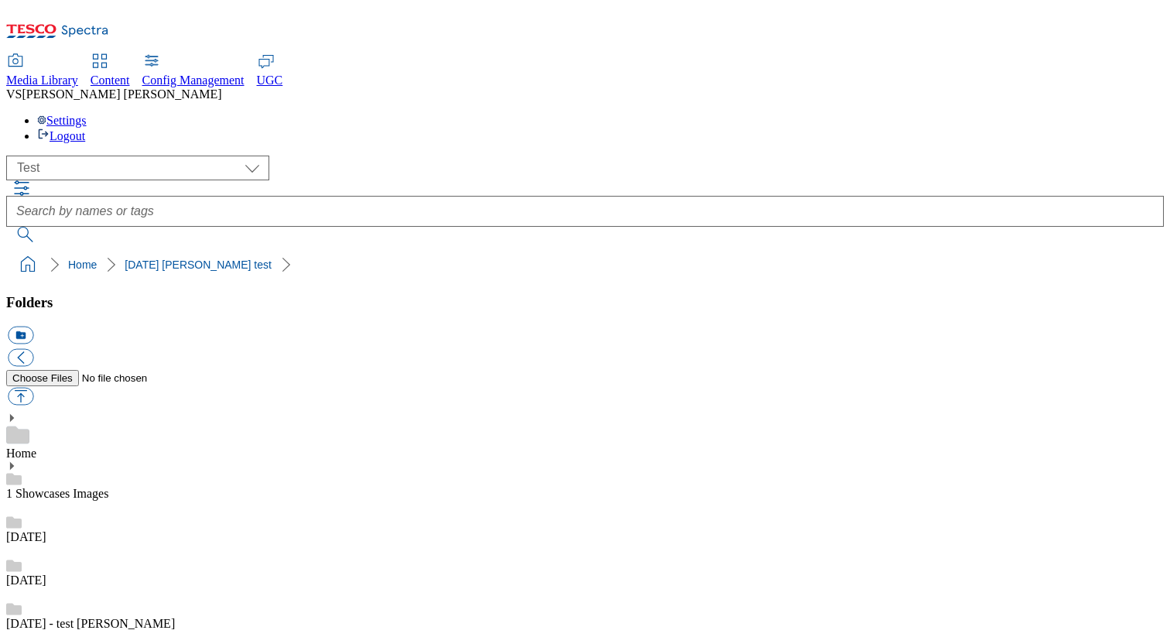
select select "flare-test"
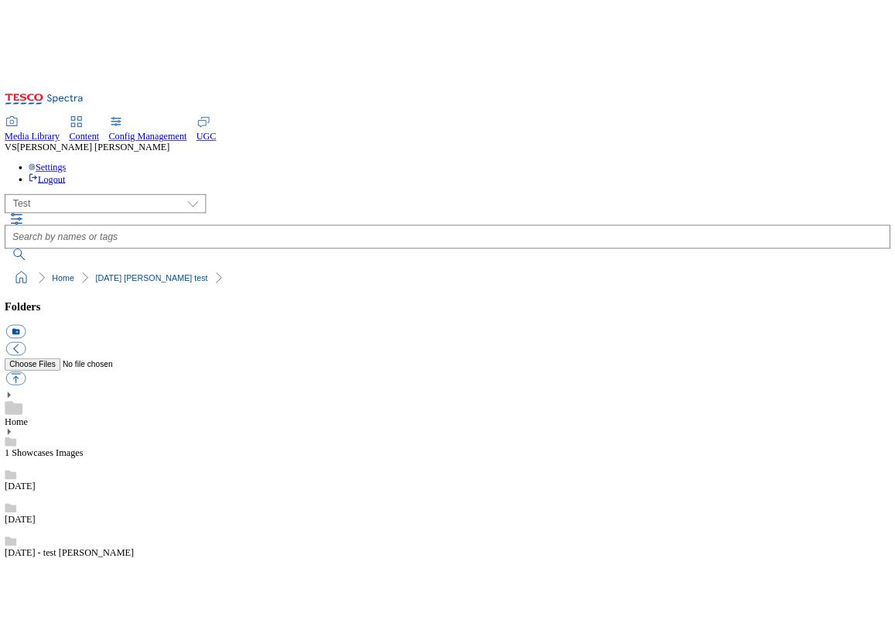
scroll to position [2, 0]
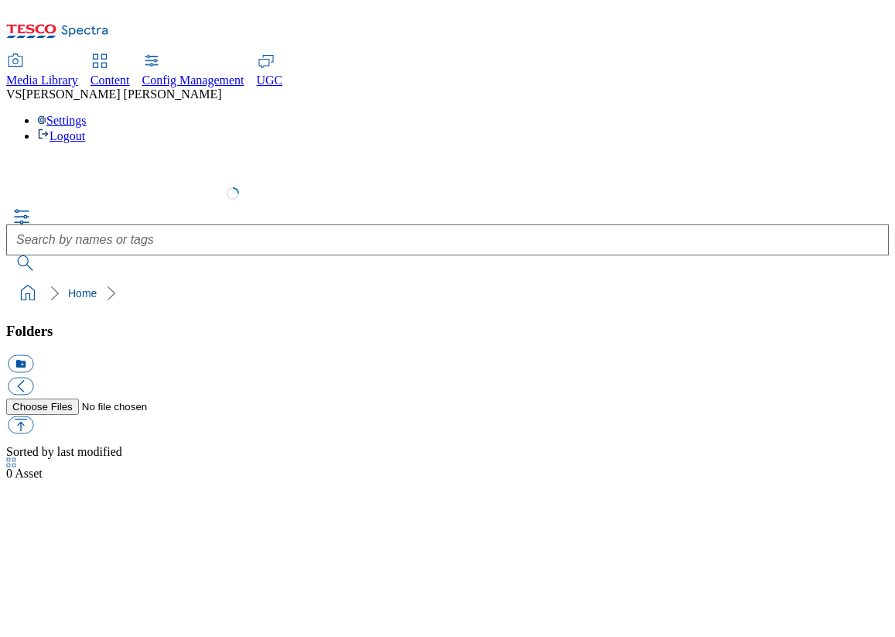
select select "flare-test"
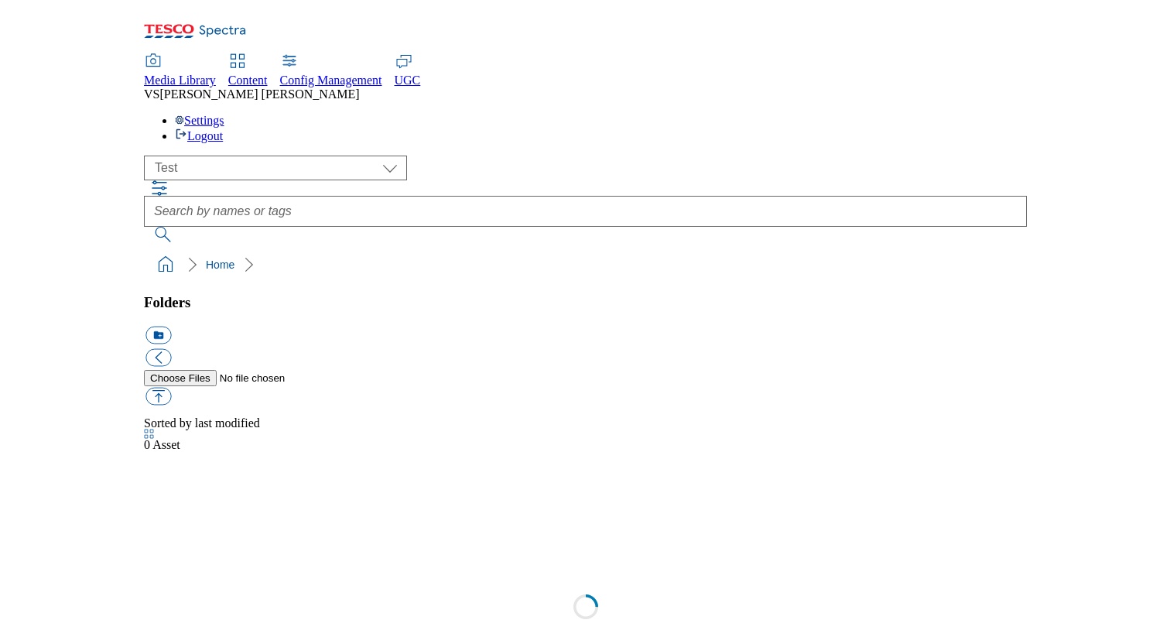
scroll to position [1, 0]
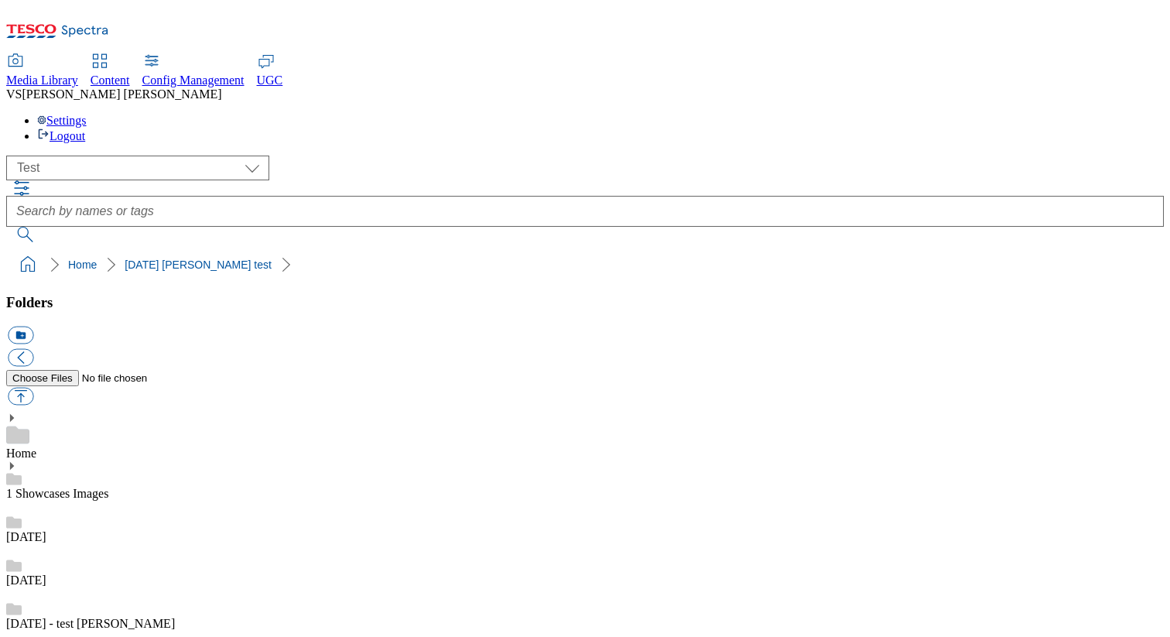
click at [863, 250] on ol "Home [DATE] [PERSON_NAME] test" at bounding box center [589, 264] width 1148 height 29
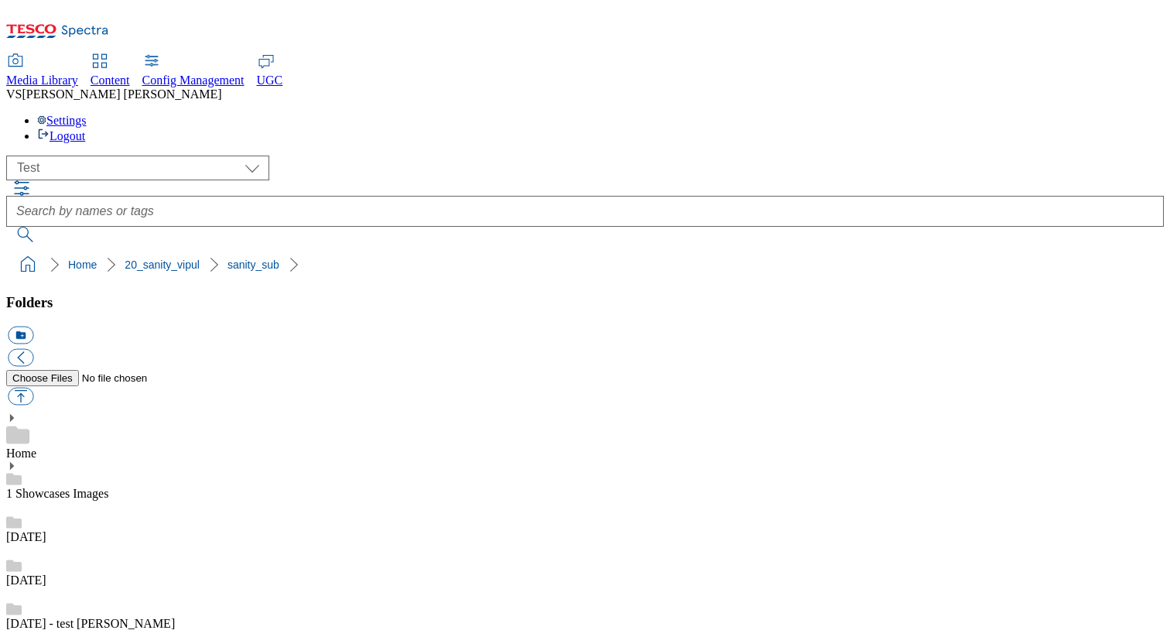
scroll to position [0, 0]
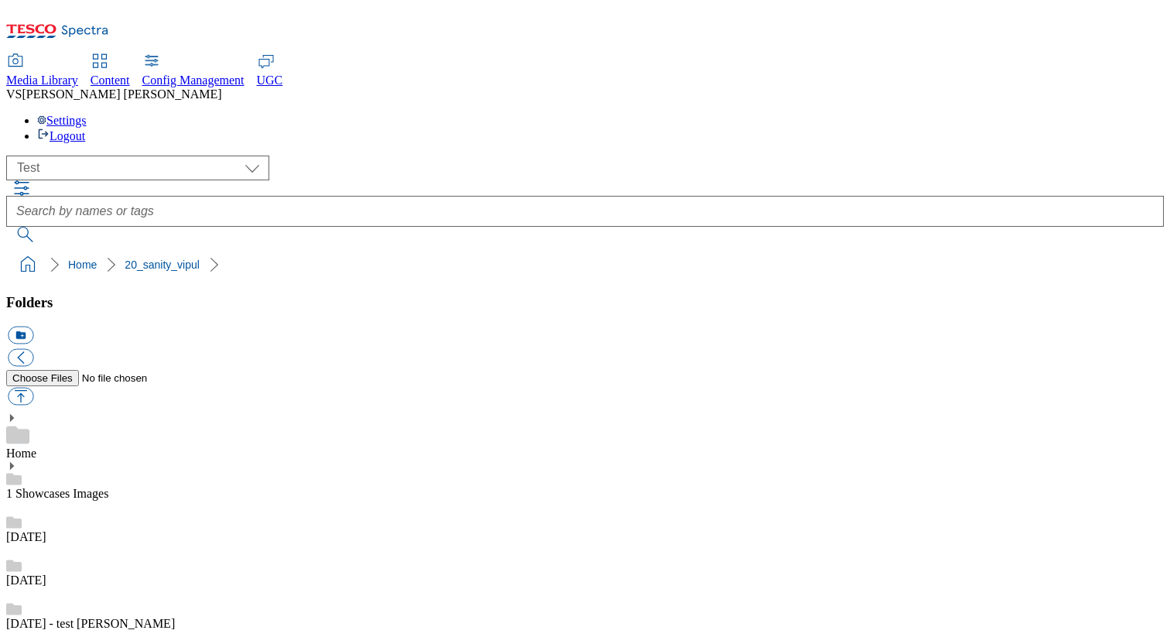
scroll to position [433, 0]
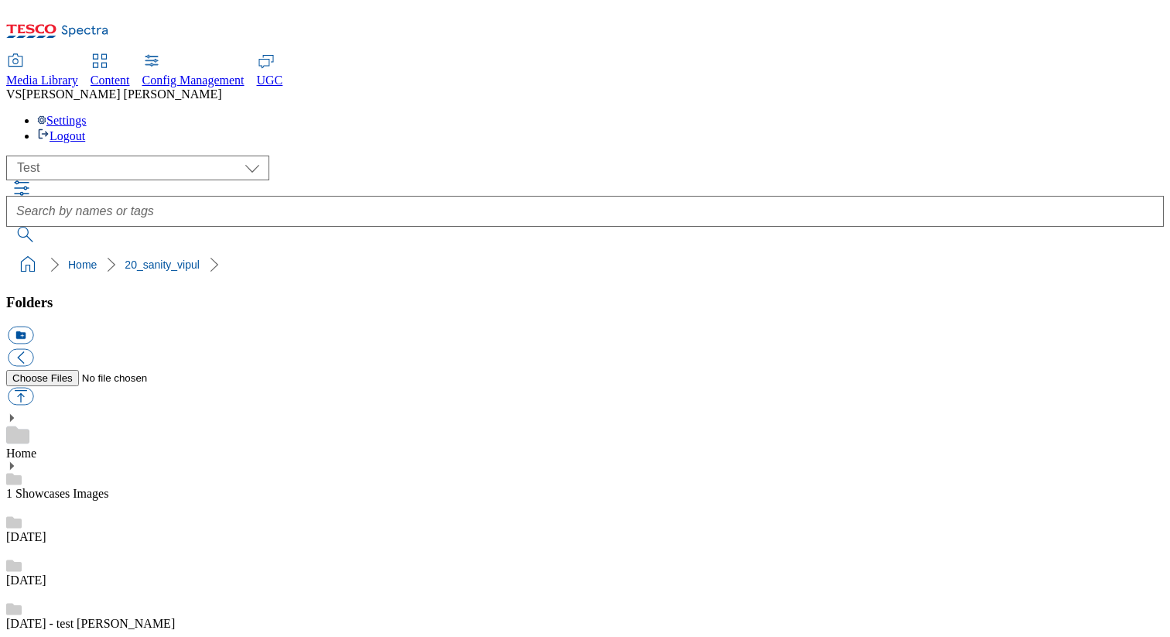
scroll to position [447, 0]
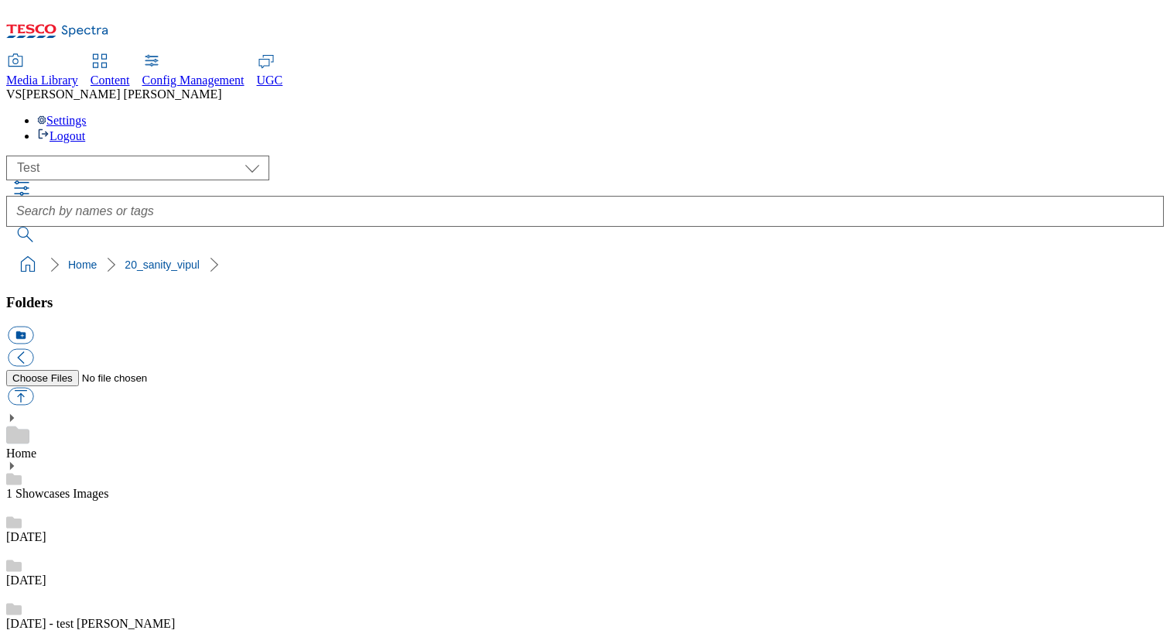
scroll to position [436, 0]
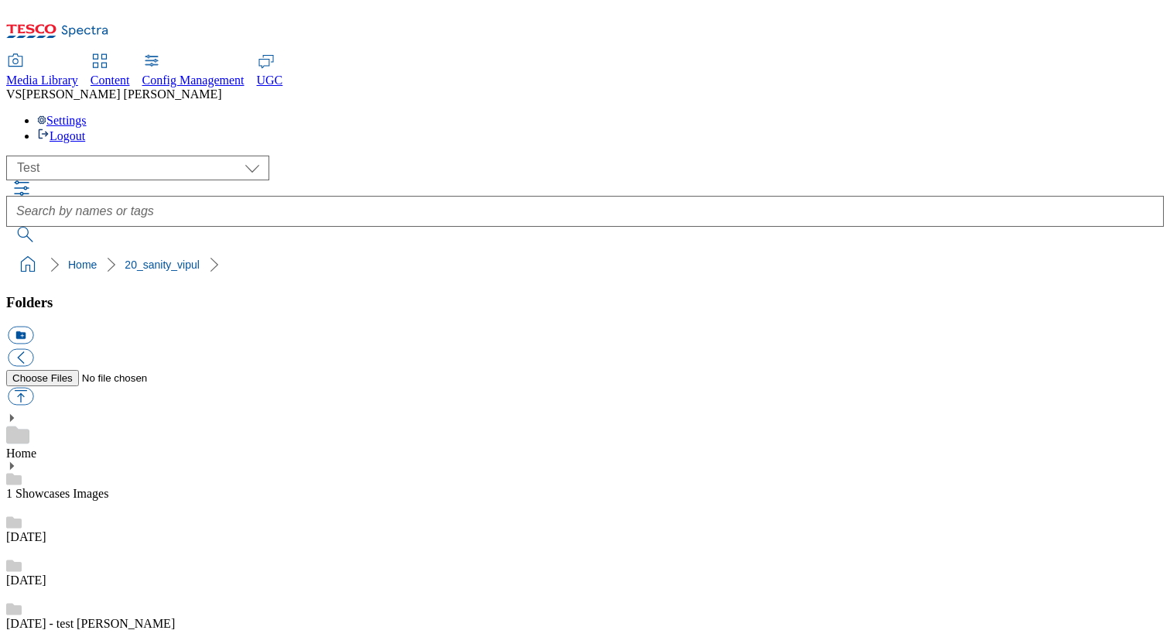
scroll to position [392, 0]
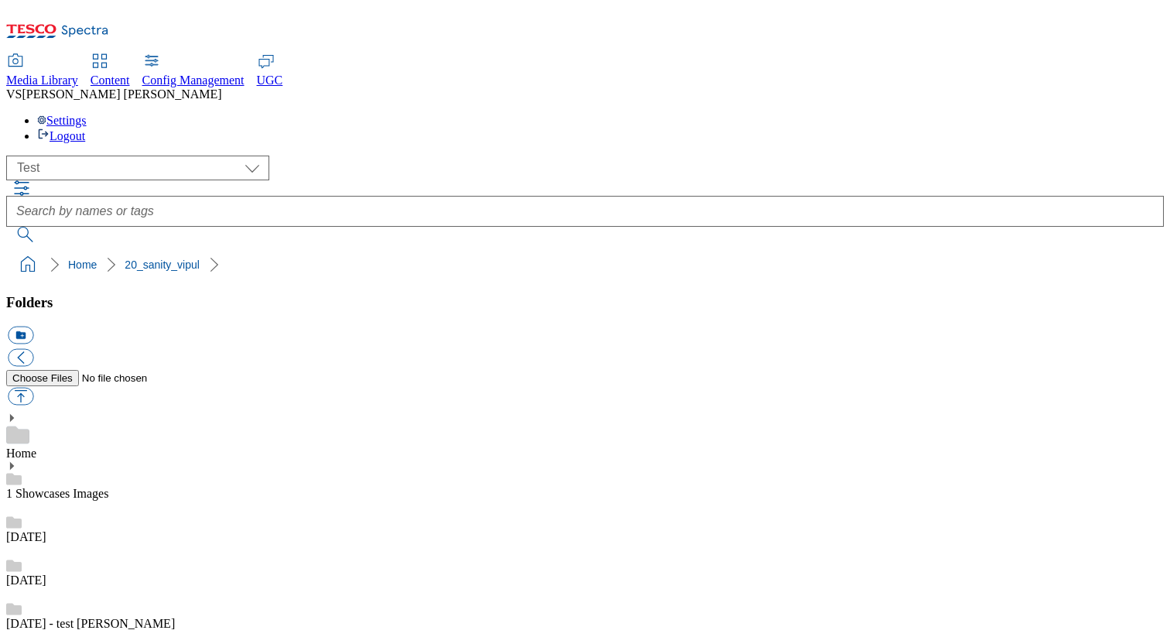
scroll to position [443, 0]
